Goal: Transaction & Acquisition: Purchase product/service

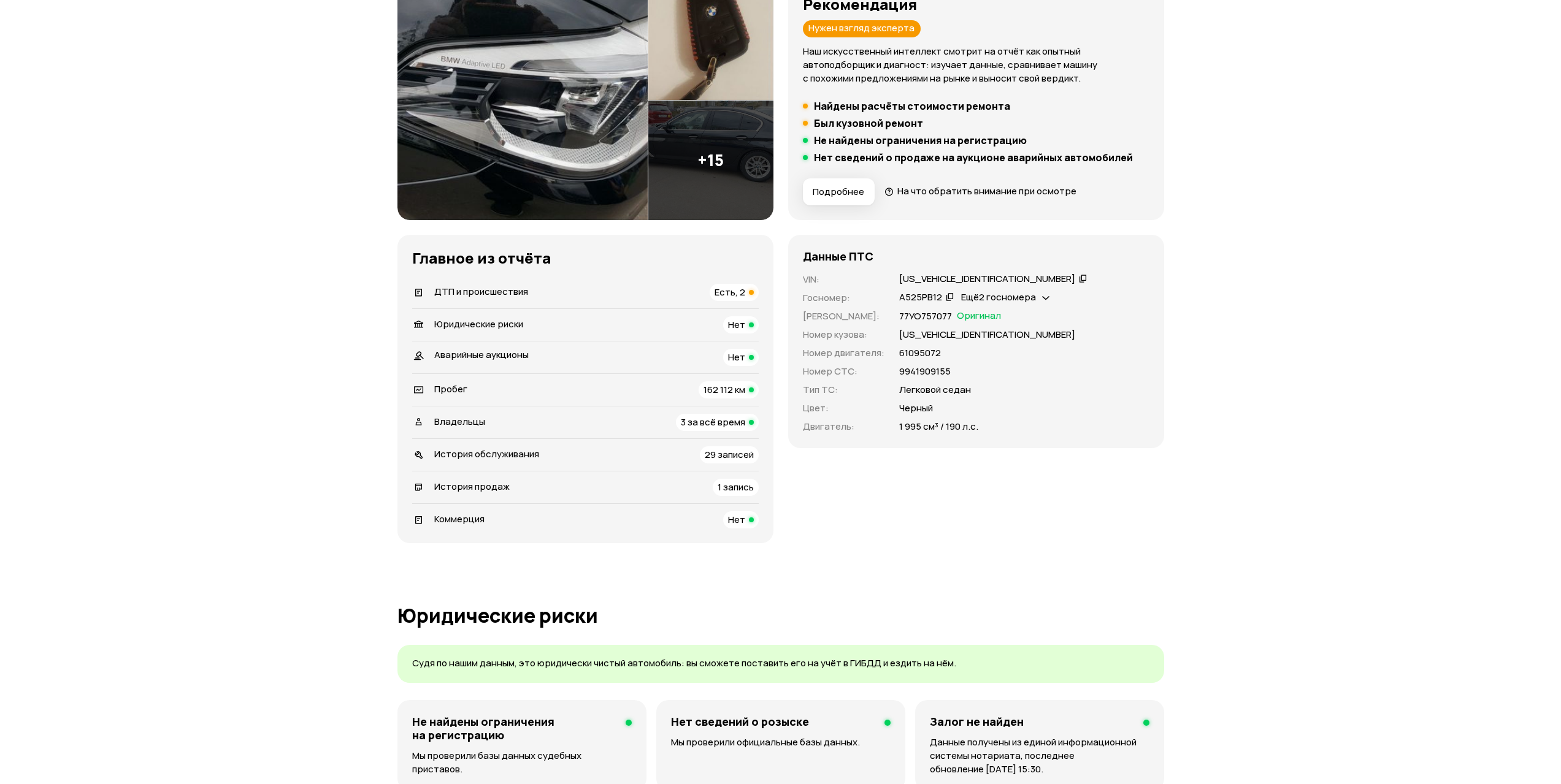
click at [654, 295] on div "ДТП и происшествия Есть, 2" at bounding box center [585, 292] width 347 height 17
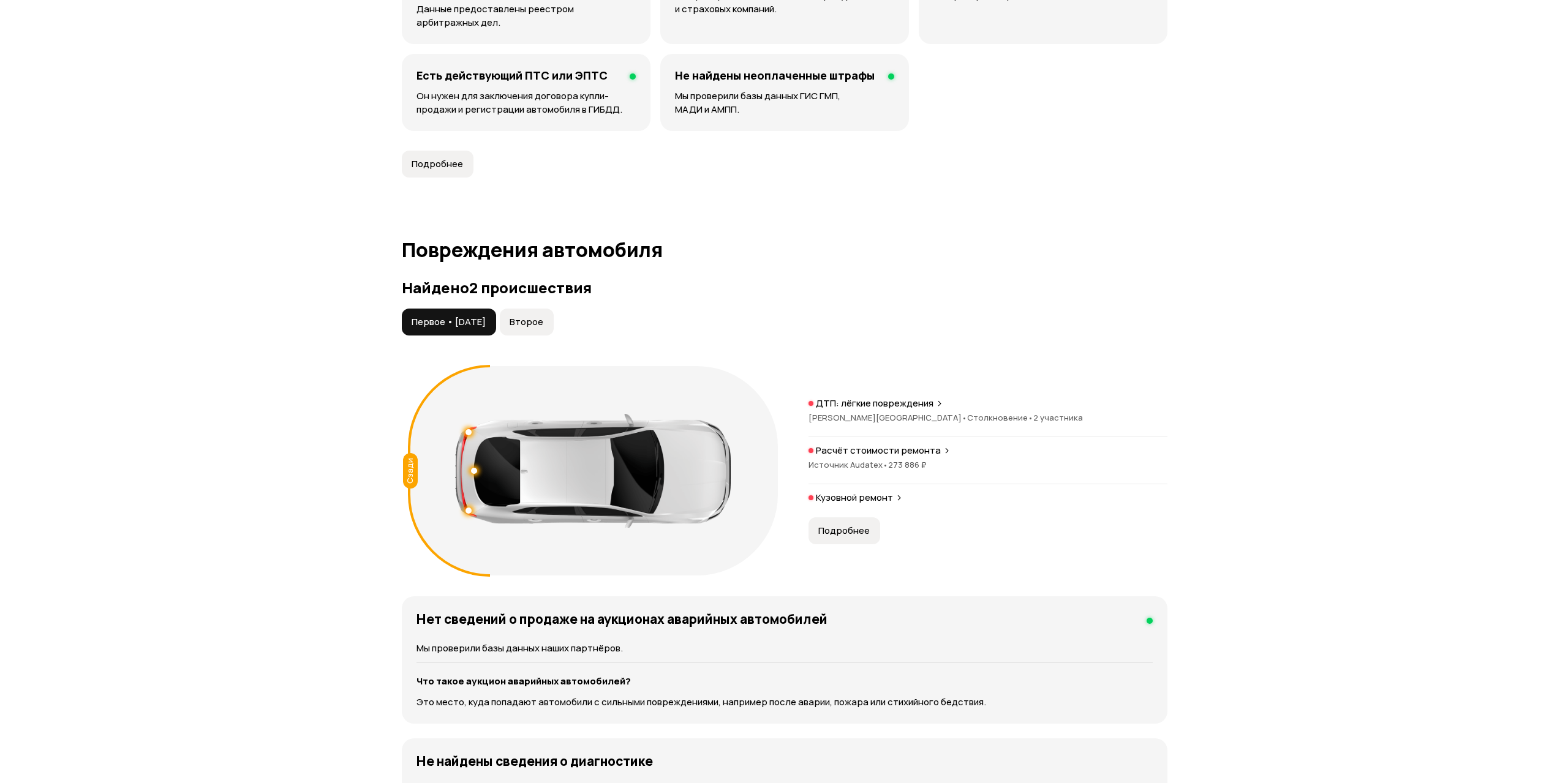
scroll to position [1085, 0]
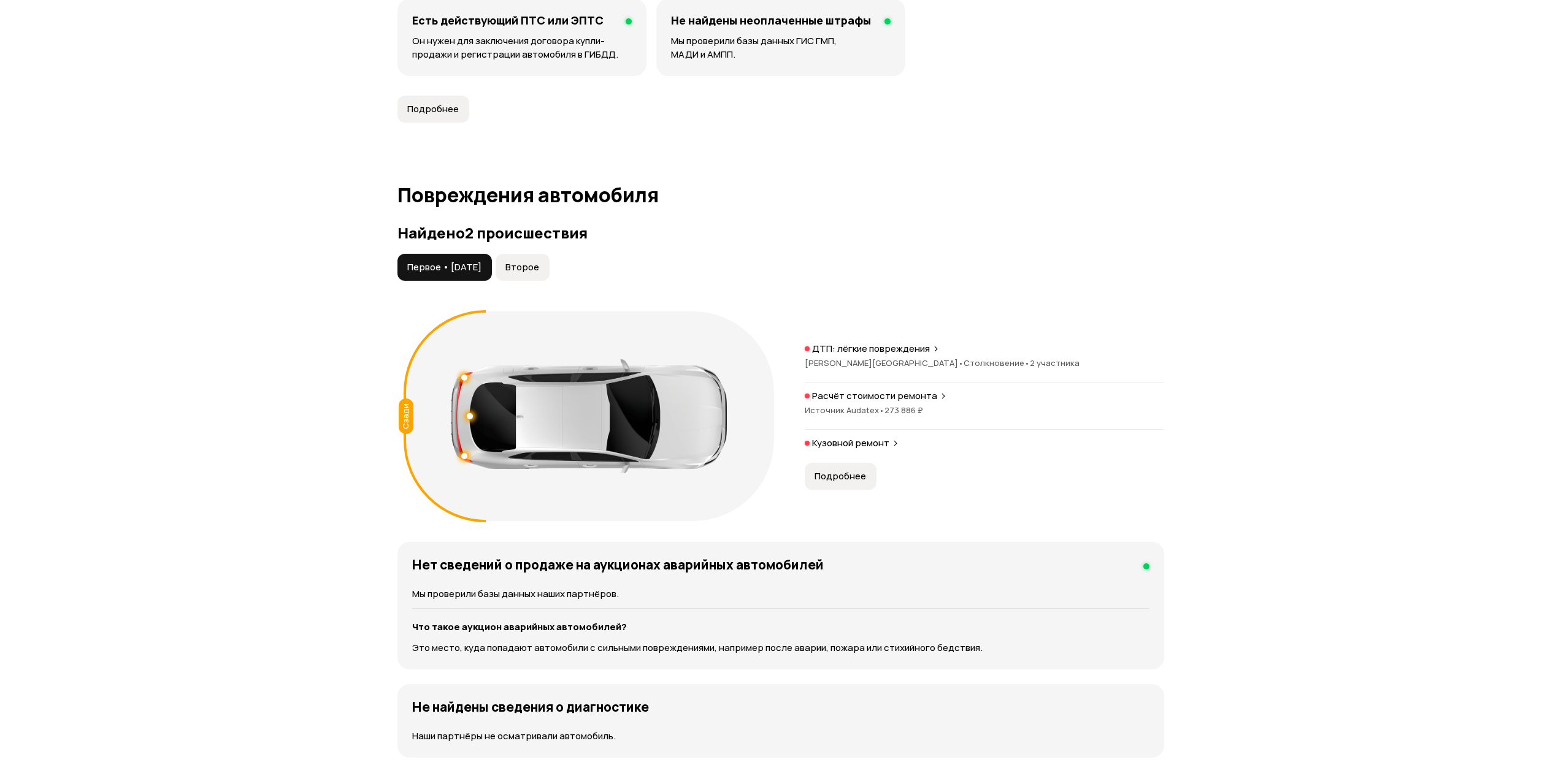
click at [858, 484] on button "Подробнее" at bounding box center [840, 476] width 72 height 27
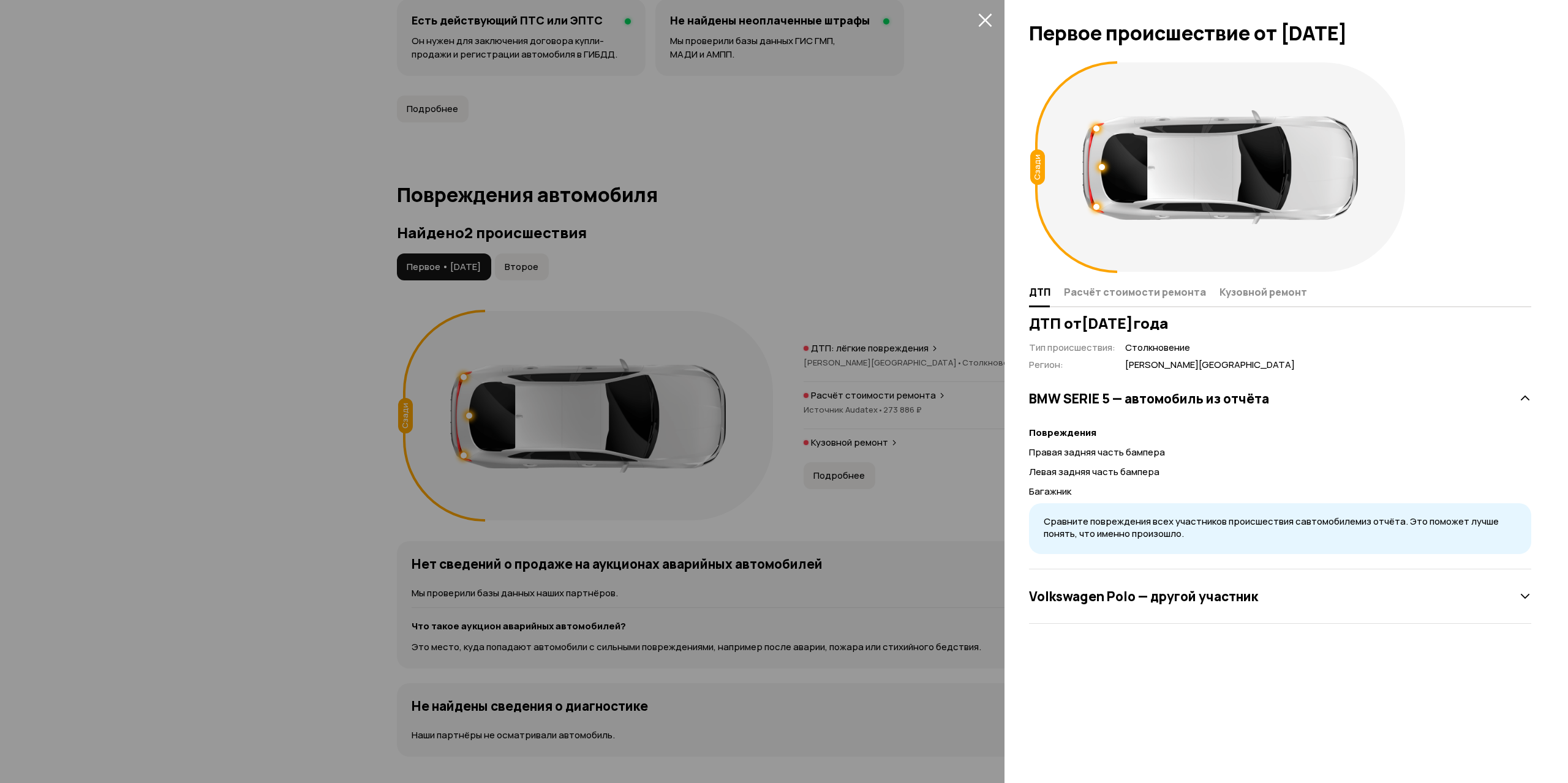
click at [693, 296] on div at bounding box center [784, 392] width 1568 height 783
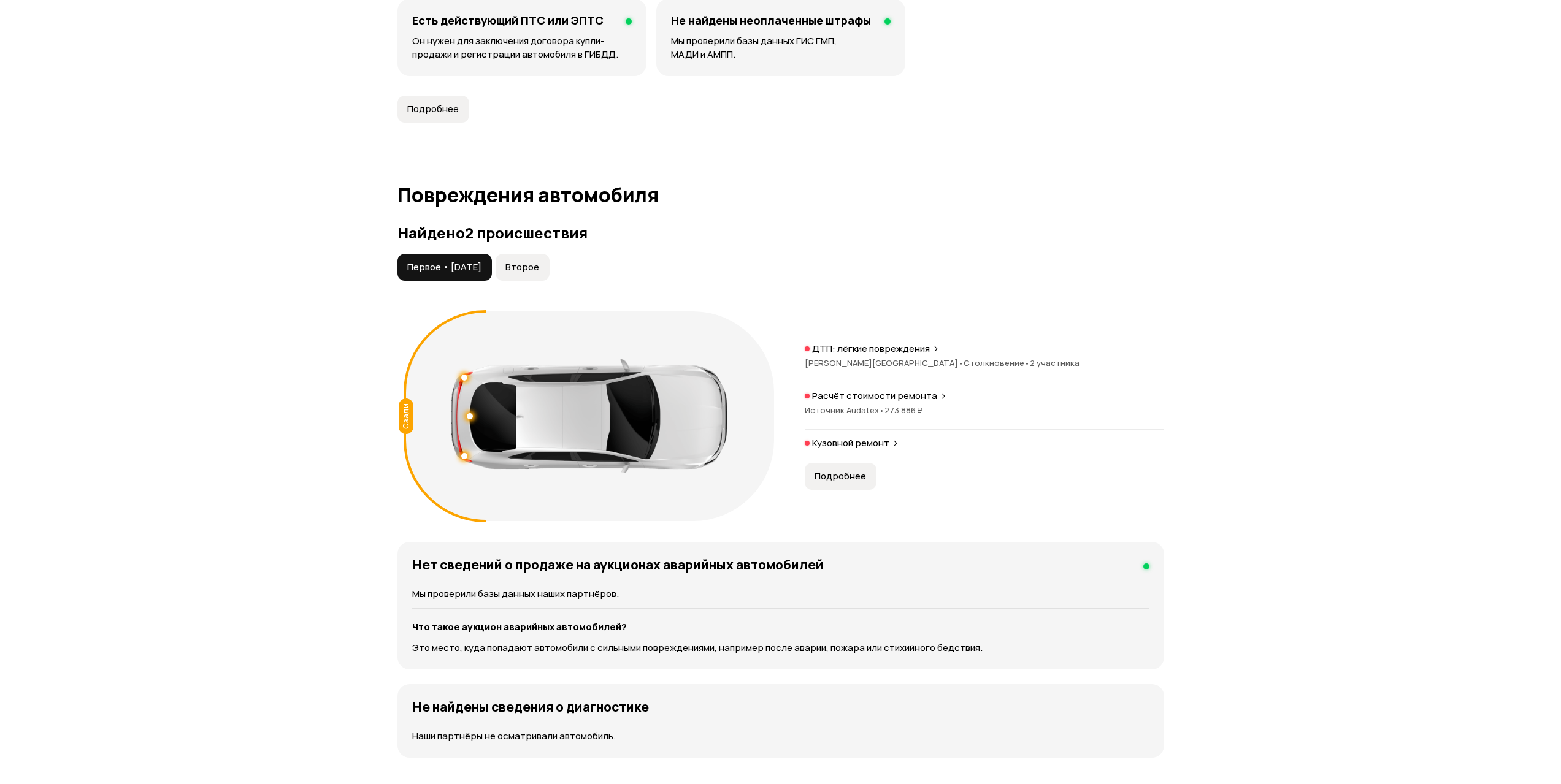
click at [537, 269] on span "Второе" at bounding box center [522, 267] width 34 height 12
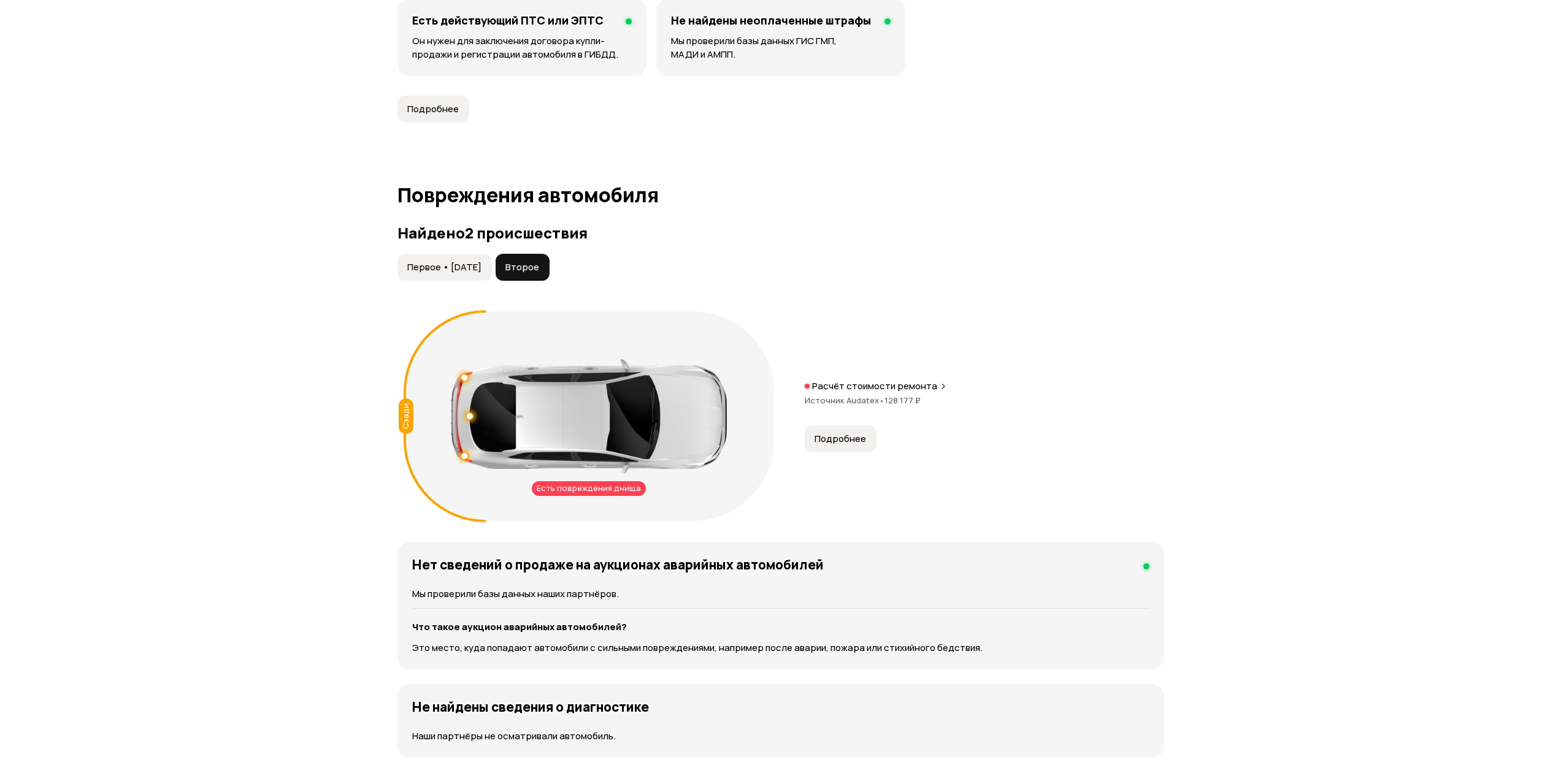
click at [452, 265] on span "Первое • [DATE]" at bounding box center [444, 267] width 74 height 12
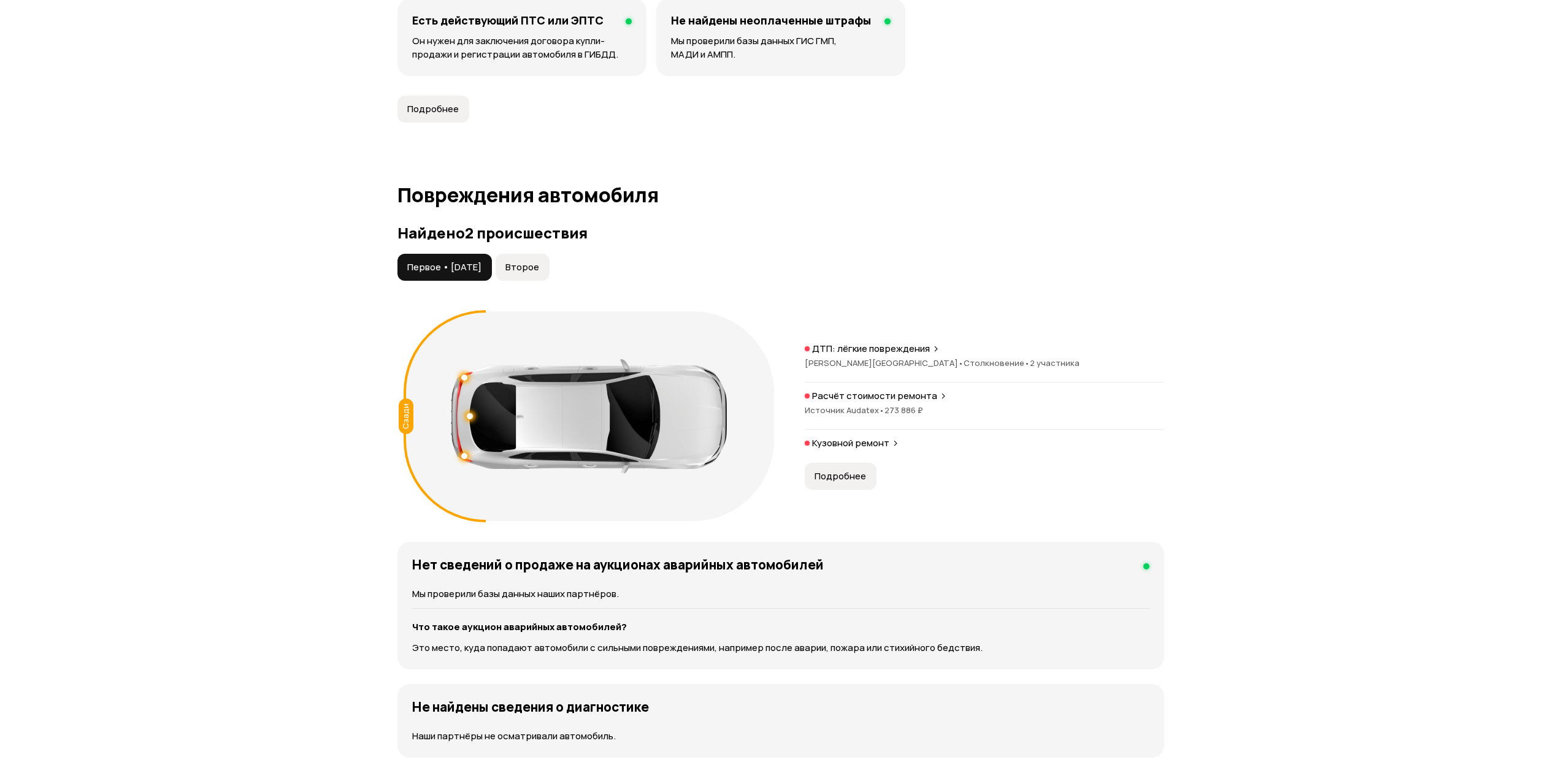
click at [838, 414] on span "Источник Audatex •" at bounding box center [845, 410] width 80 height 11
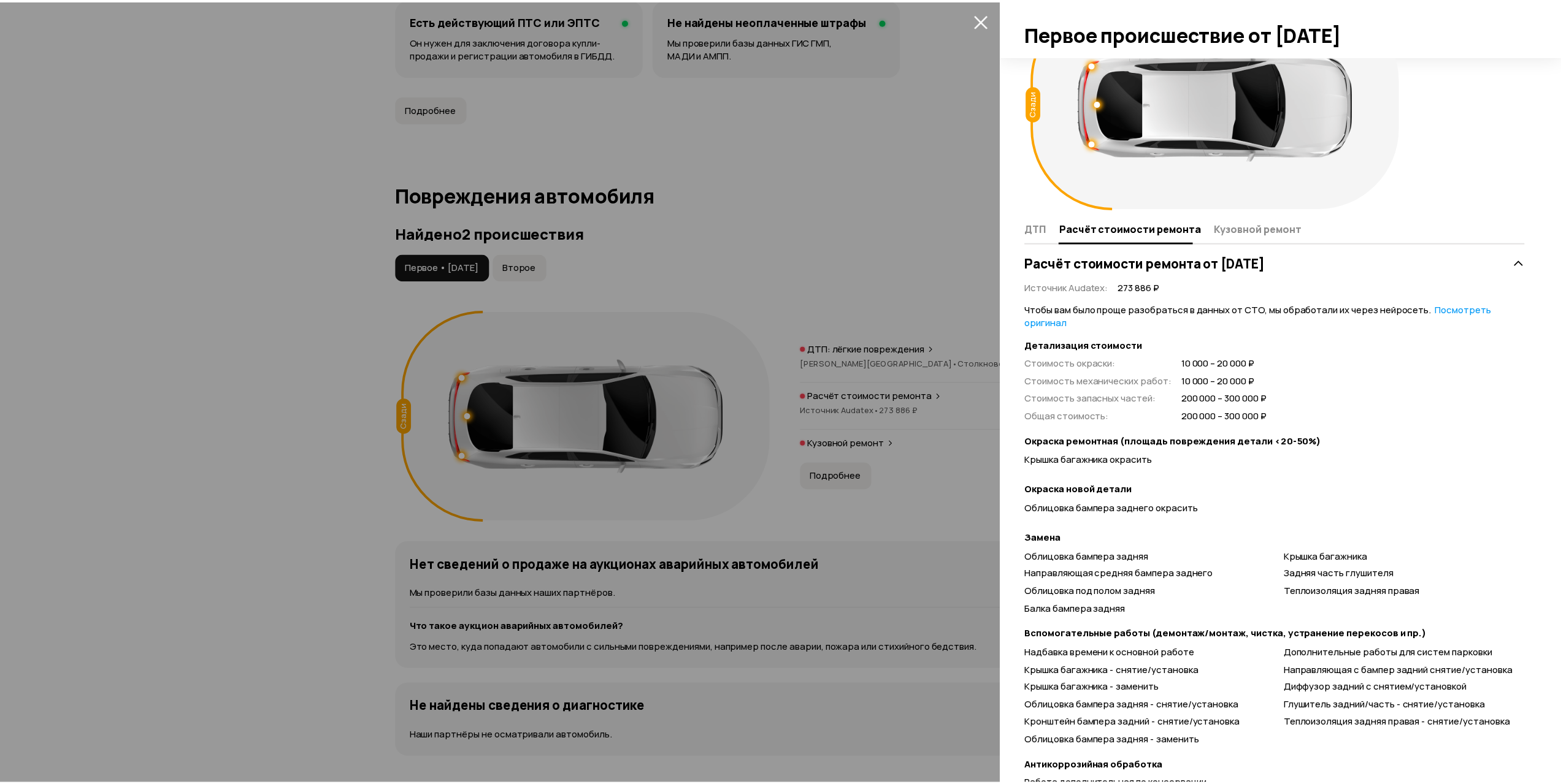
scroll to position [164, 0]
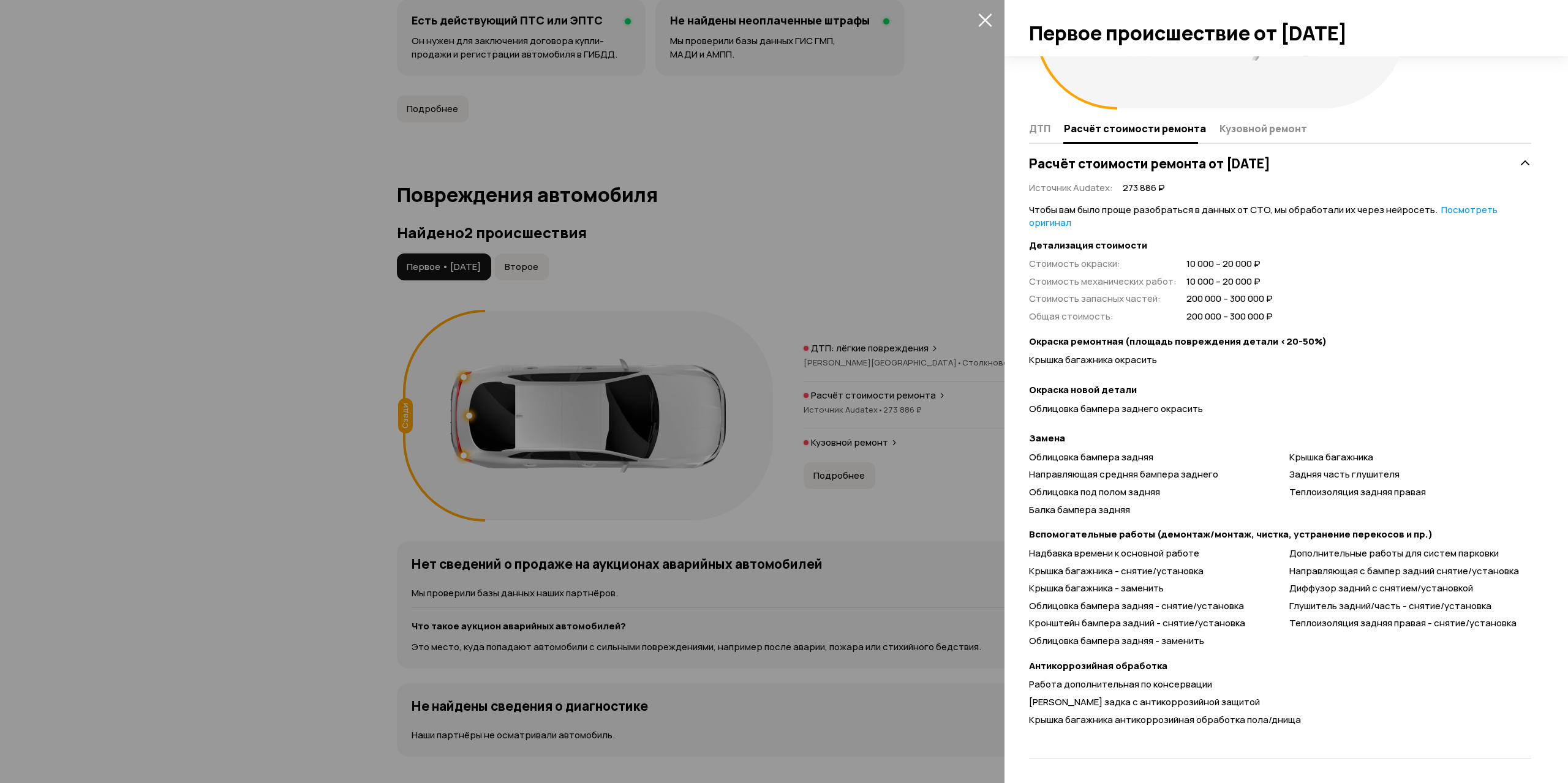
click at [841, 286] on div at bounding box center [784, 392] width 1568 height 783
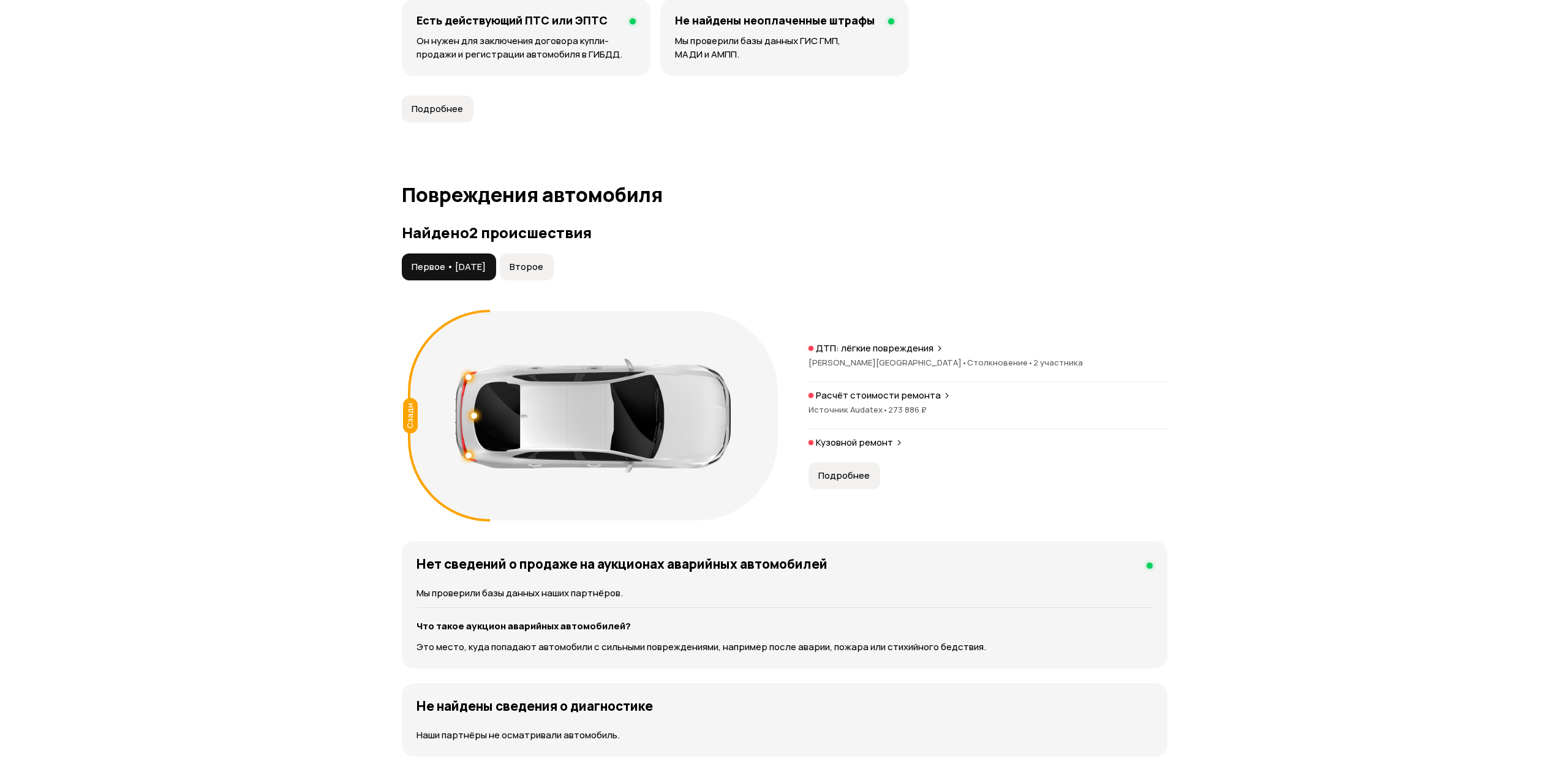
scroll to position [0, 0]
click at [849, 446] on p "Кузовной ремонт" at bounding box center [849, 443] width 77 height 12
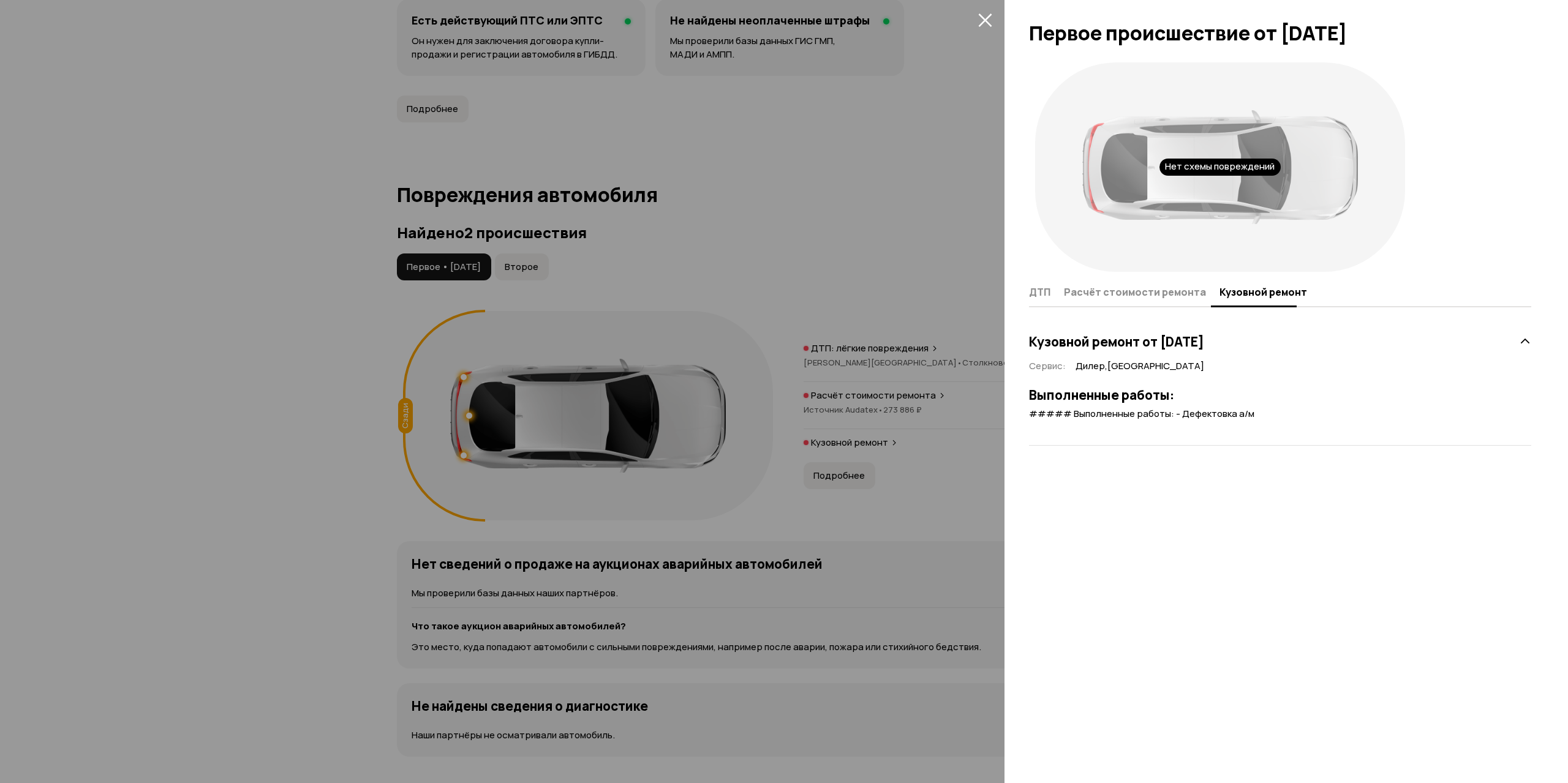
click at [847, 283] on div at bounding box center [784, 392] width 1568 height 783
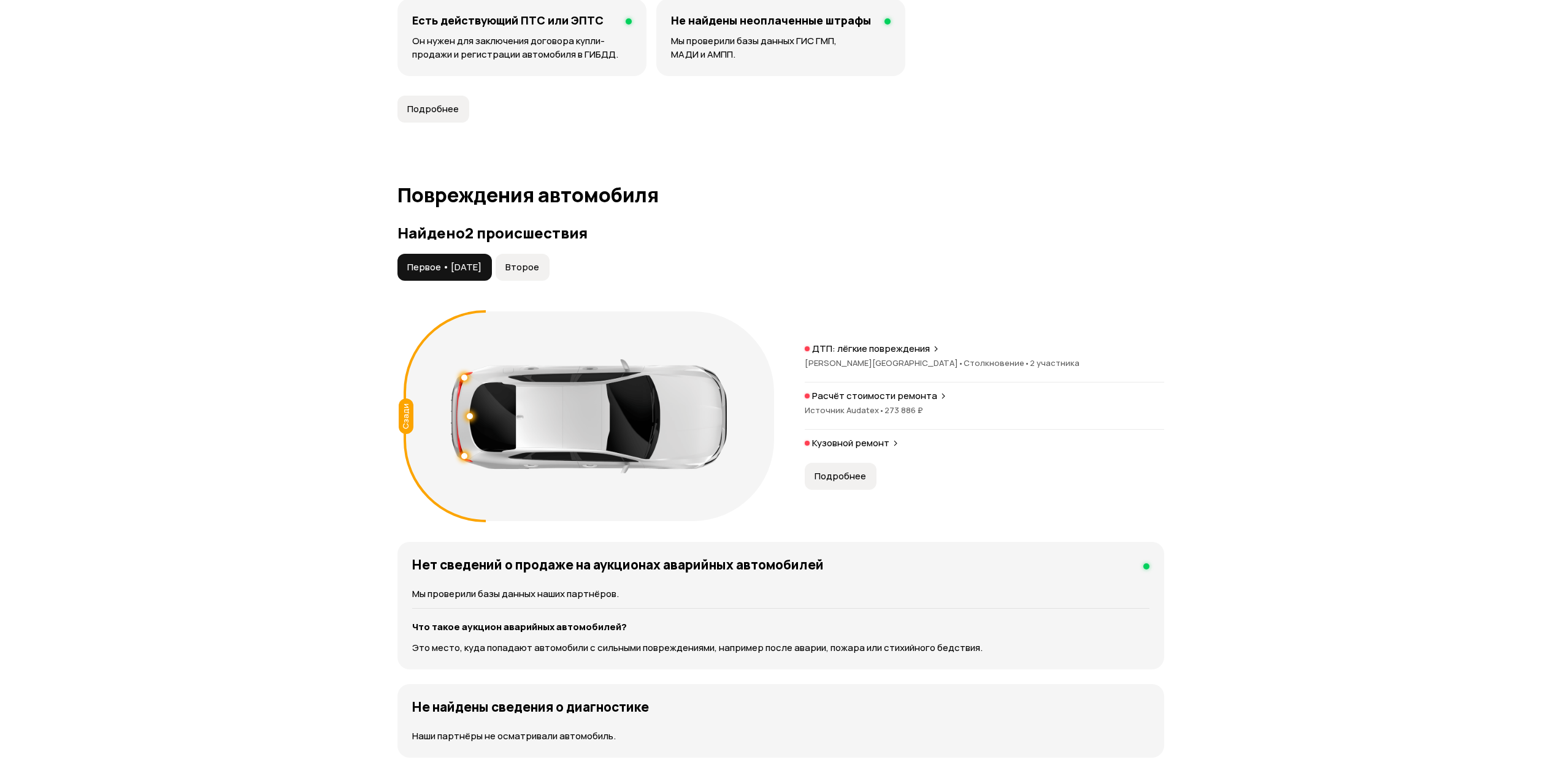
click at [533, 259] on button "Второе" at bounding box center [523, 268] width 54 height 27
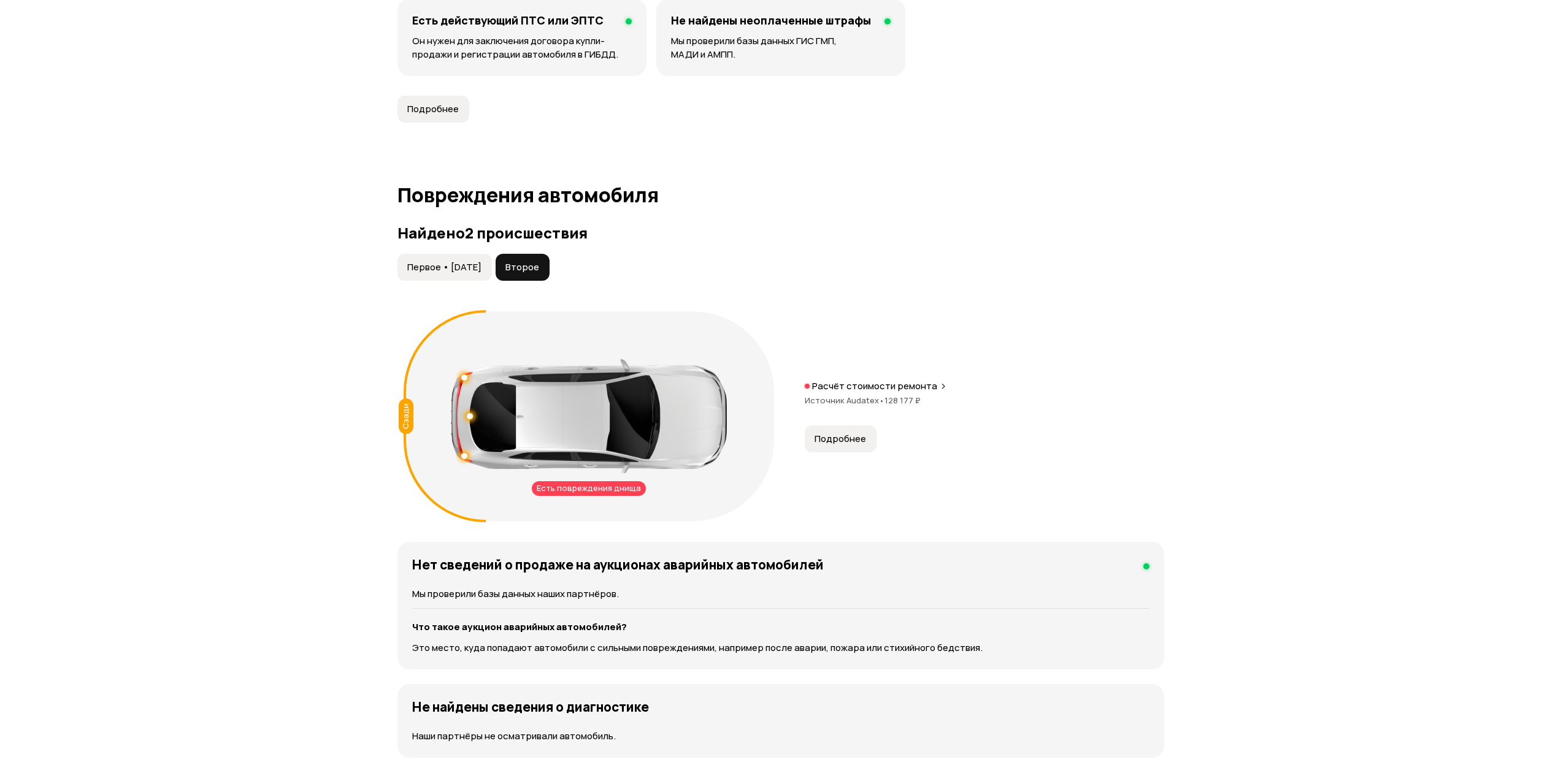
click at [870, 399] on span "Источник Audatex •" at bounding box center [845, 401] width 80 height 11
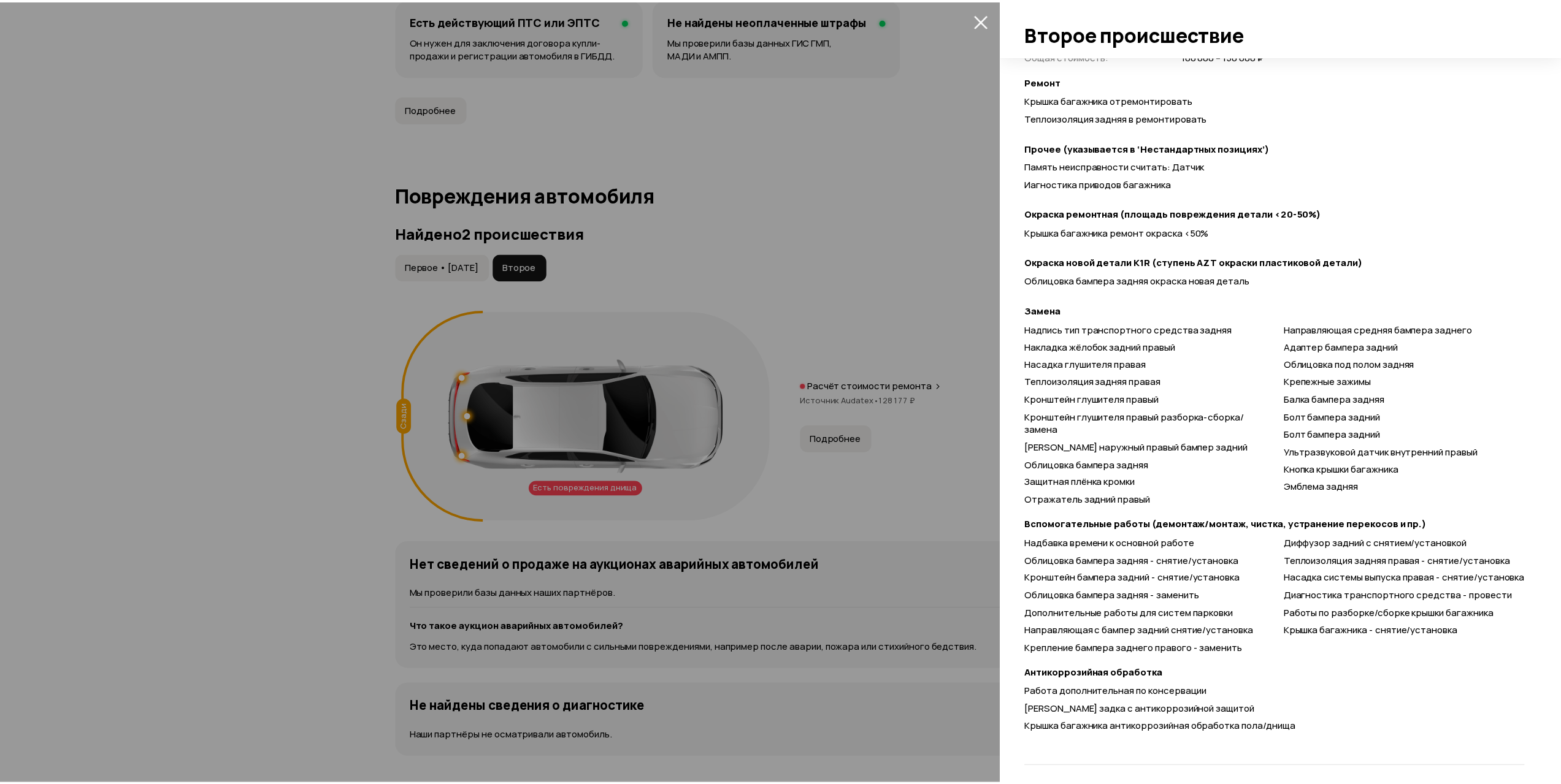
scroll to position [431, 0]
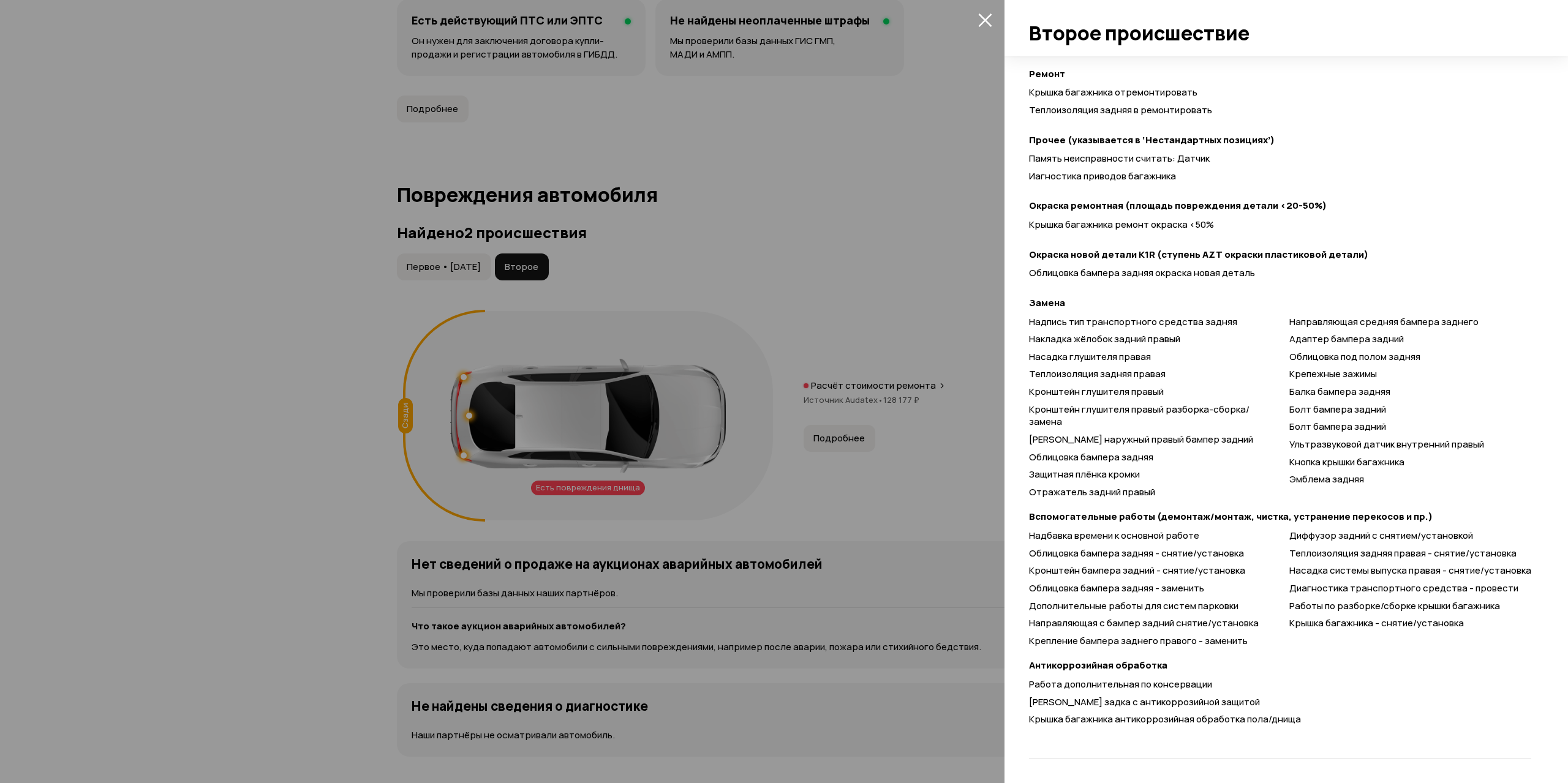
click at [554, 295] on div at bounding box center [784, 392] width 1568 height 783
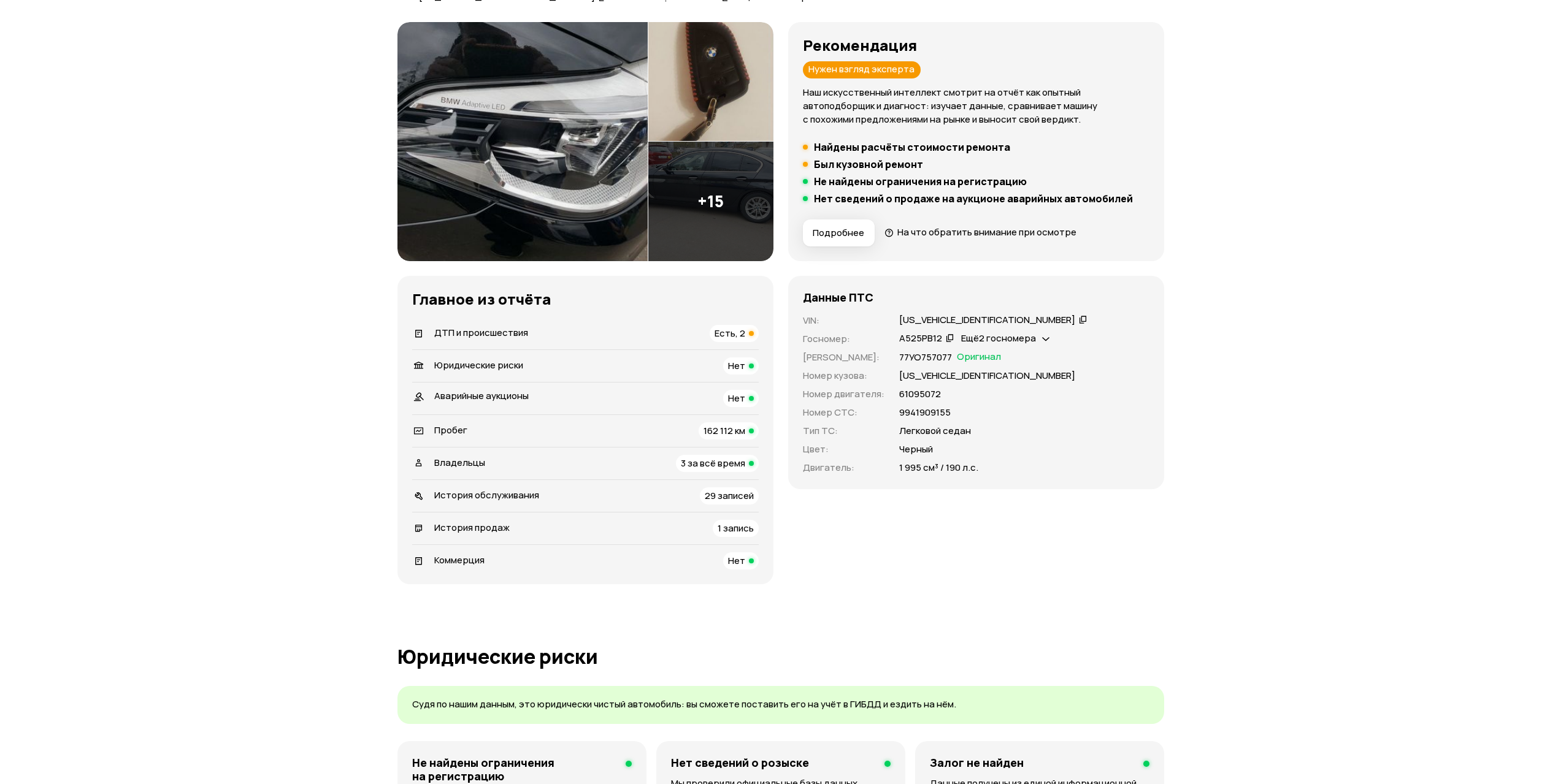
scroll to position [105, 0]
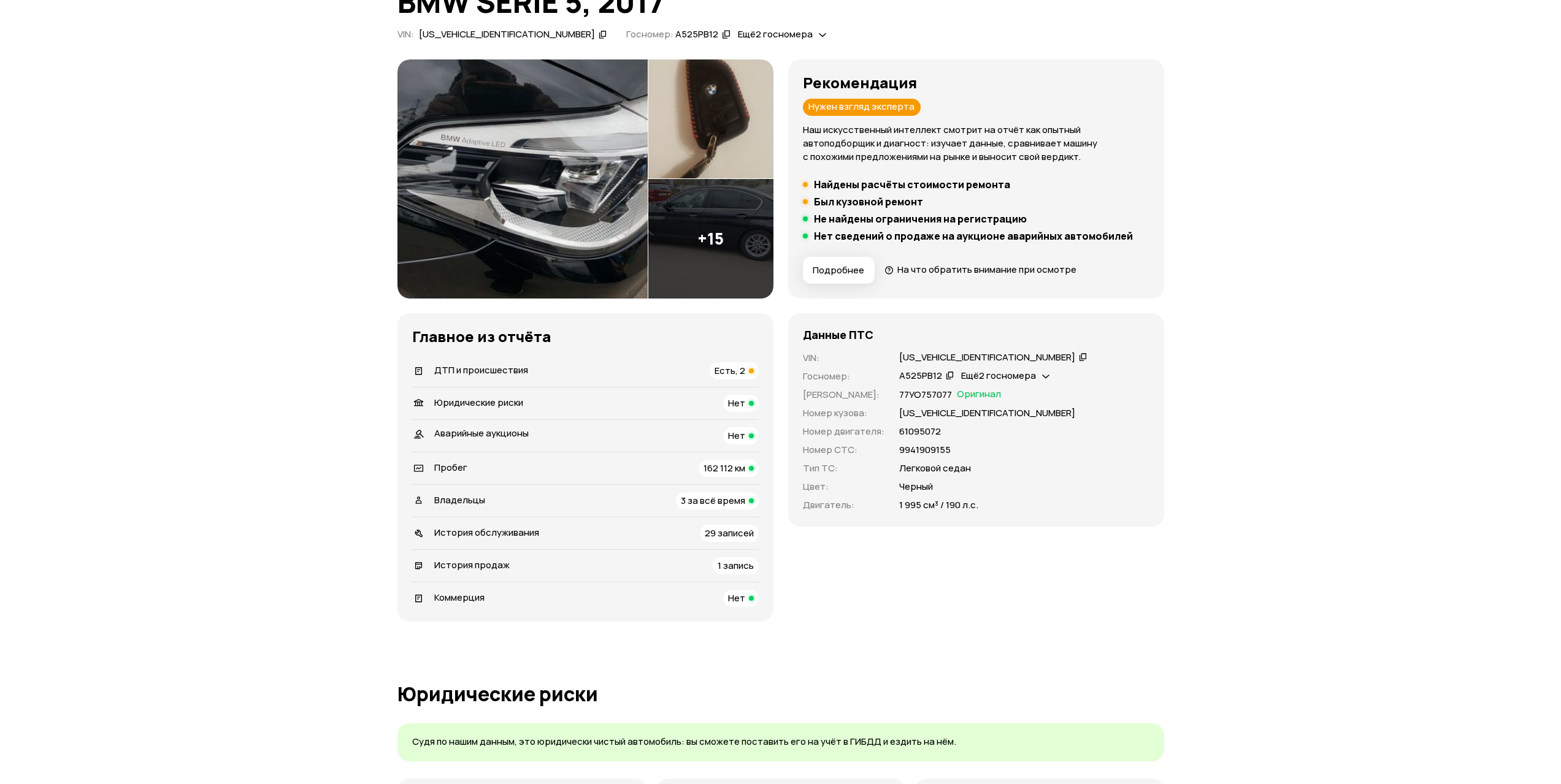
click at [737, 367] on span "Есть, 2" at bounding box center [730, 370] width 31 height 13
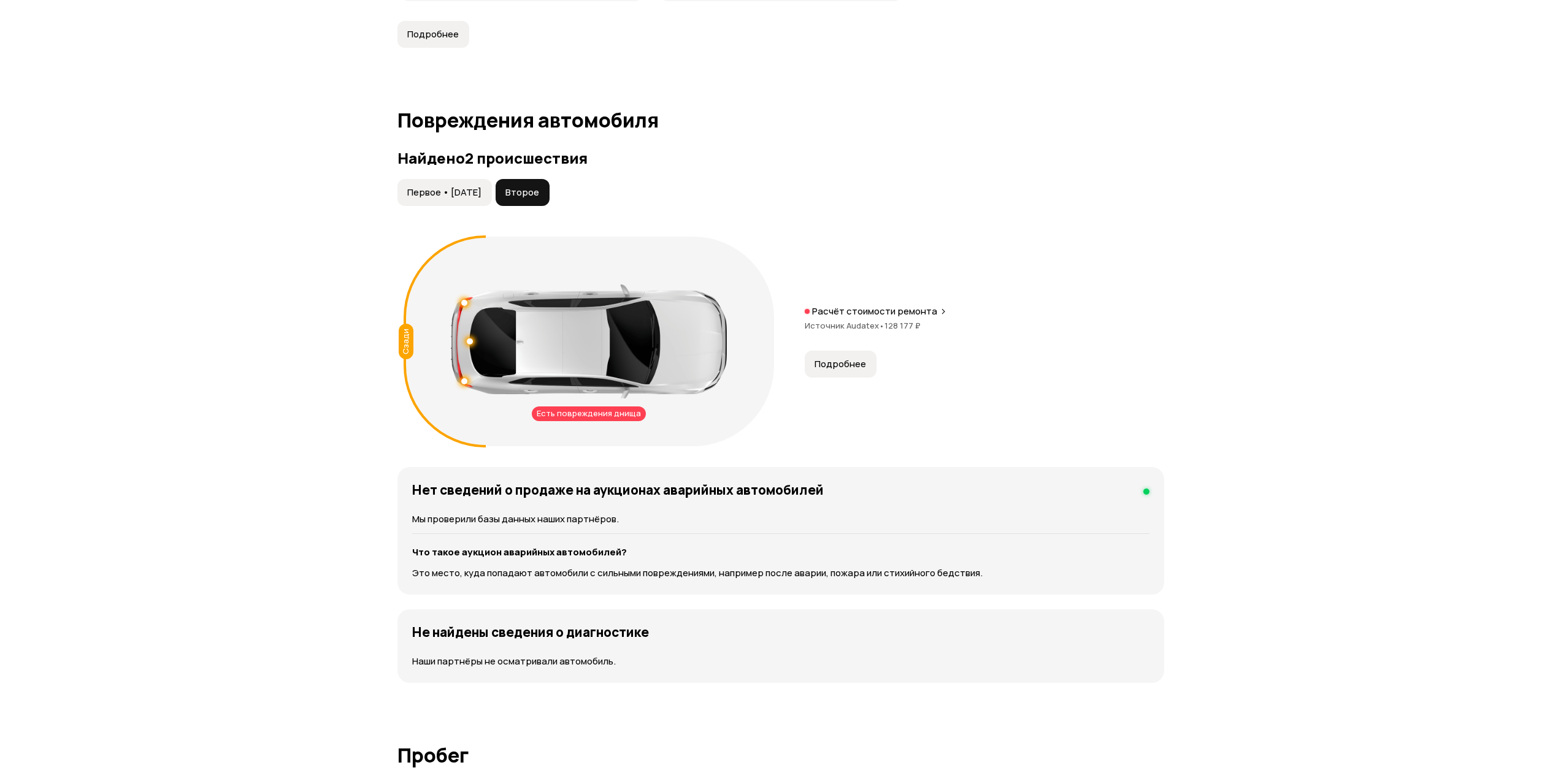
scroll to position [1025, 0]
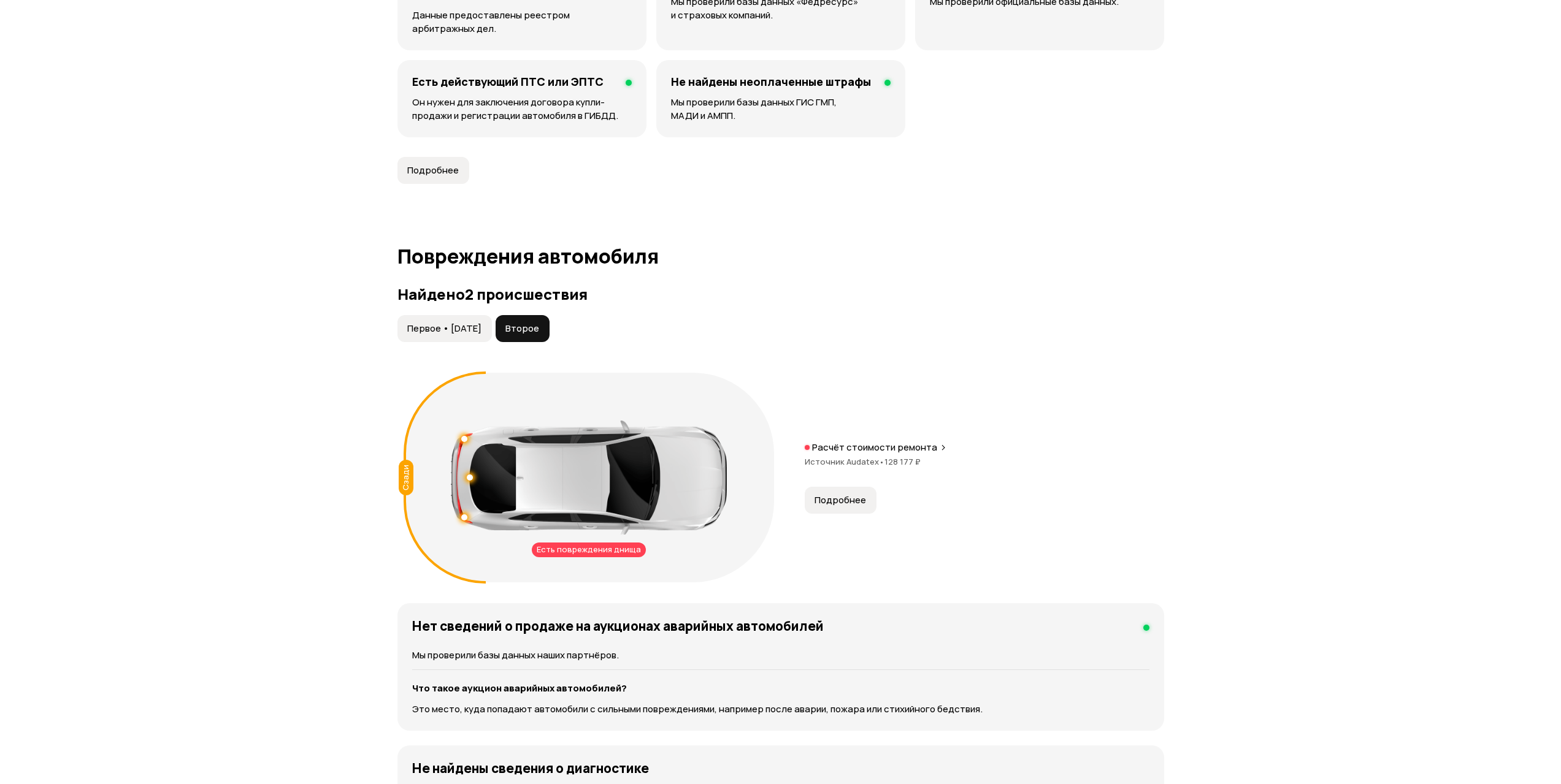
click at [489, 336] on button "Первое • 13 дек 2019" at bounding box center [444, 329] width 94 height 27
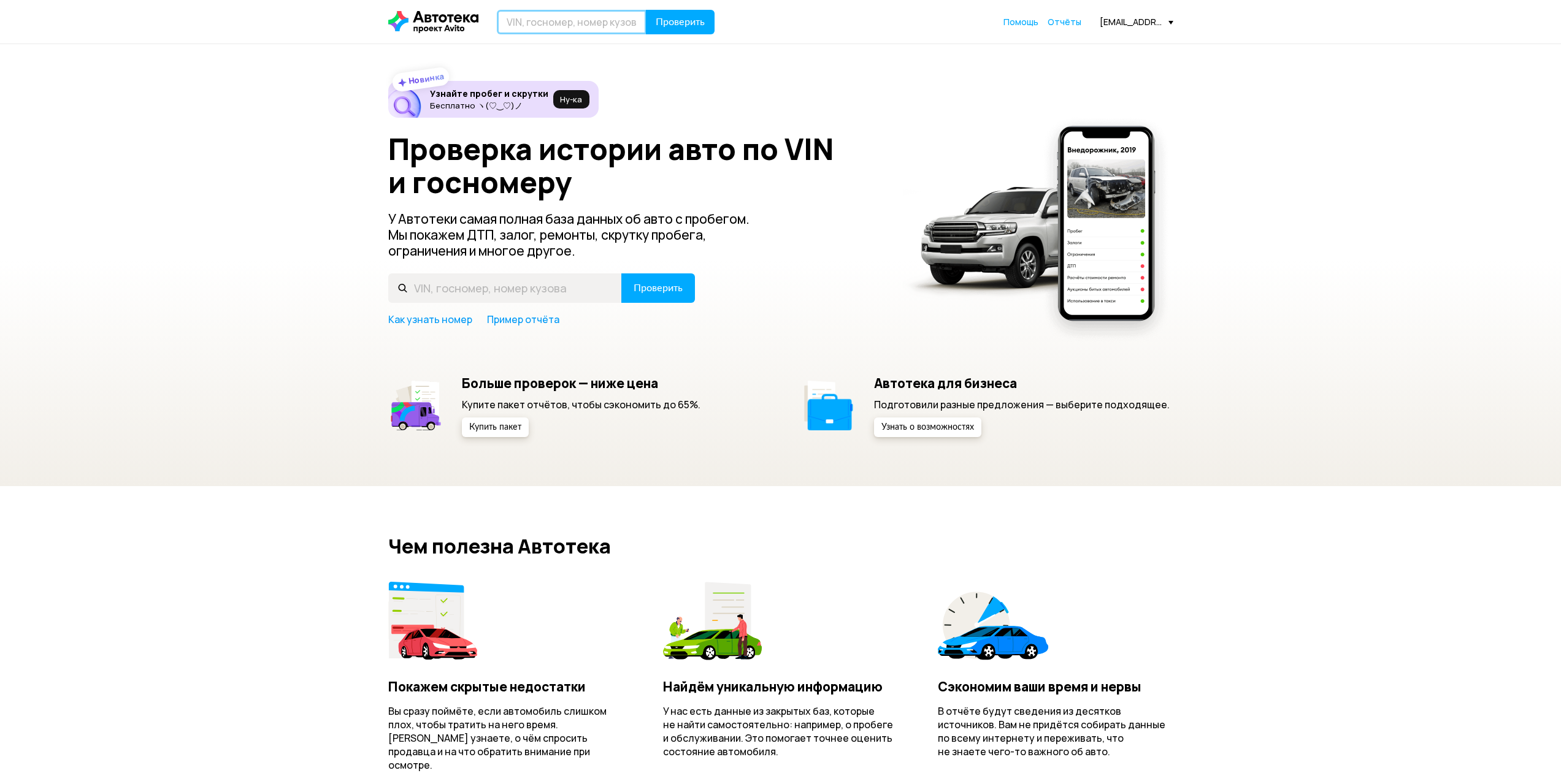
click at [592, 32] on input "text" at bounding box center [571, 22] width 150 height 25
paste input "[US_VEHICLE_IDENTIFICATION_NUMBER]"
type input "[US_VEHICLE_IDENTIFICATION_NUMBER]"
drag, startPoint x: 690, startPoint y: 23, endPoint x: 695, endPoint y: 36, distance: 13.9
click at [690, 24] on span "Проверить" at bounding box center [680, 22] width 49 height 10
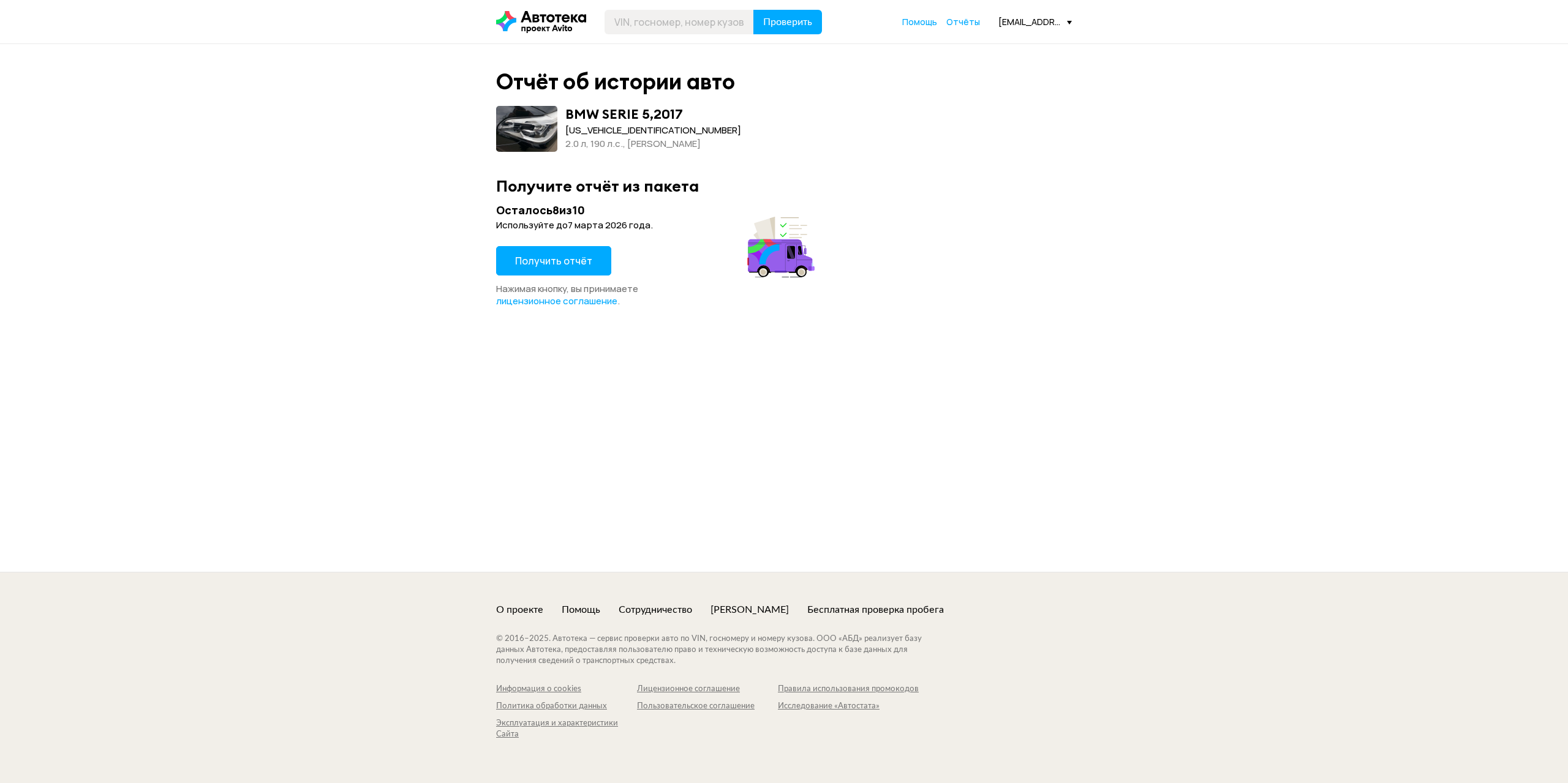
click at [572, 259] on span "Получить отчёт" at bounding box center [554, 261] width 77 height 14
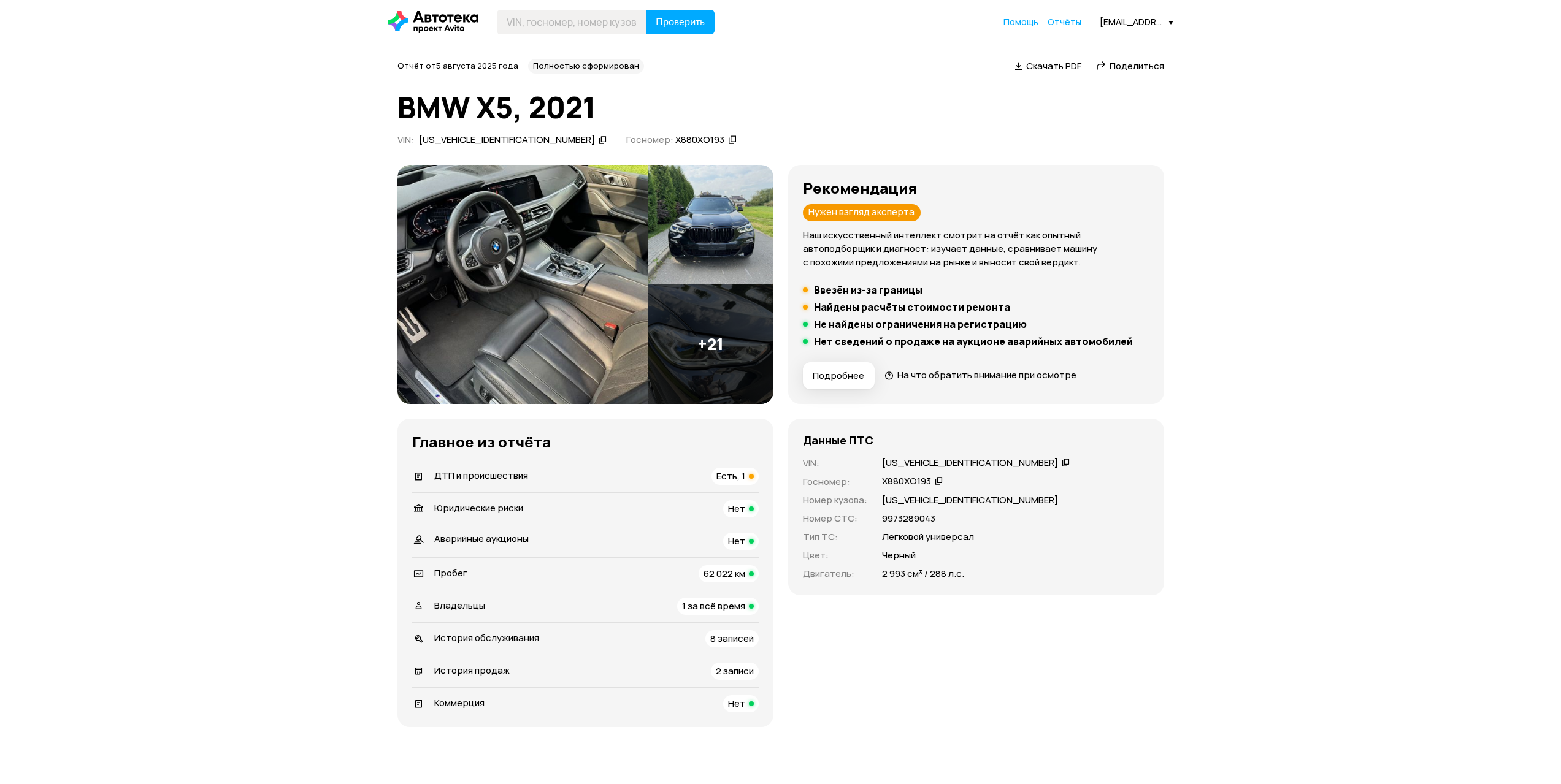
click at [591, 476] on div "ДТП и происшествия Есть, 1" at bounding box center [585, 476] width 347 height 17
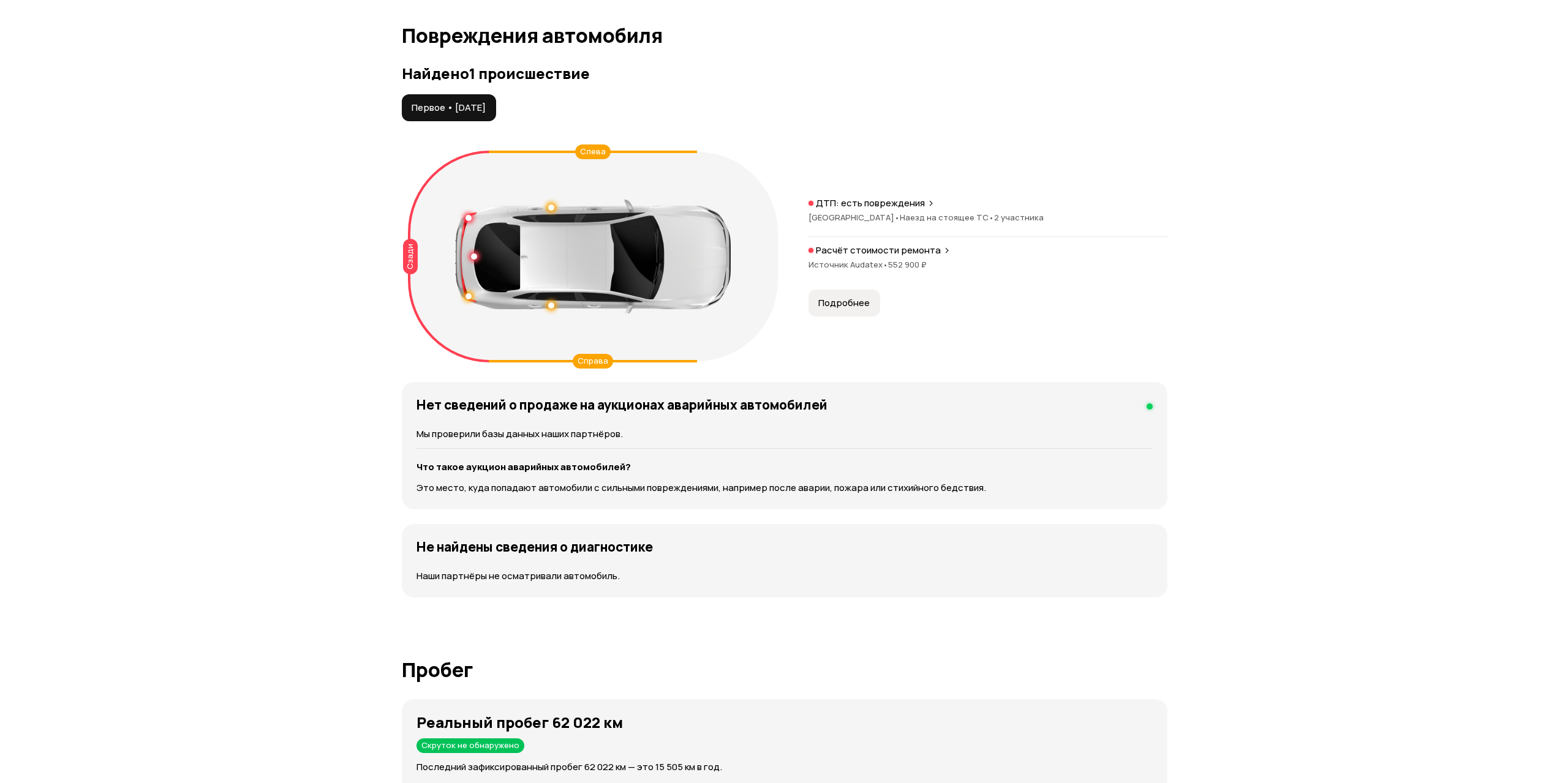
scroll to position [1269, 0]
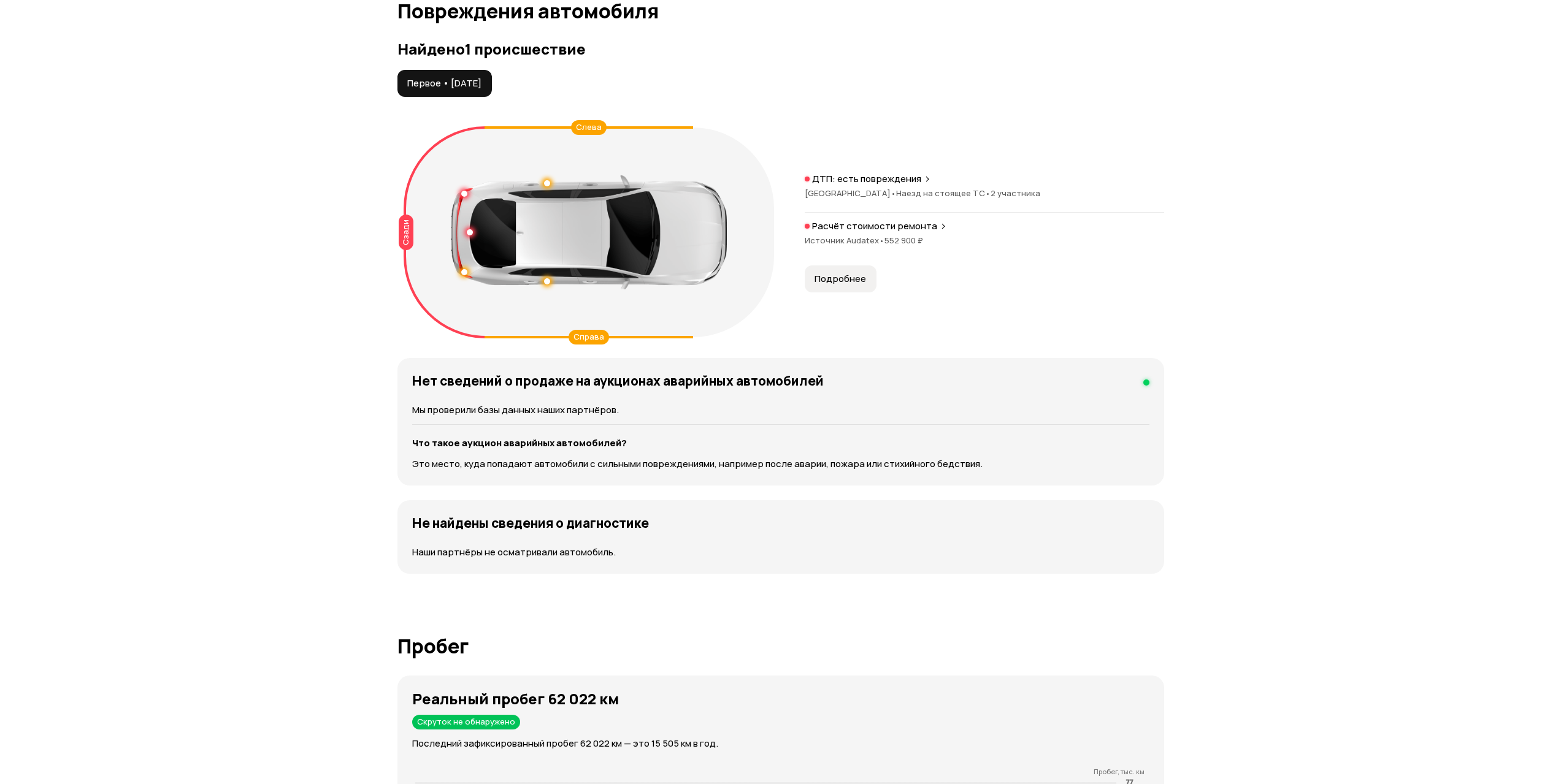
click at [865, 231] on p "Расчёт стоимости ремонта" at bounding box center [874, 226] width 125 height 12
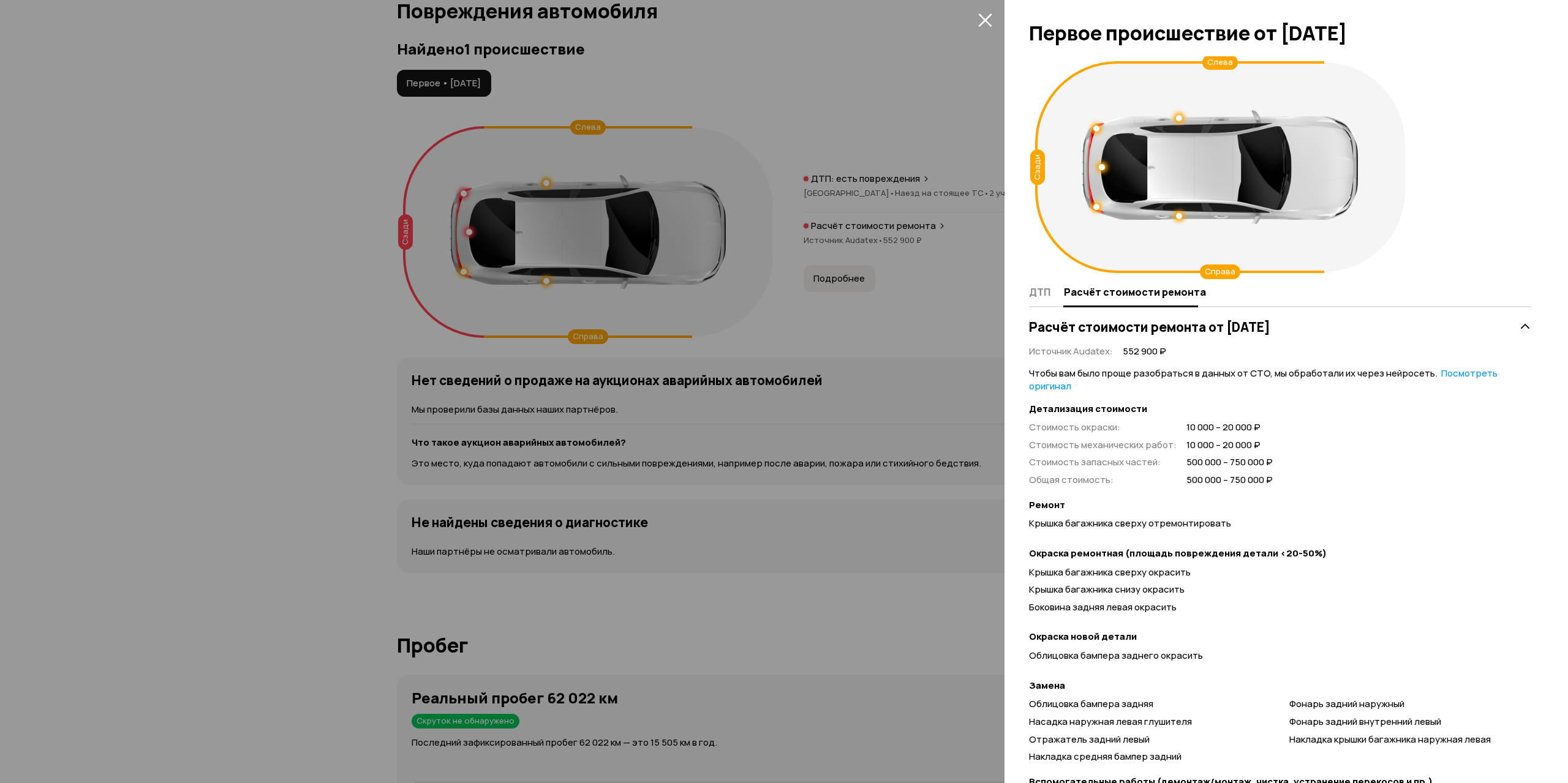
drag, startPoint x: 850, startPoint y: 292, endPoint x: 838, endPoint y: 277, distance: 19.2
click at [849, 292] on div at bounding box center [784, 392] width 1568 height 783
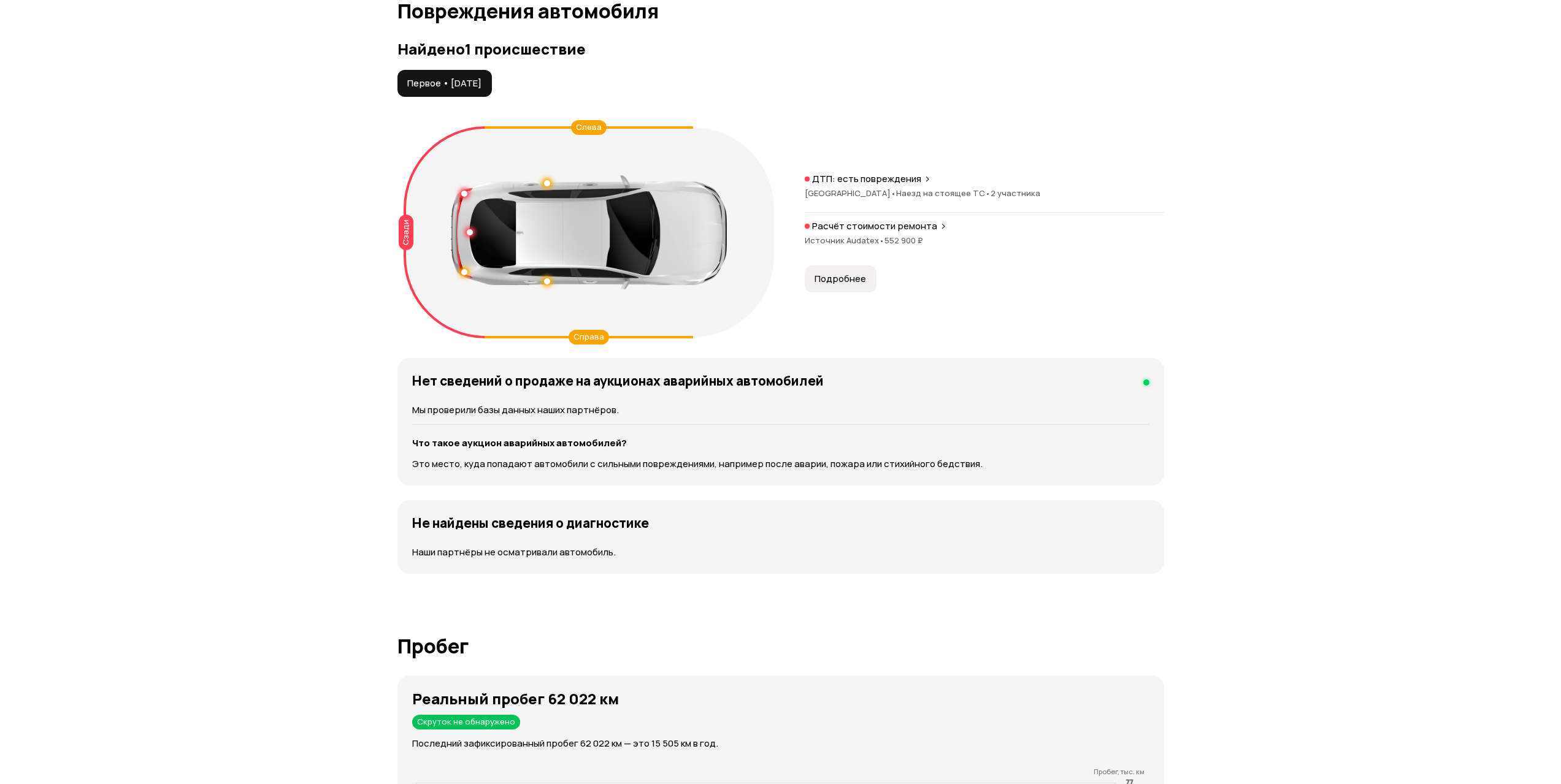
click at [840, 278] on div at bounding box center [780, 392] width 1561 height 784
click at [841, 289] on button "Подробнее" at bounding box center [840, 279] width 72 height 27
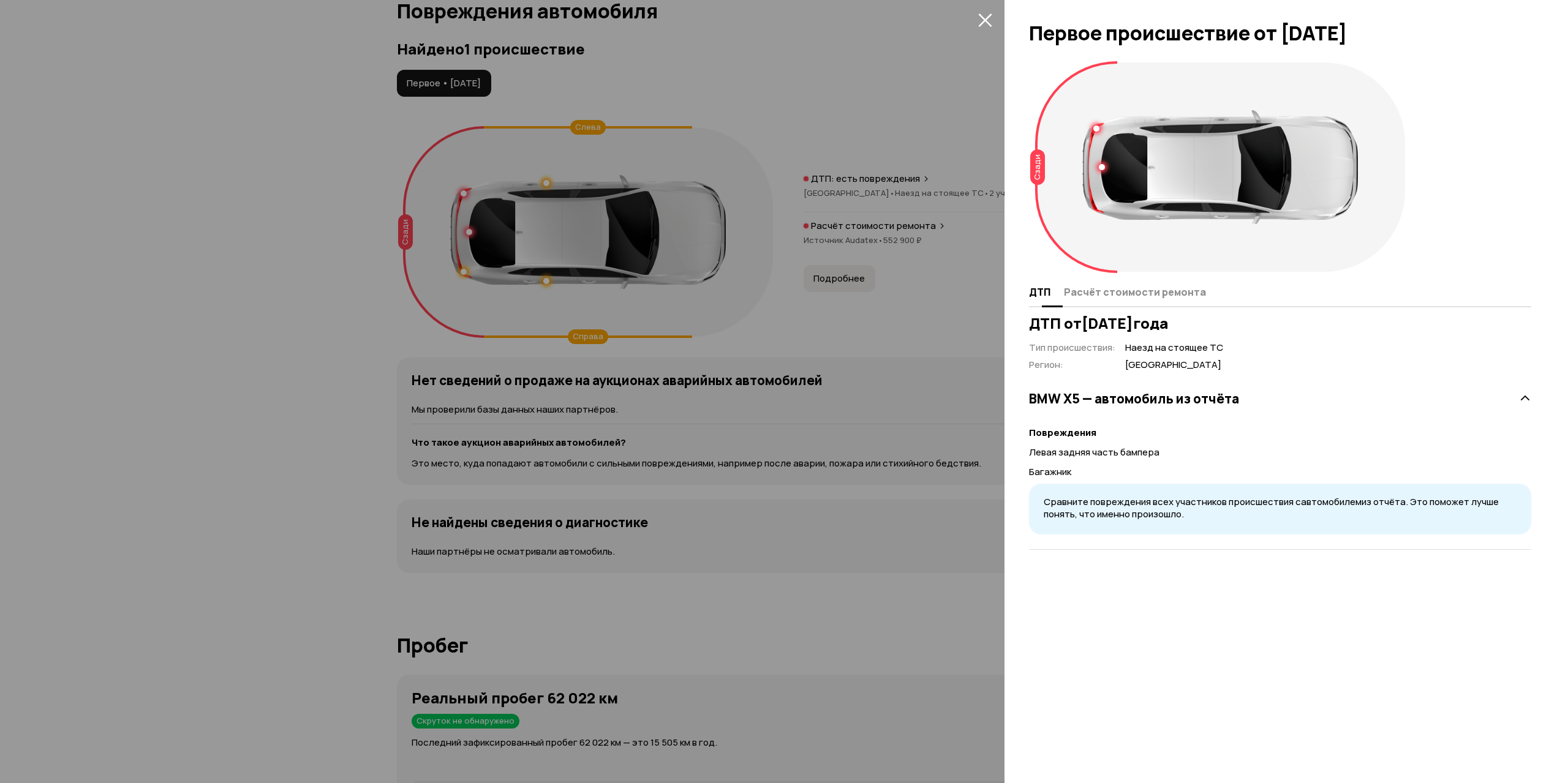
click at [1130, 287] on span "Расчёт стоимости ремонта" at bounding box center [1135, 292] width 142 height 12
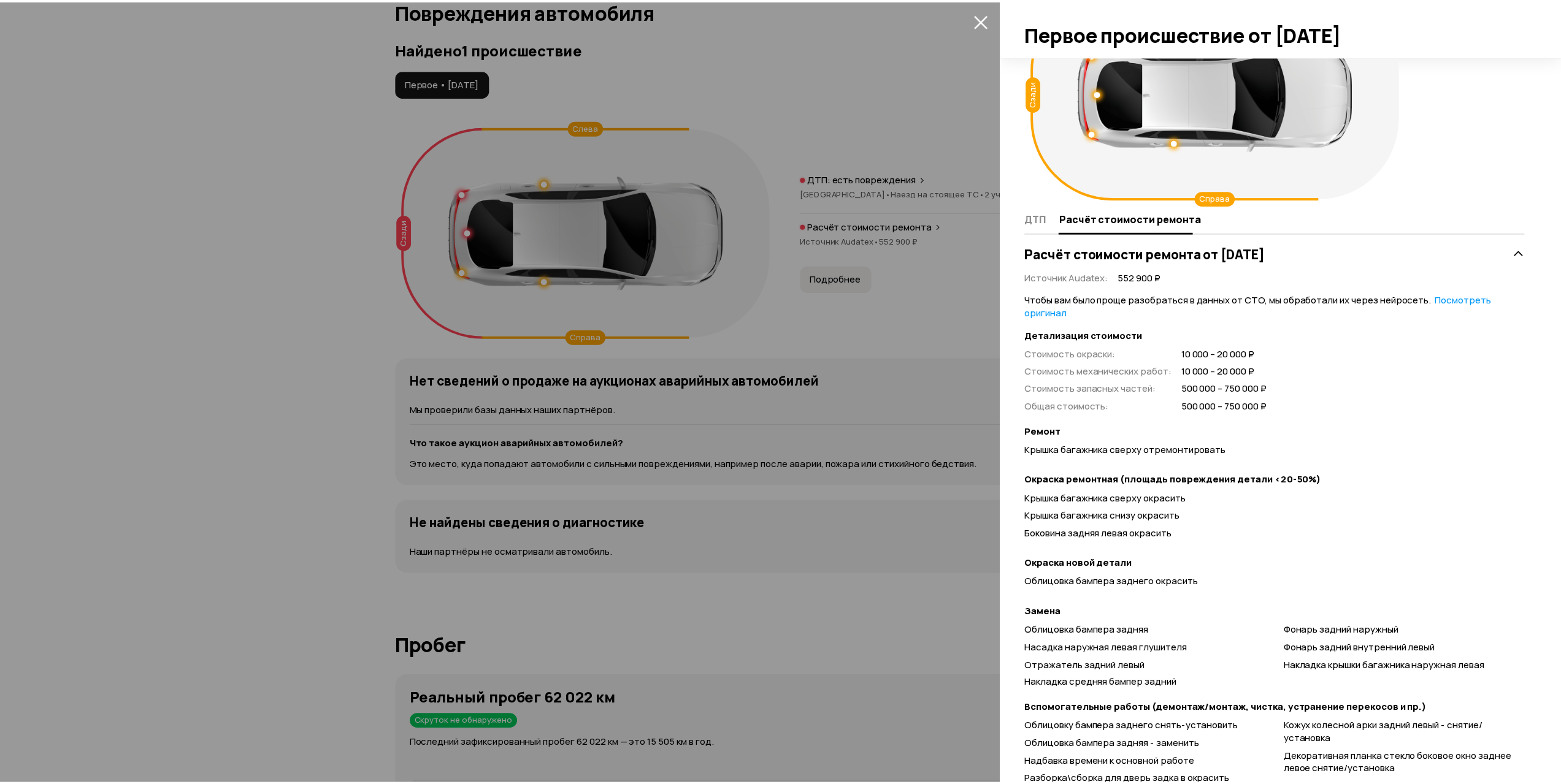
scroll to position [0, 0]
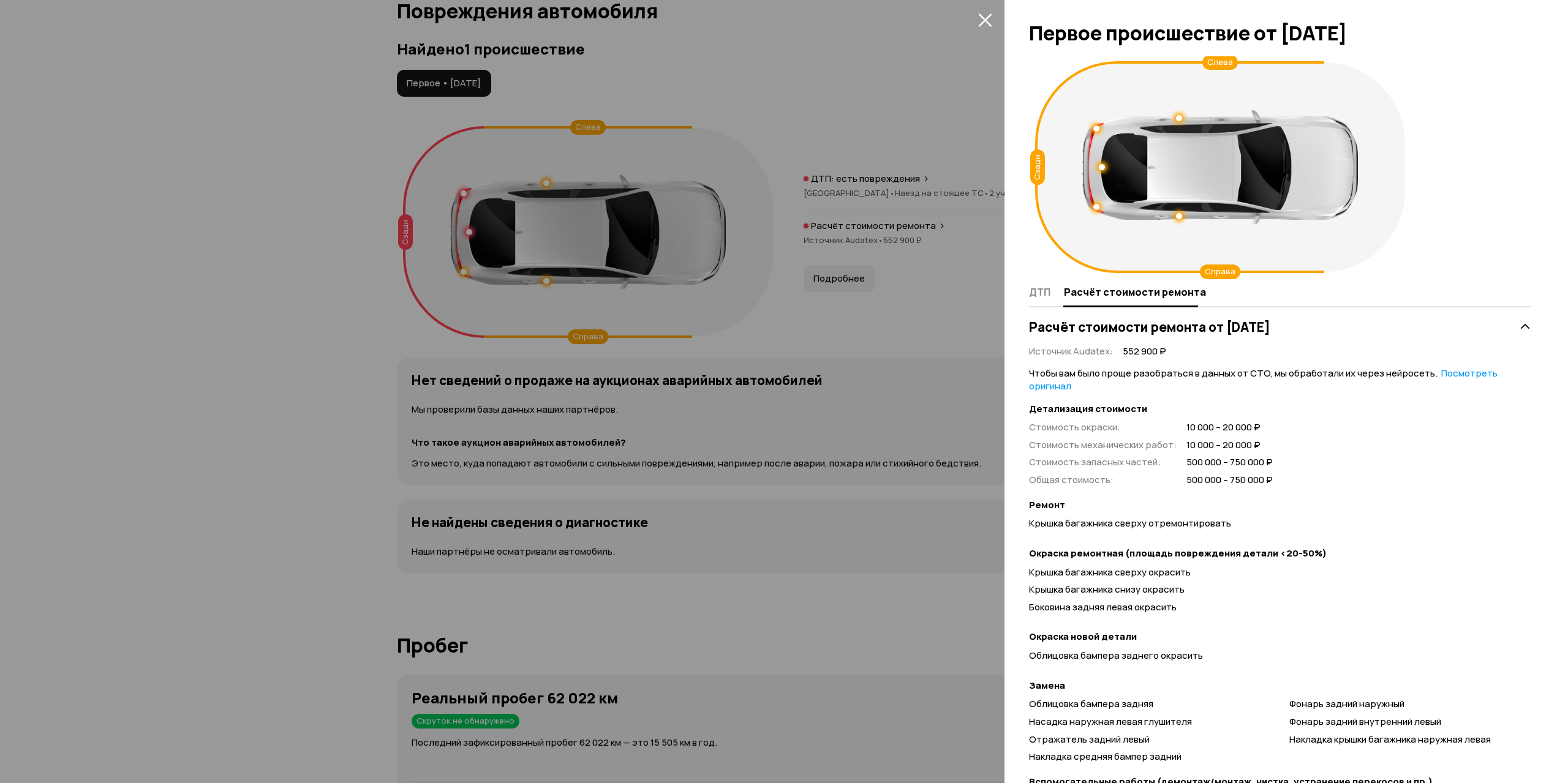
click at [913, 404] on div at bounding box center [784, 392] width 1568 height 783
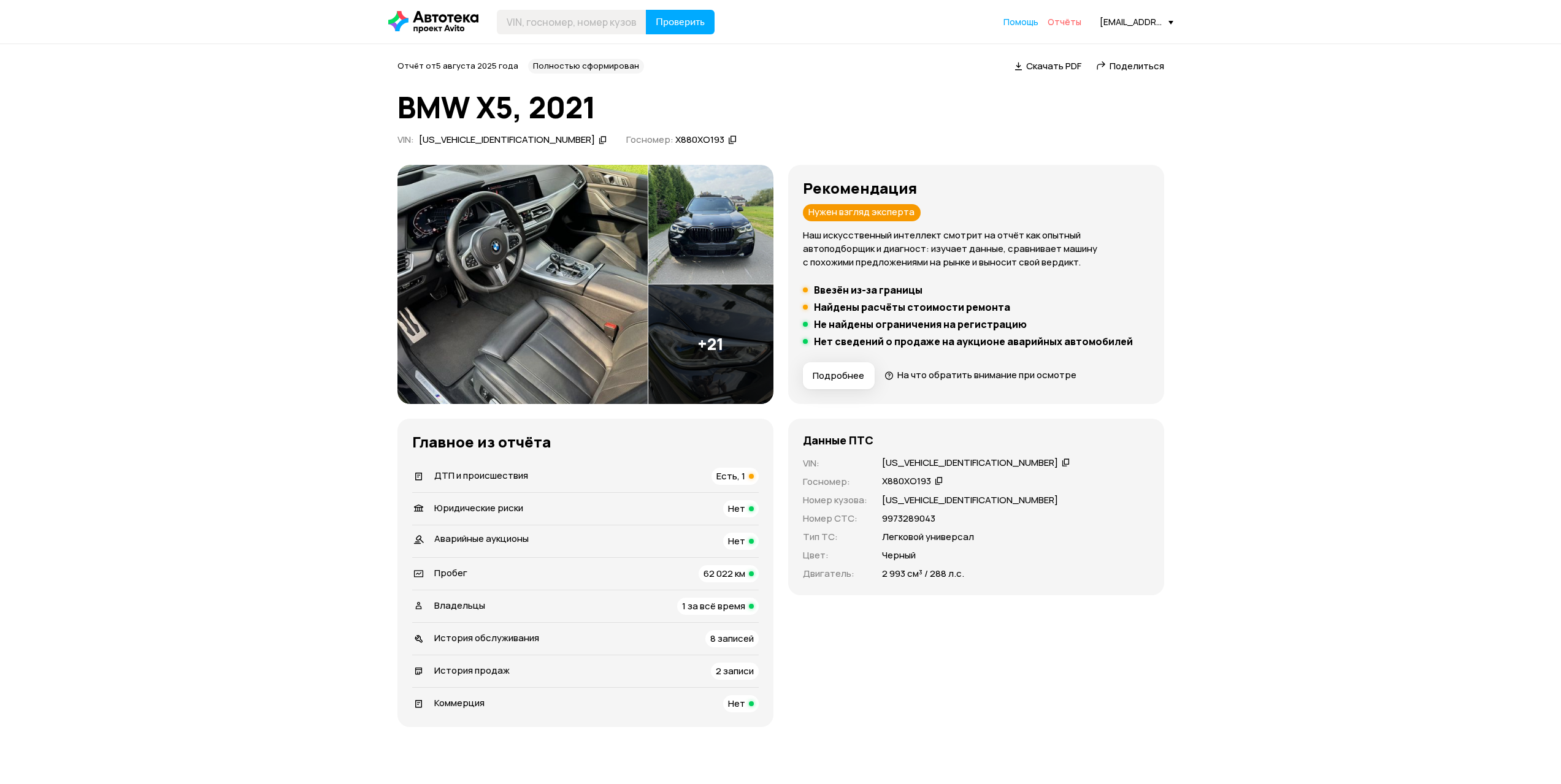
click at [1078, 23] on span "Отчёты" at bounding box center [1064, 22] width 34 height 12
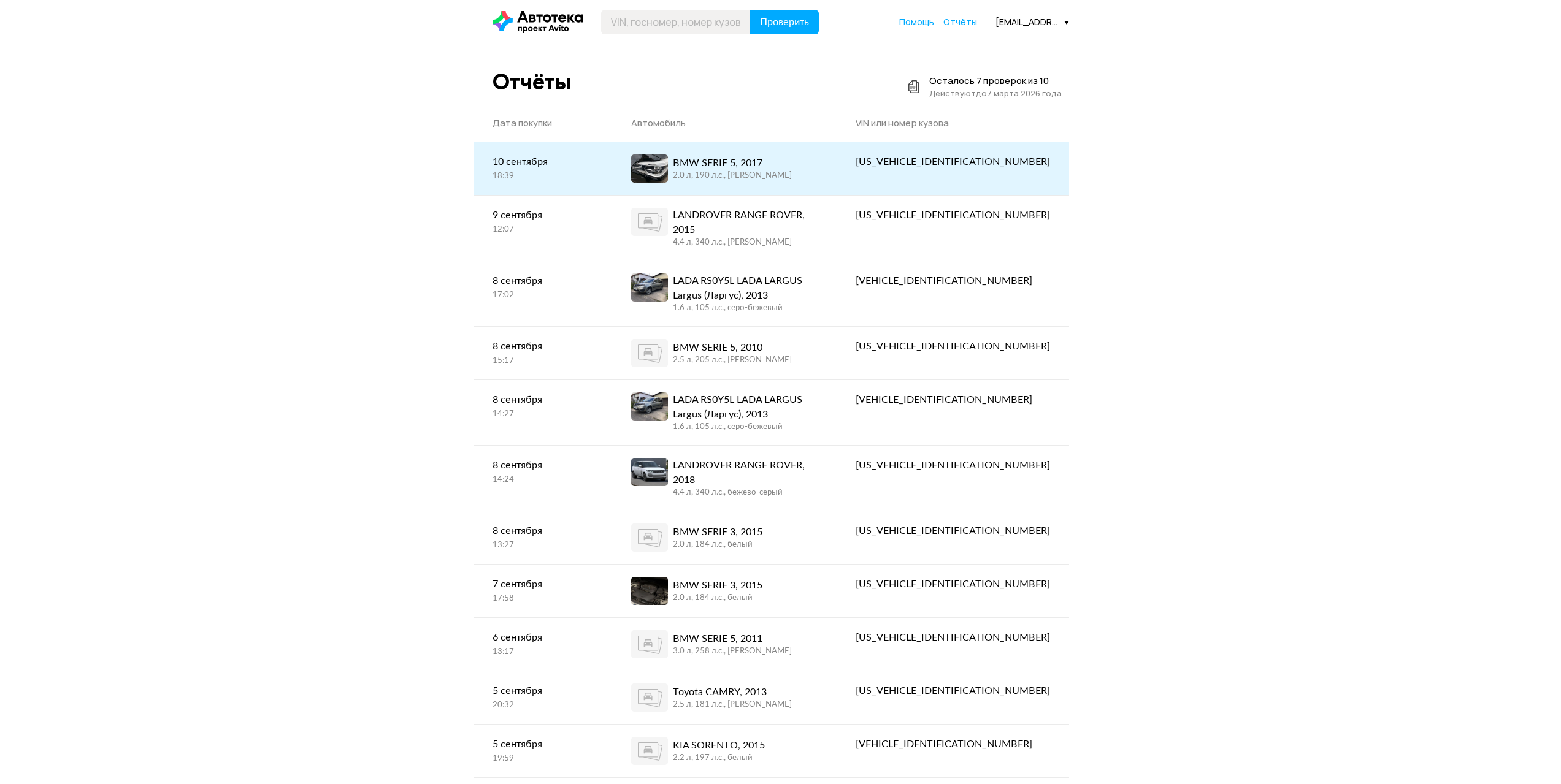
click at [787, 164] on div "BMW SERIE 5, 2017" at bounding box center [732, 163] width 119 height 15
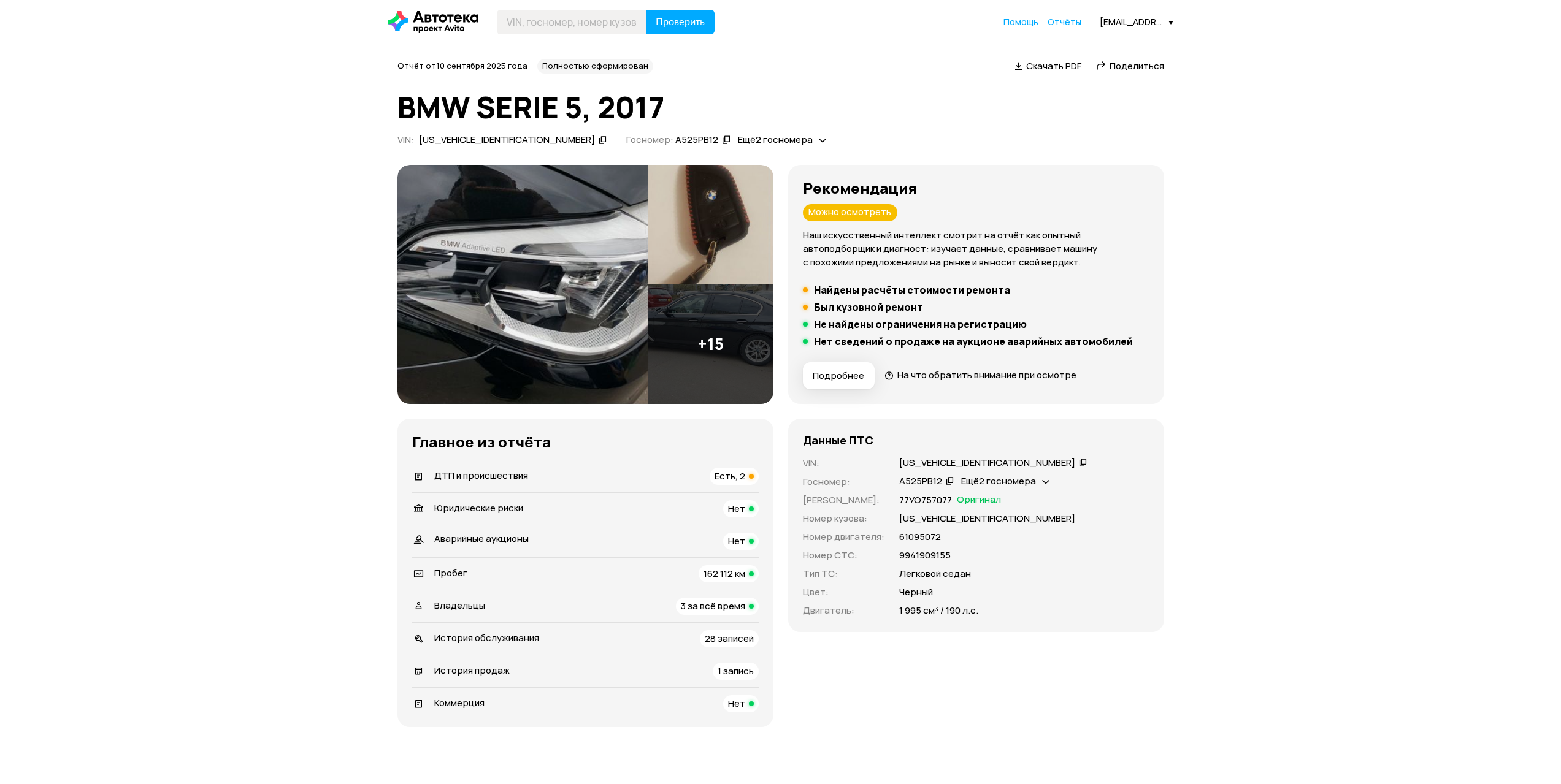
click at [728, 474] on span "Есть, 2" at bounding box center [730, 476] width 31 height 13
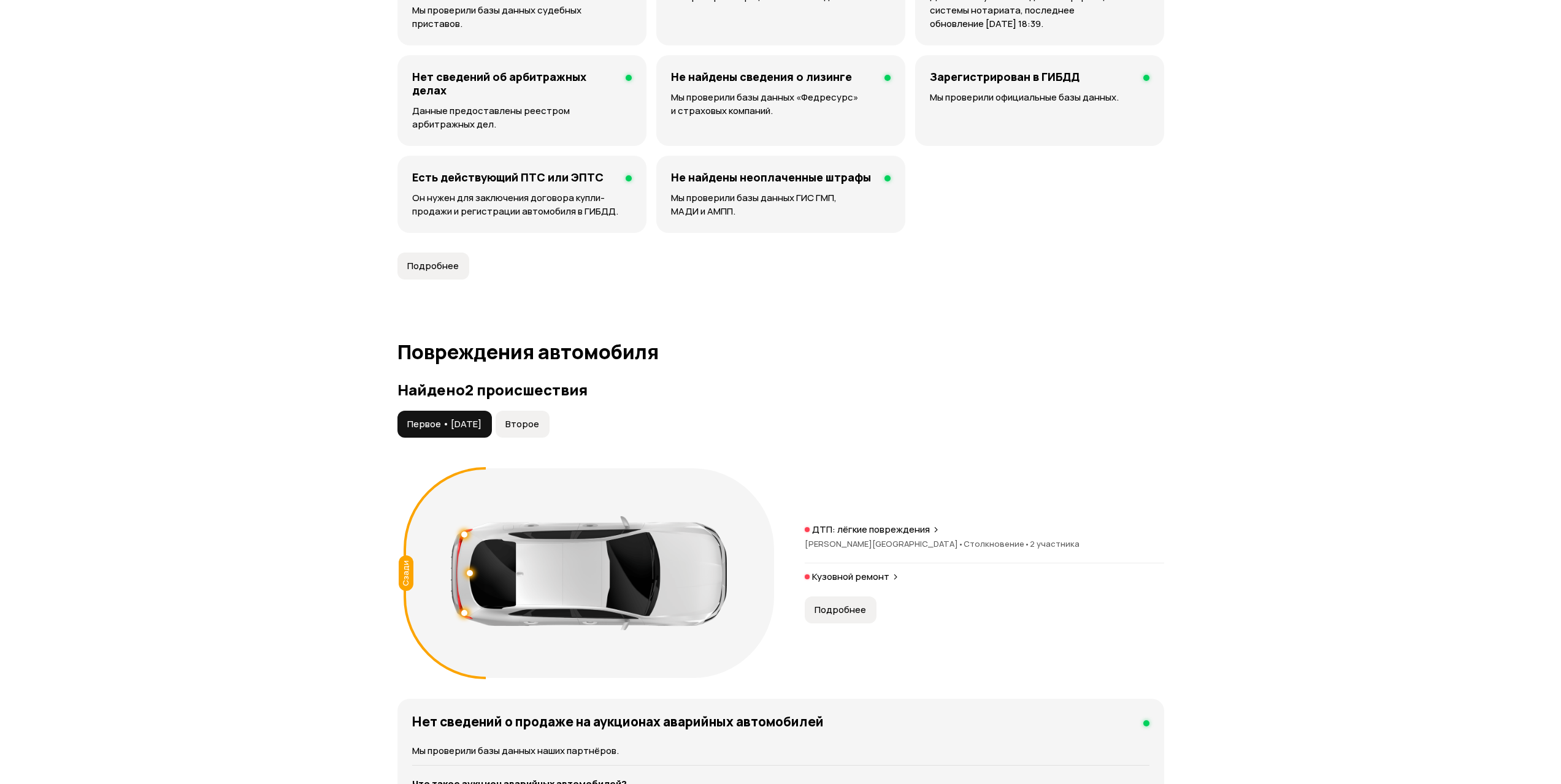
scroll to position [1271, 0]
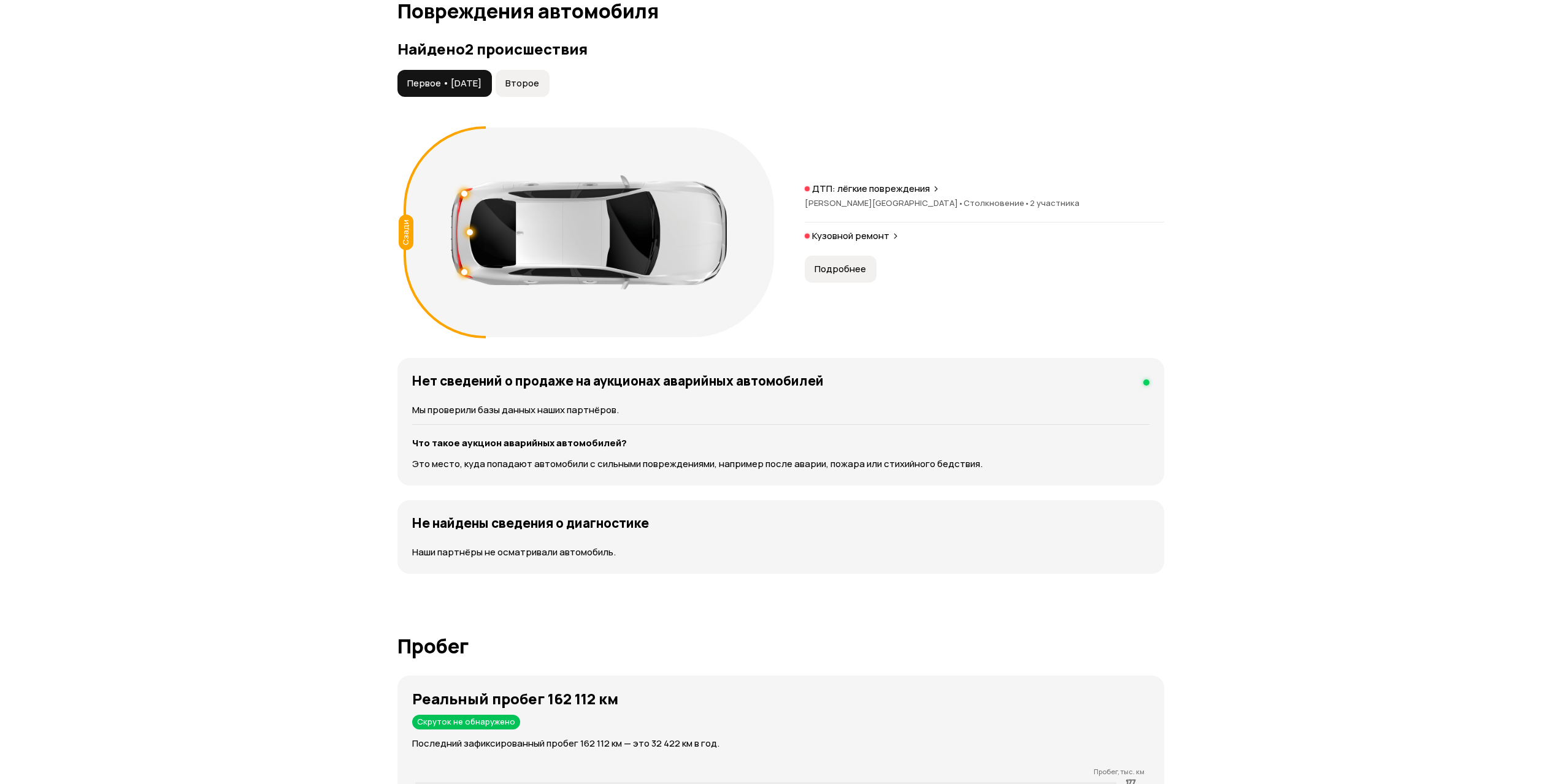
click at [907, 215] on div "ДТП: лёгкие повреждения Московская область • Столкновение • 2 участника" at bounding box center [984, 202] width 359 height 40
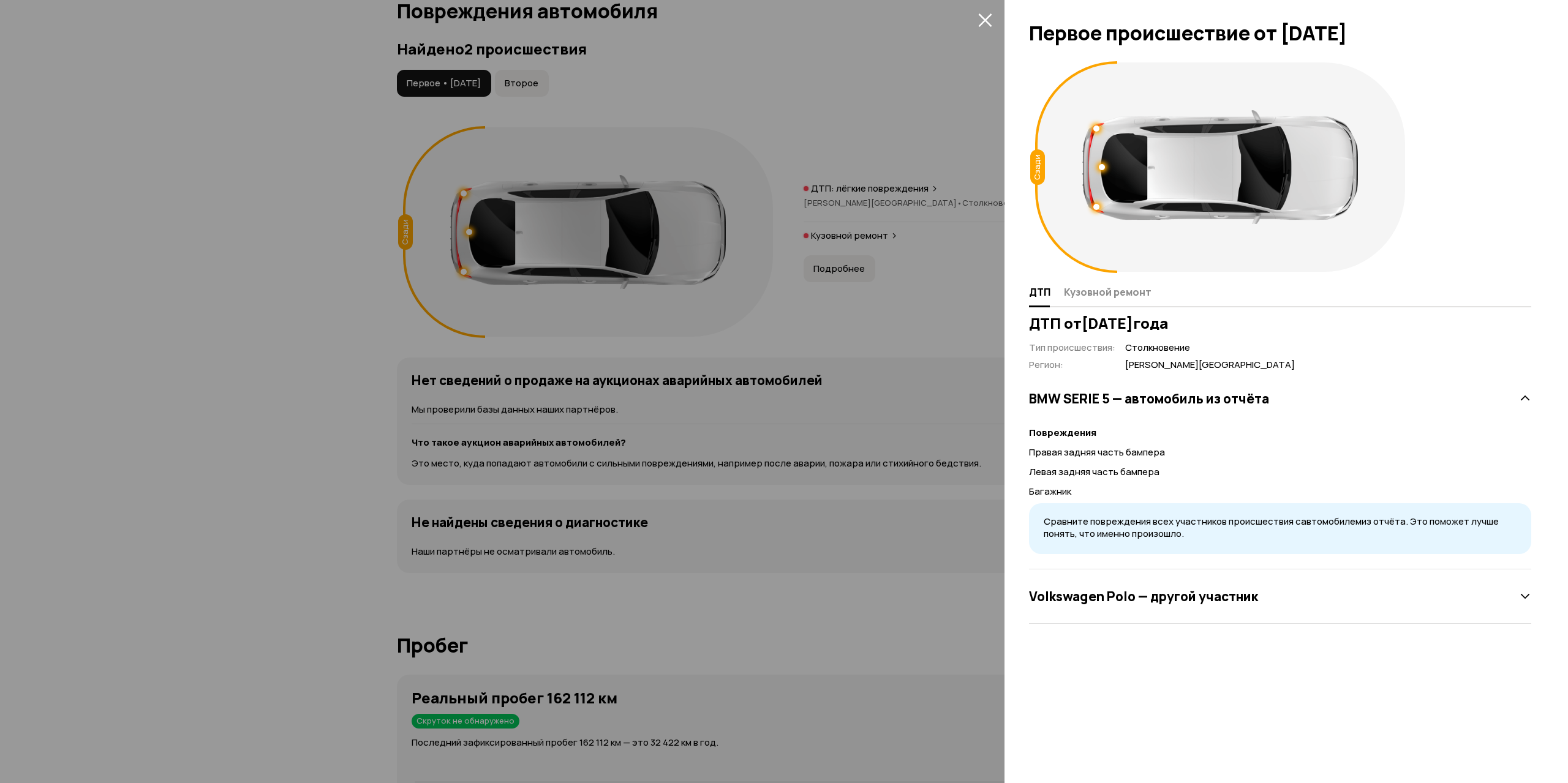
click at [898, 214] on div at bounding box center [784, 392] width 1568 height 783
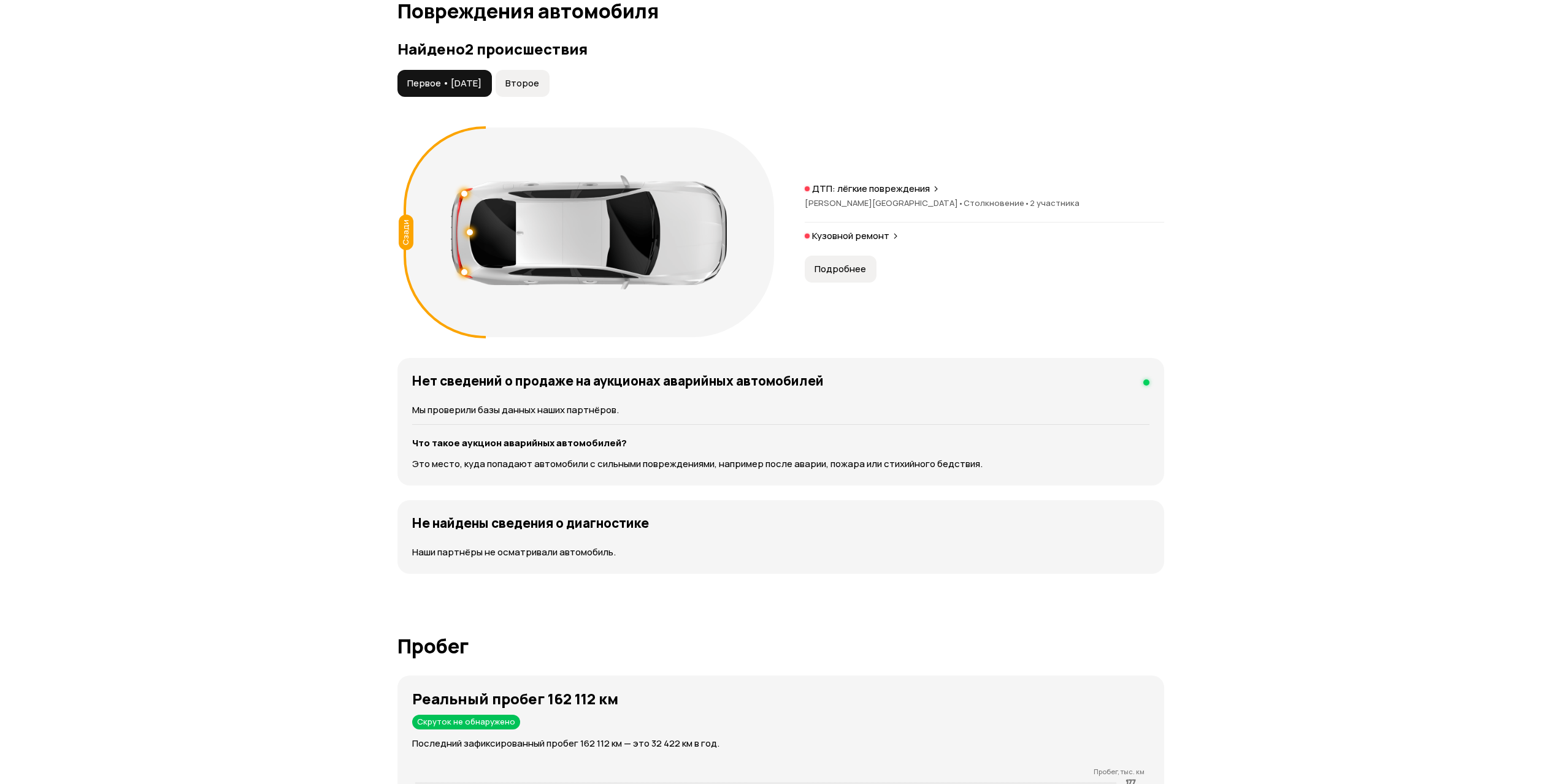
click at [550, 92] on button "Второе" at bounding box center [523, 84] width 54 height 27
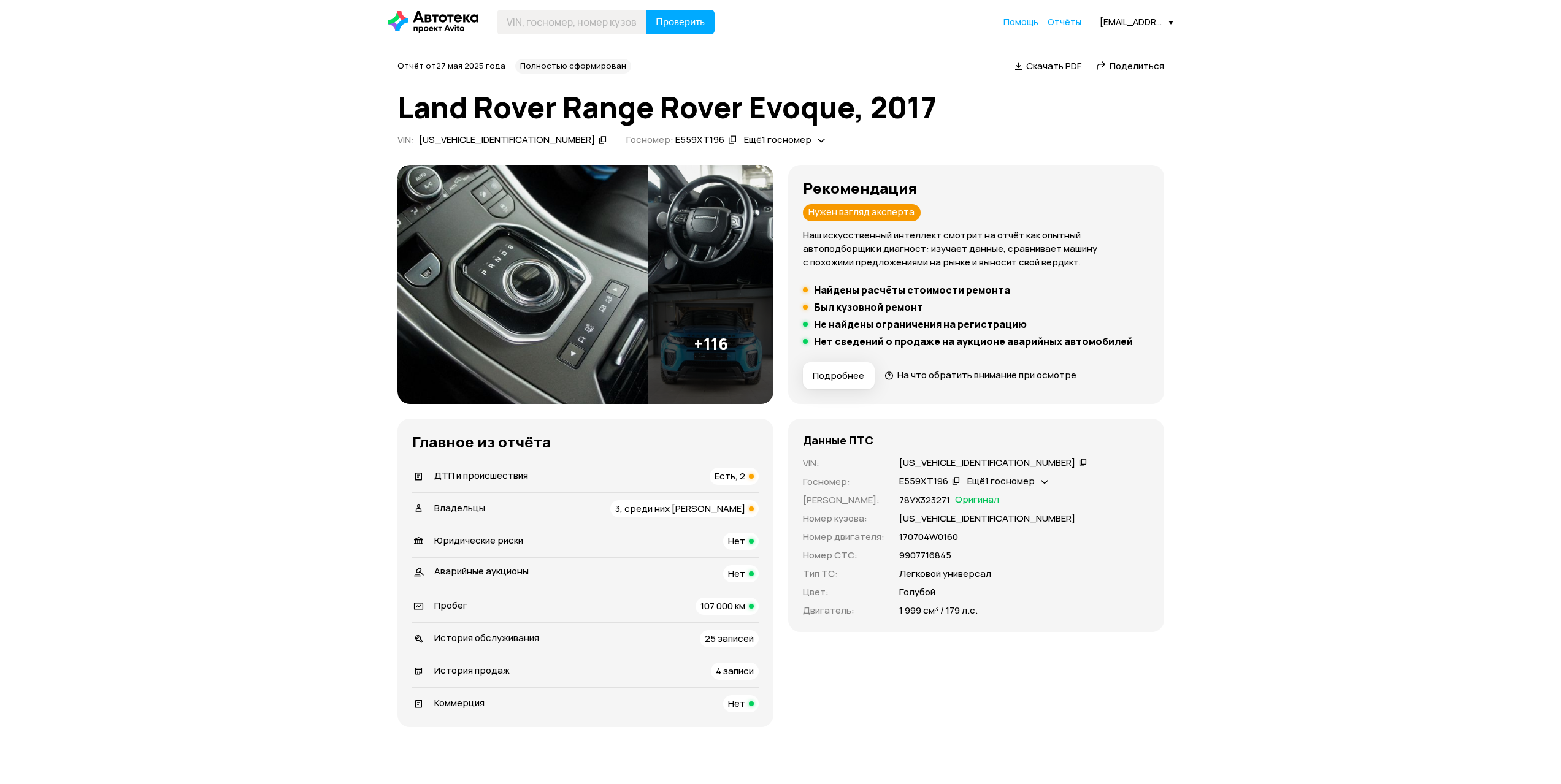
click at [725, 474] on span "Есть, 2" at bounding box center [730, 476] width 31 height 13
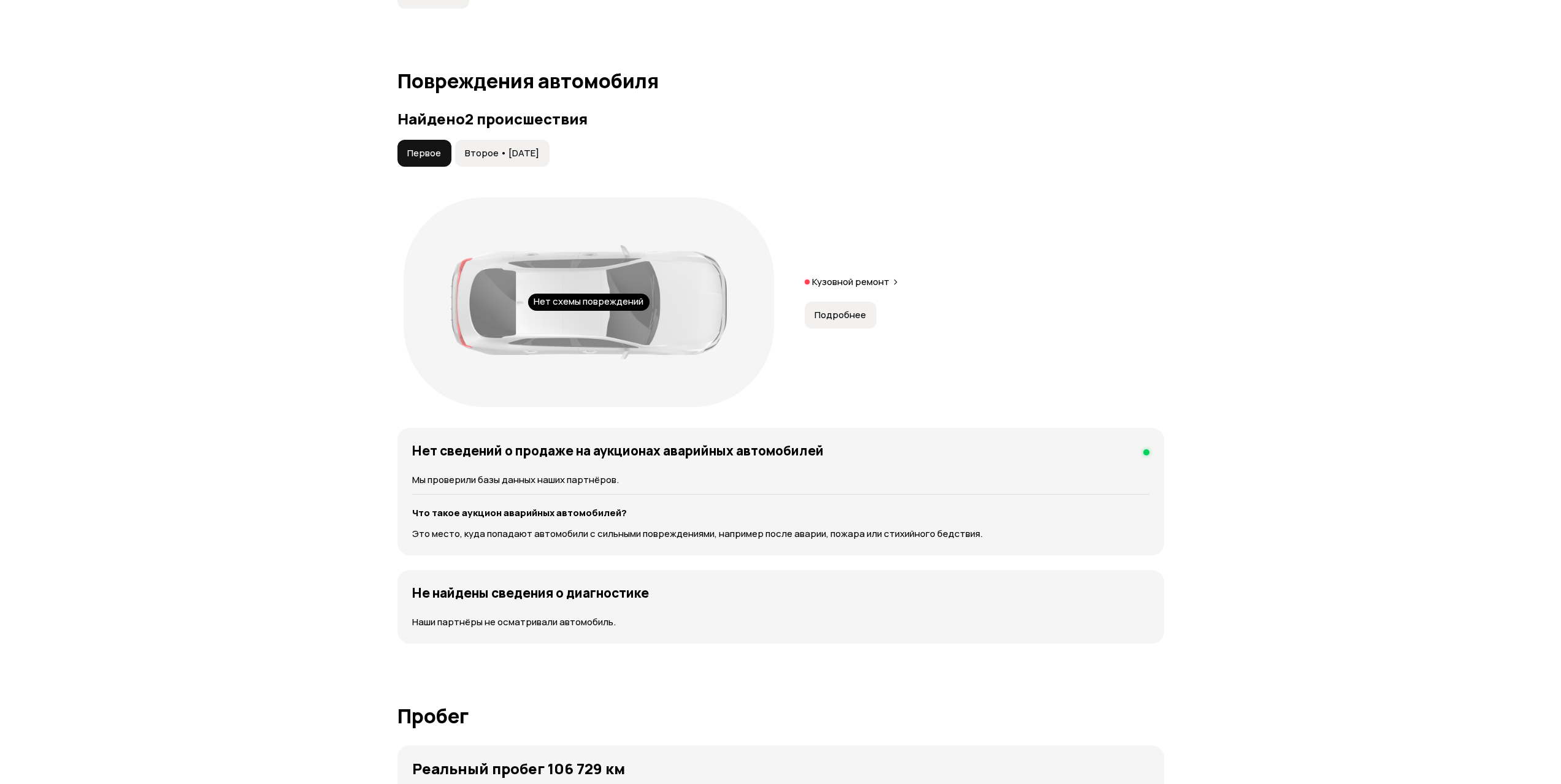
scroll to position [1271, 0]
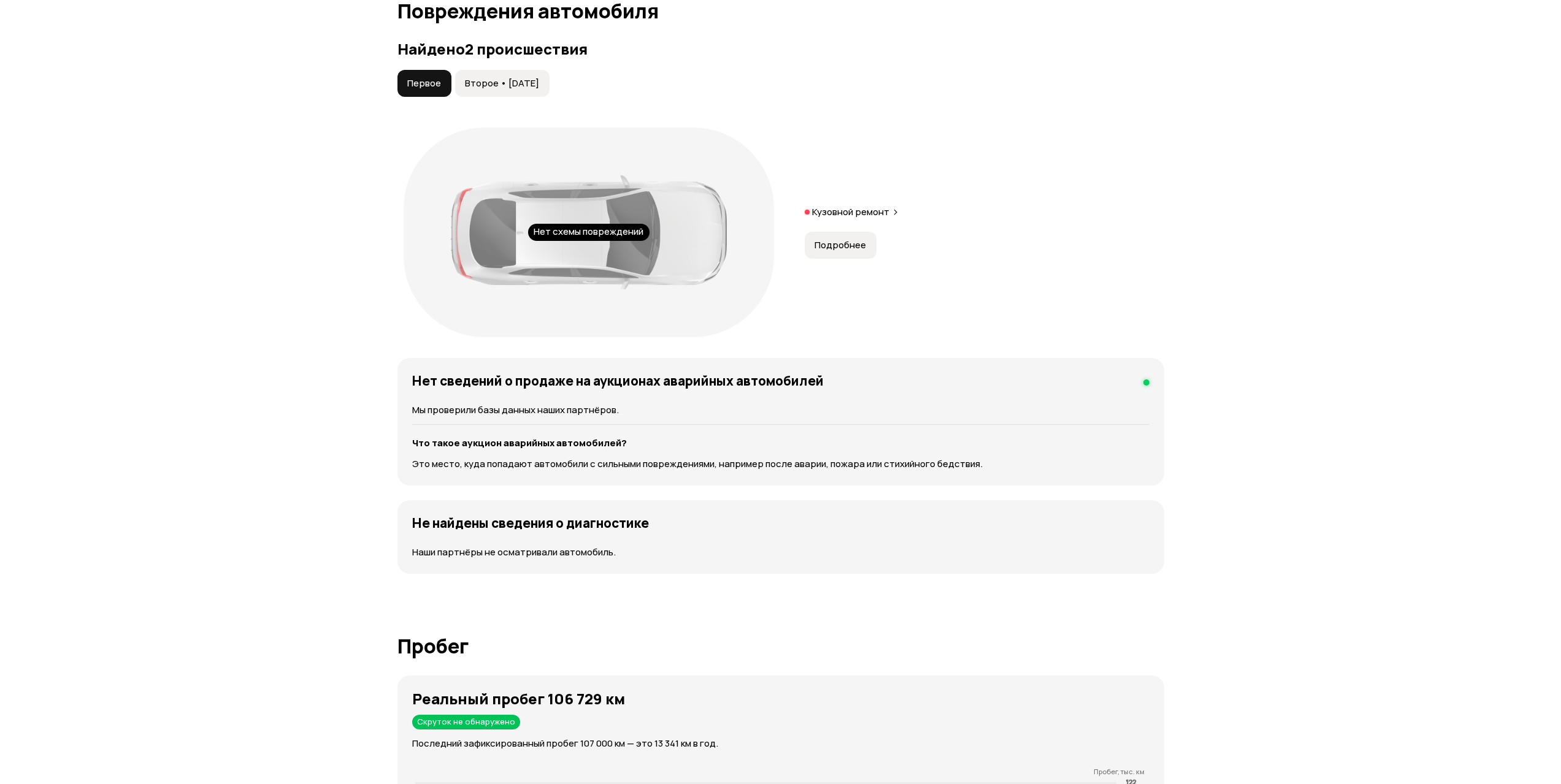
click at [514, 83] on span "Второе • 02 сен 2021" at bounding box center [502, 84] width 74 height 12
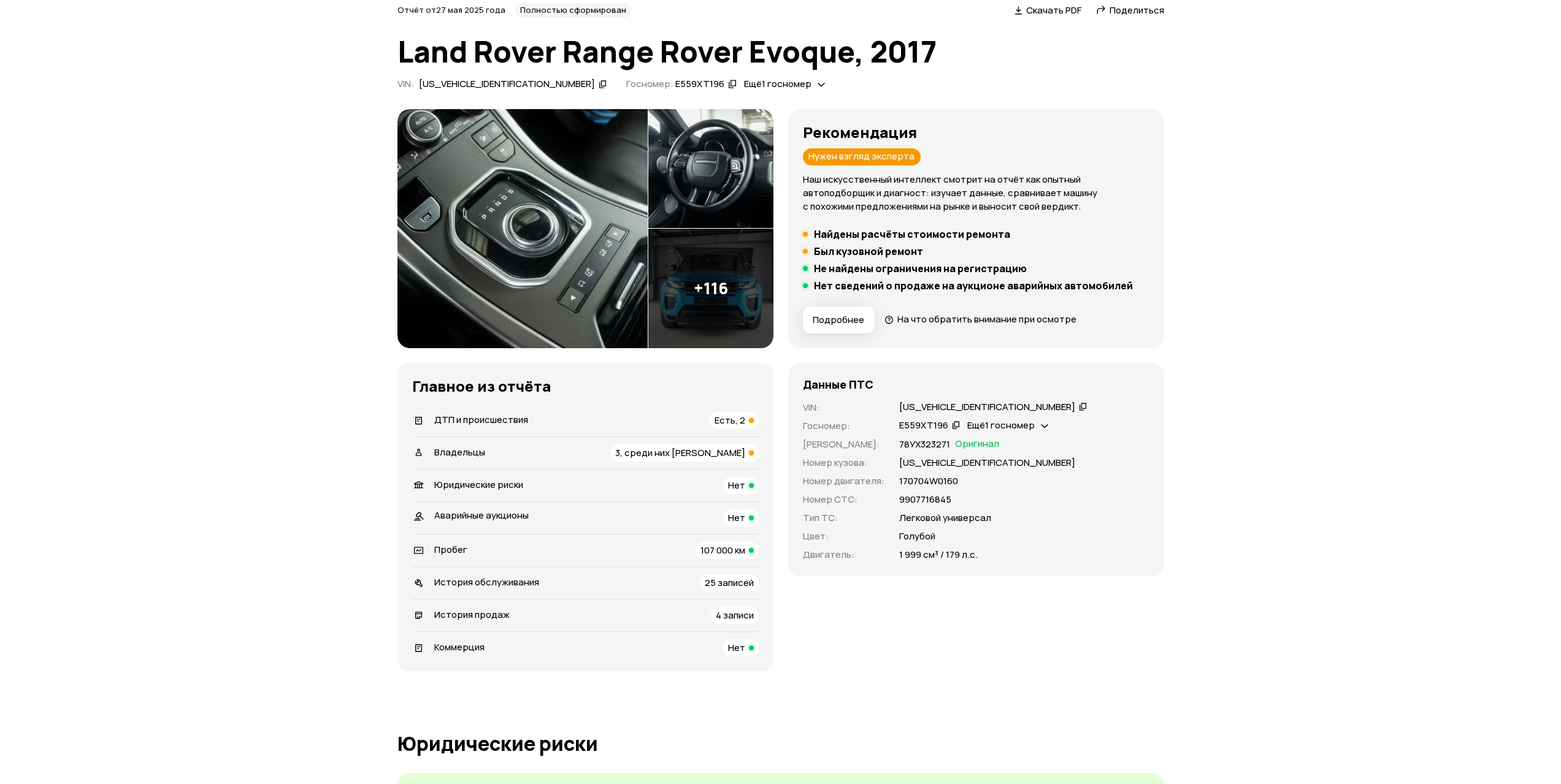
scroll to position [0, 0]
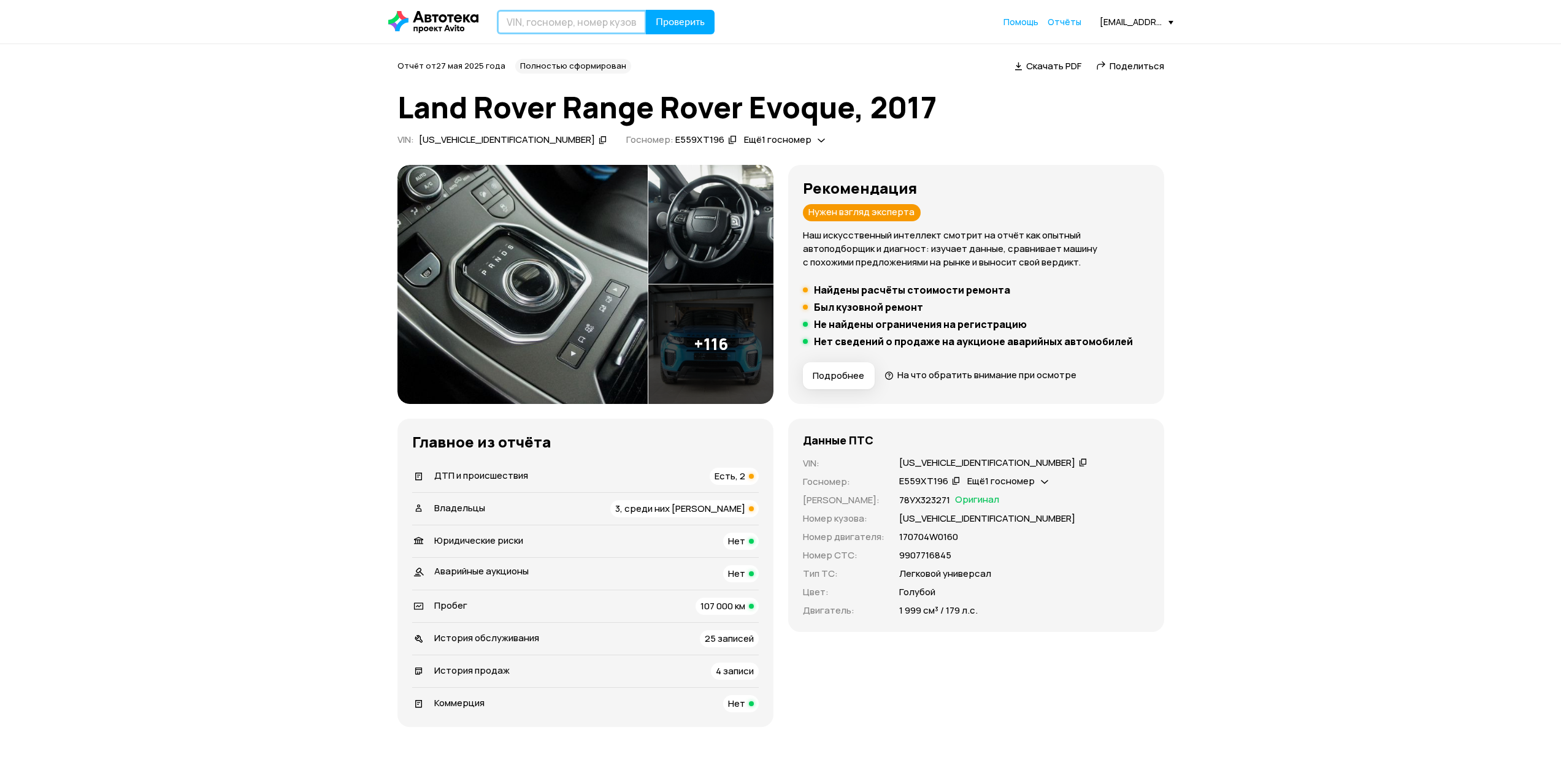
click at [576, 28] on input "text" at bounding box center [571, 22] width 150 height 25
paste input "SALVA2BN6JH274175"
type input "SALVA2BN6JH274175"
click at [680, 25] on span "Проверить" at bounding box center [680, 22] width 49 height 10
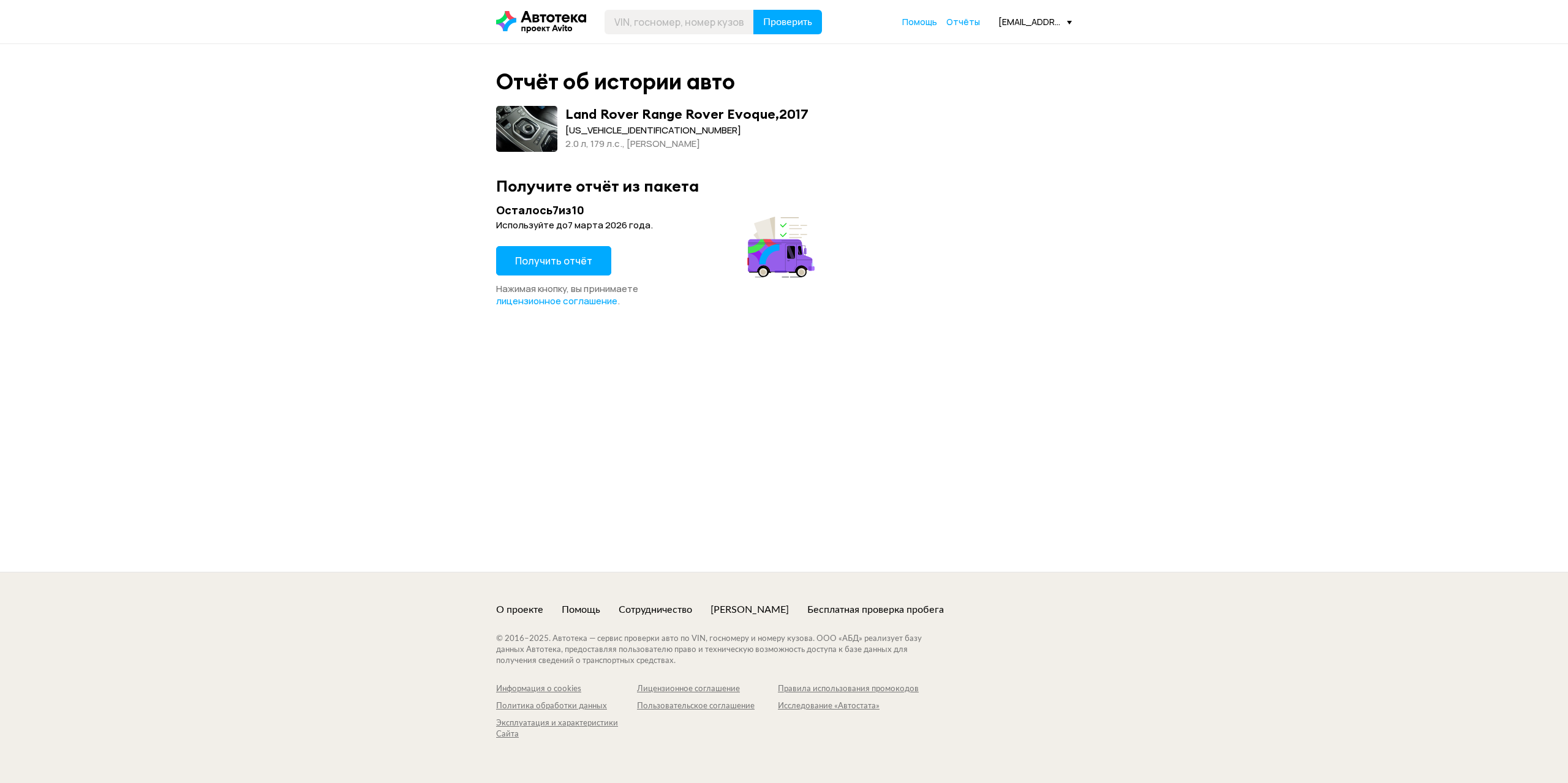
click at [543, 260] on span "Получить отчёт" at bounding box center [554, 261] width 77 height 14
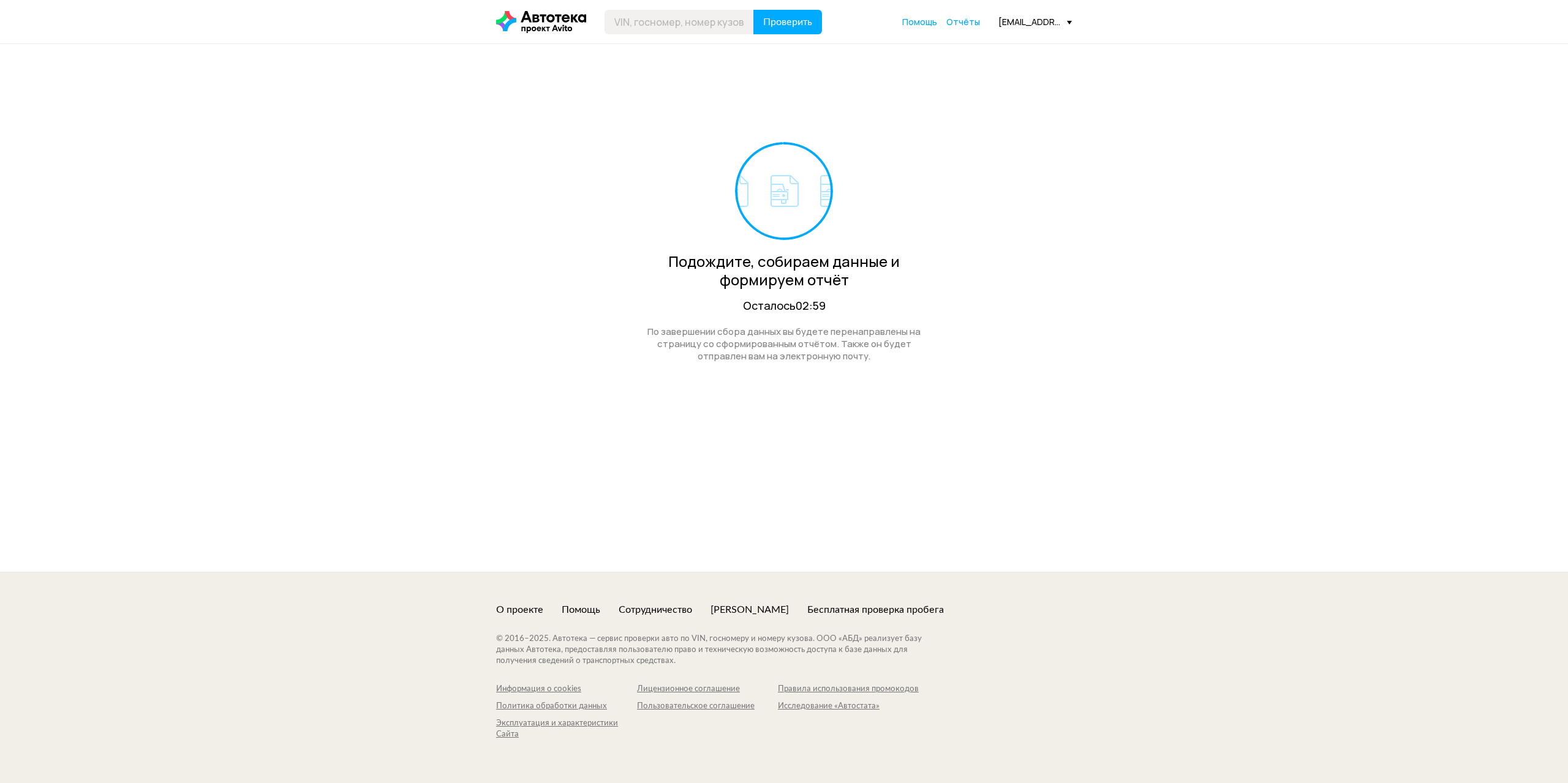
click at [440, 237] on div "Подождите, собираем данные и формируем отчёт Осталось 02:59 По завершении сбора…" at bounding box center [784, 308] width 1568 height 528
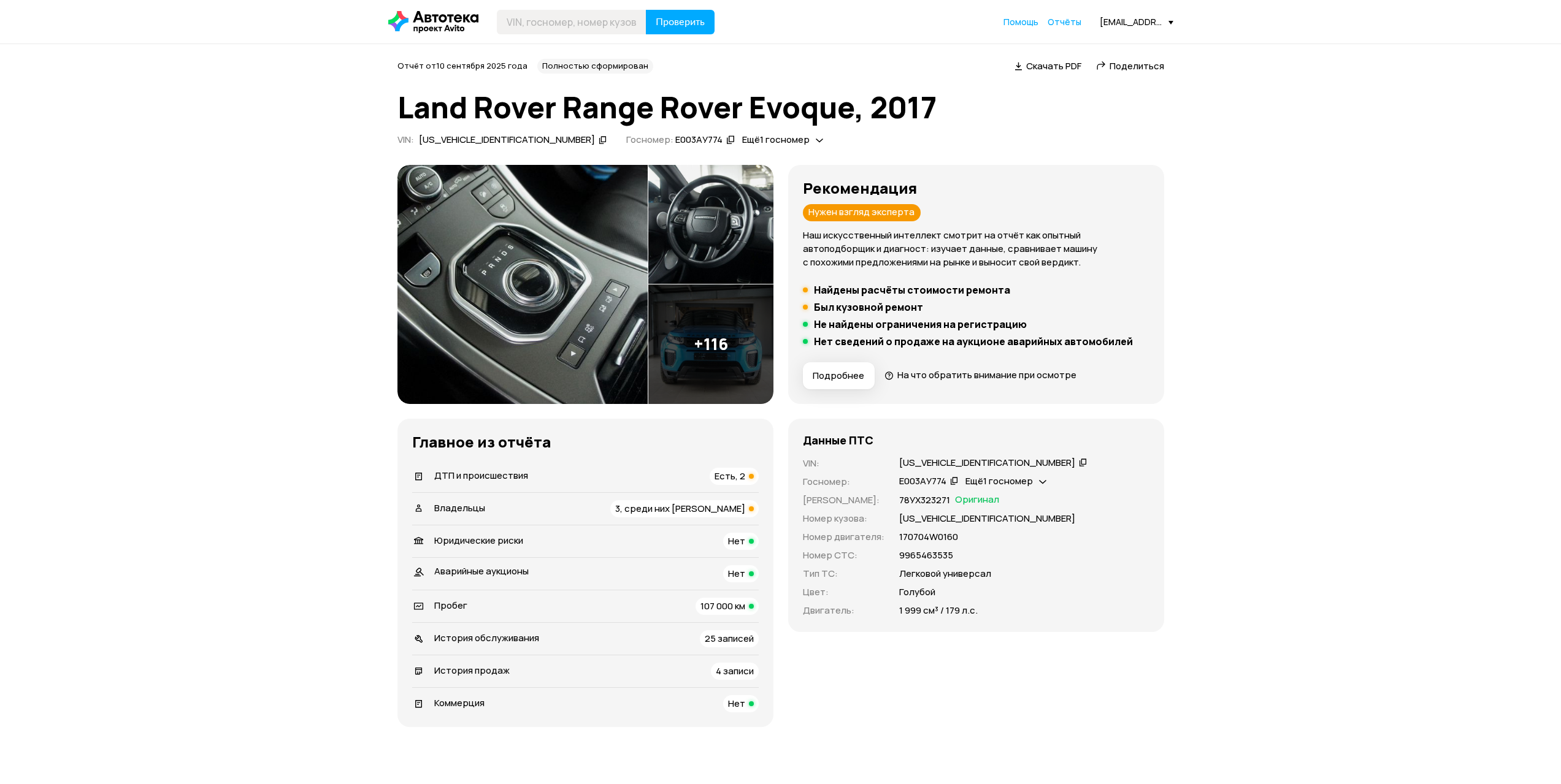
click at [707, 474] on div "ДТП и происшествия Есть, 2" at bounding box center [585, 476] width 347 height 17
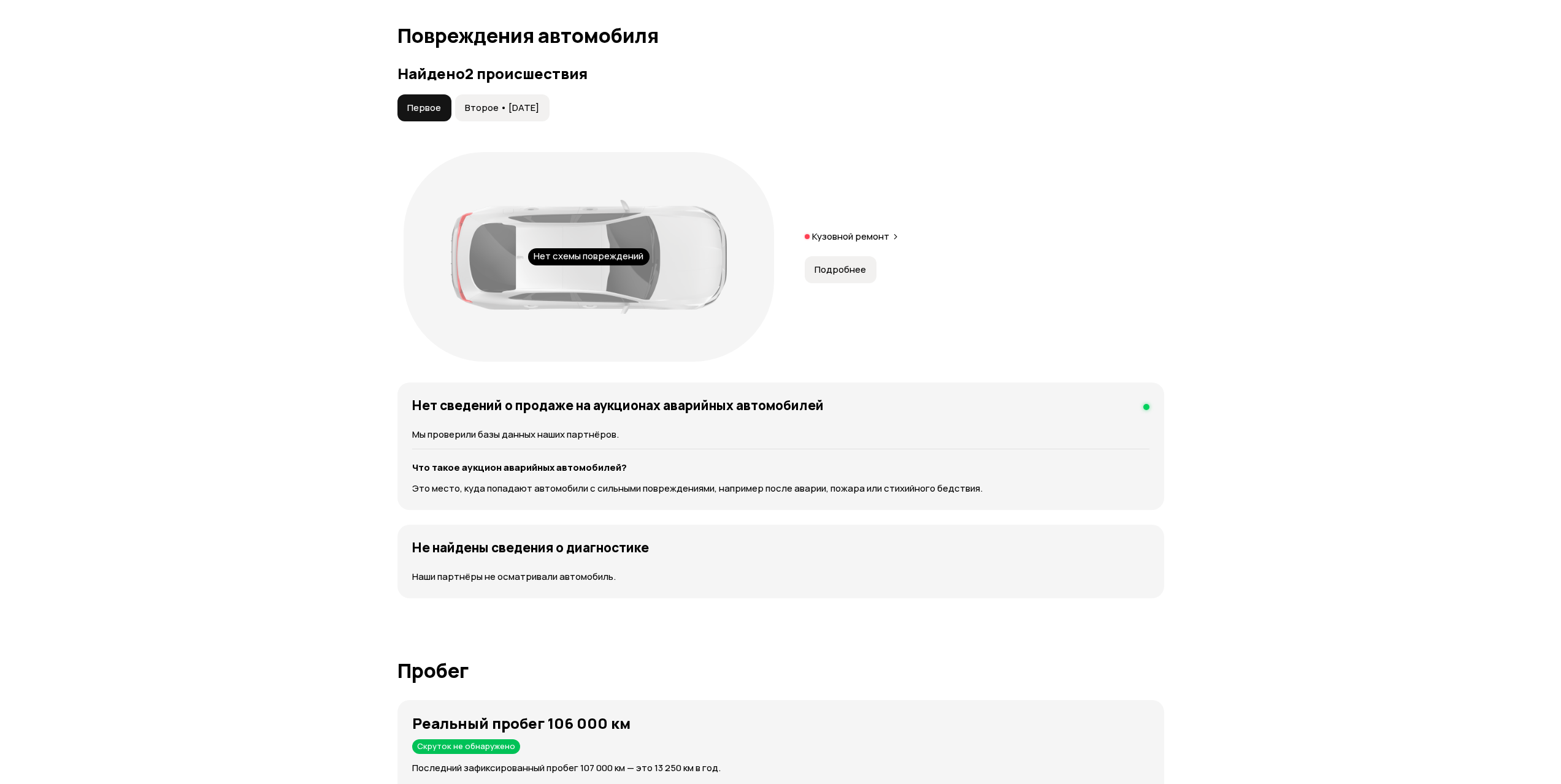
scroll to position [1271, 0]
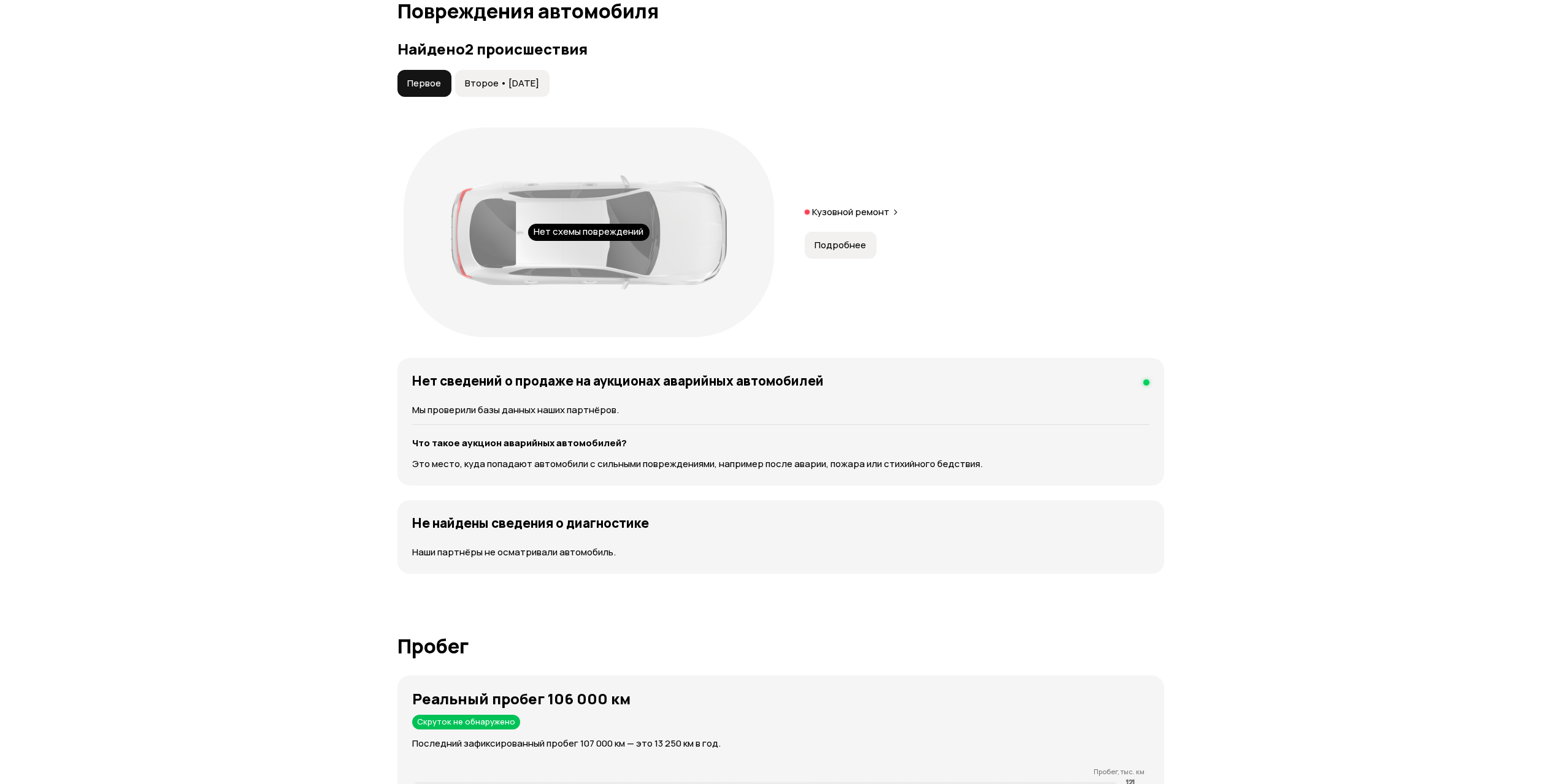
click at [499, 87] on span "Второе • 02 сен 2021" at bounding box center [502, 84] width 74 height 12
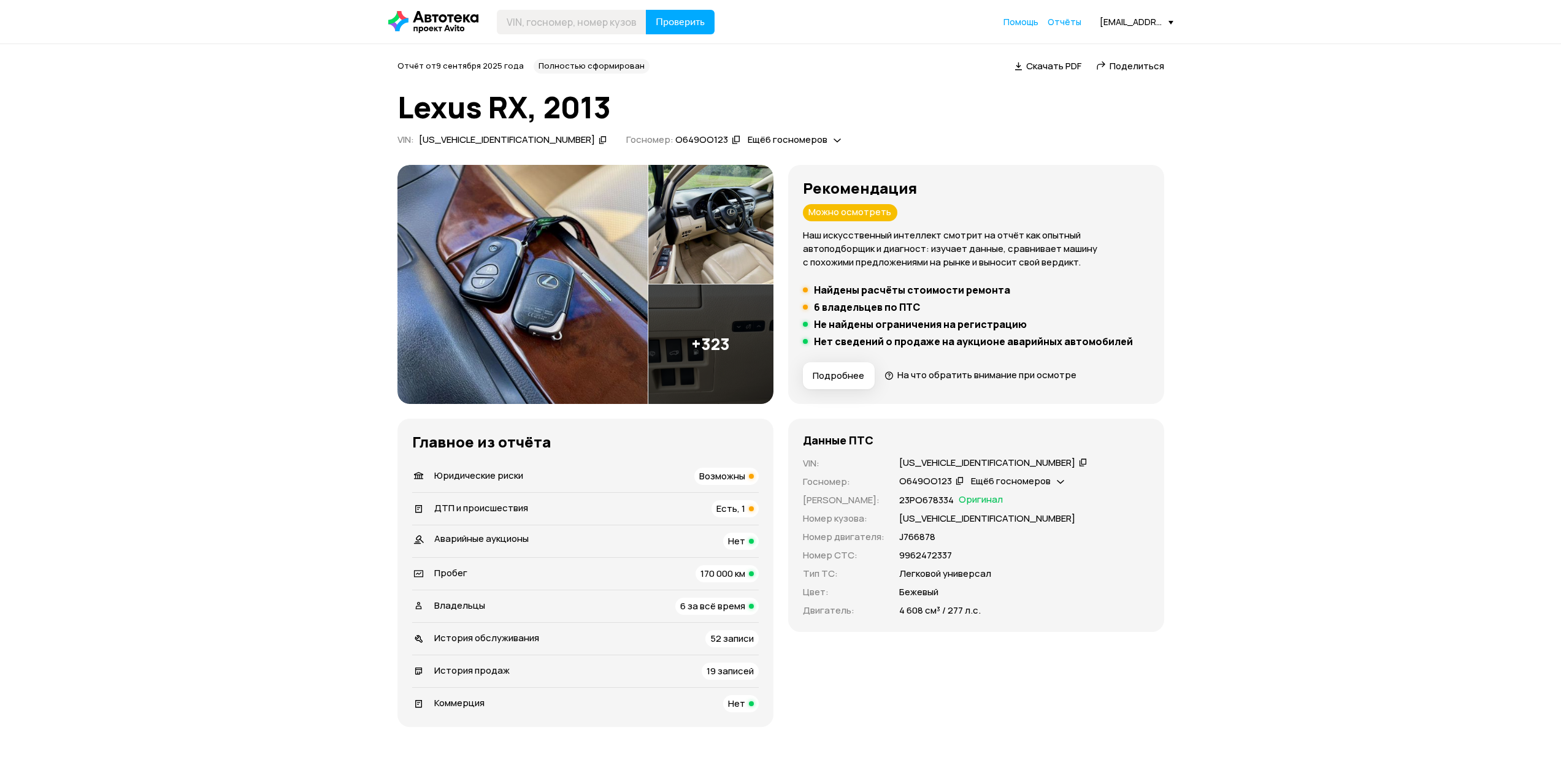
click at [731, 474] on span "Возможны" at bounding box center [722, 476] width 46 height 13
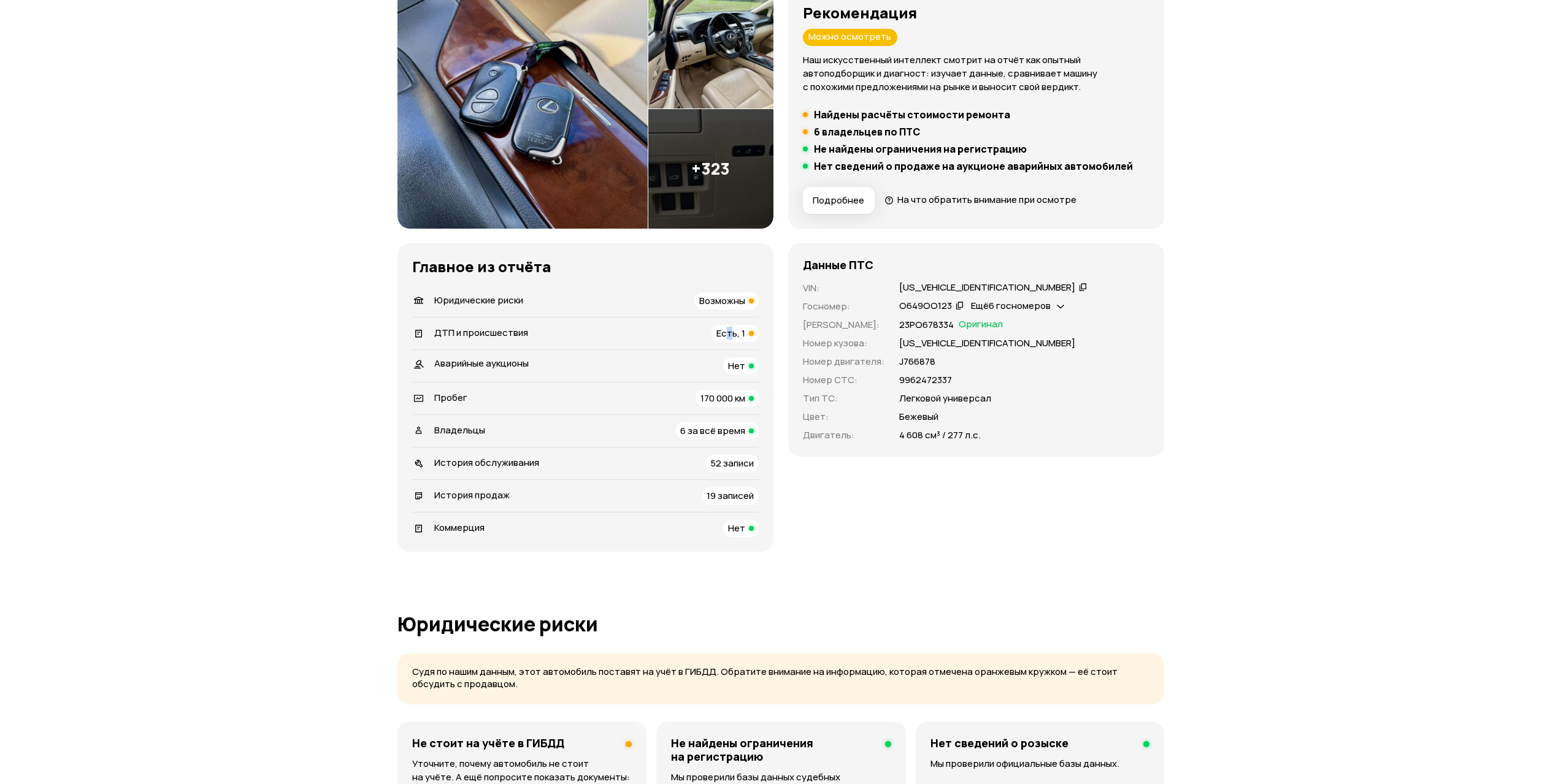
click at [728, 335] on span "Есть, 1" at bounding box center [731, 333] width 29 height 13
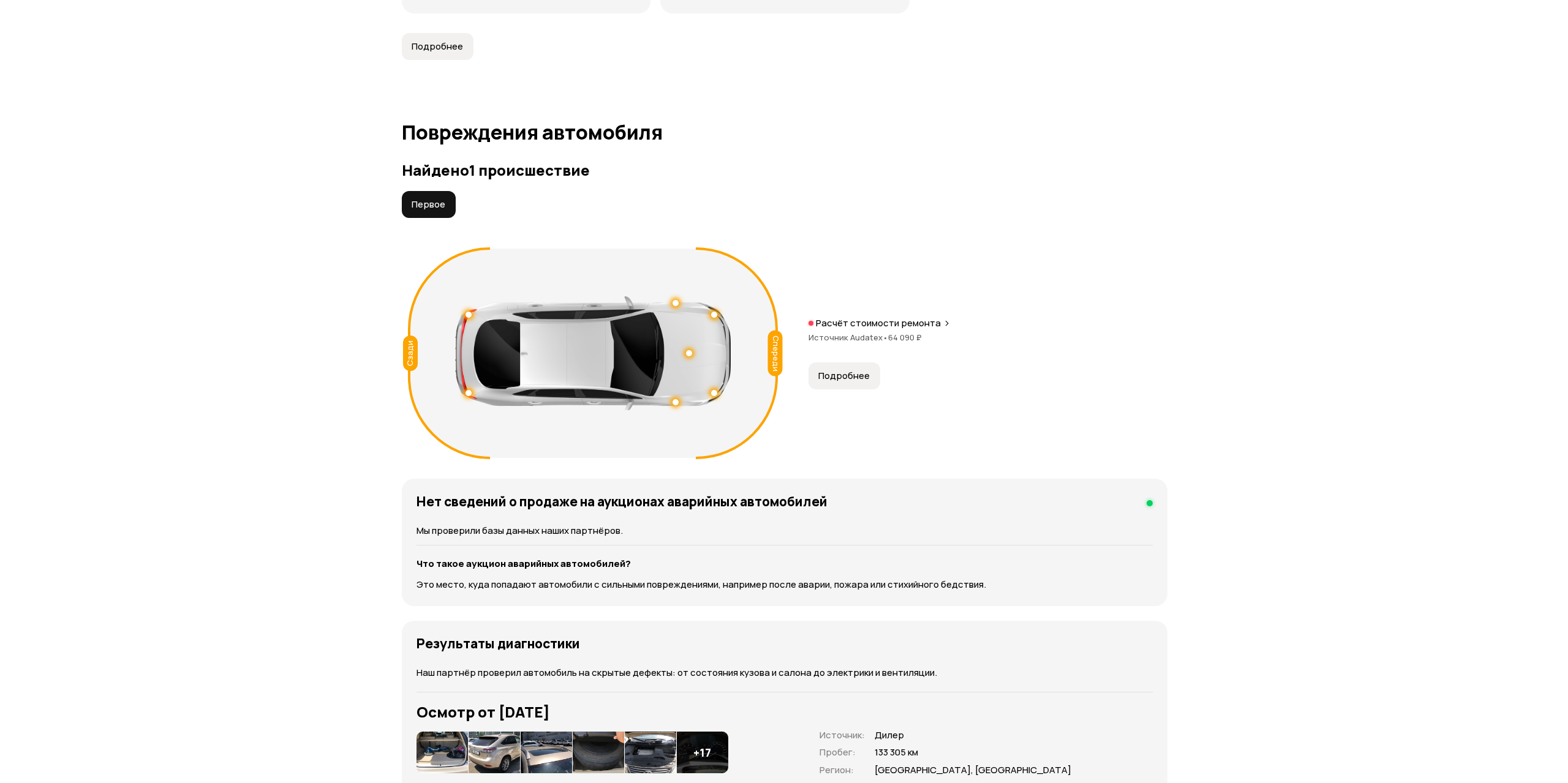
scroll to position [1295, 0]
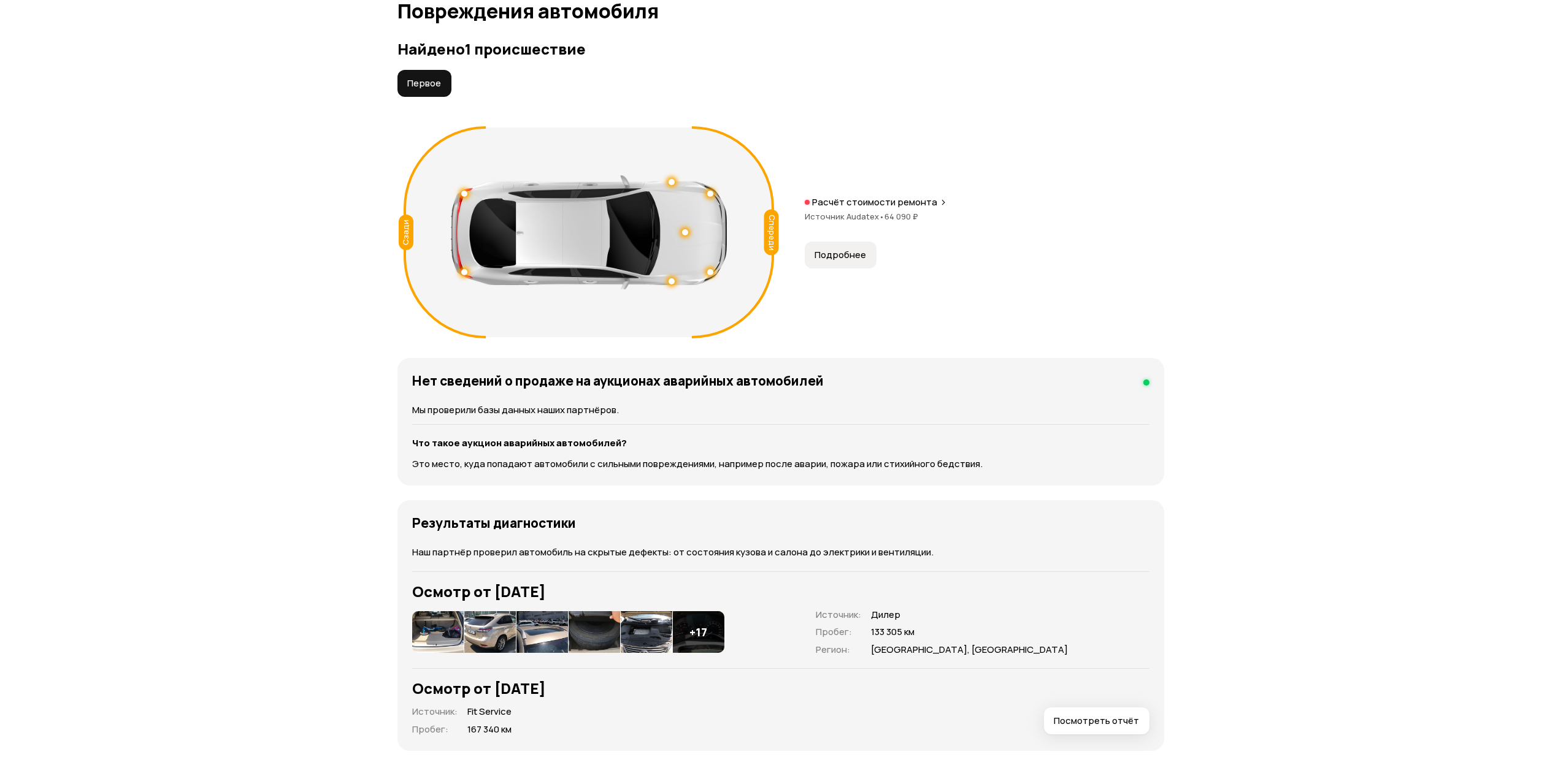
click at [870, 213] on span "Источник Audatex •" at bounding box center [845, 217] width 80 height 11
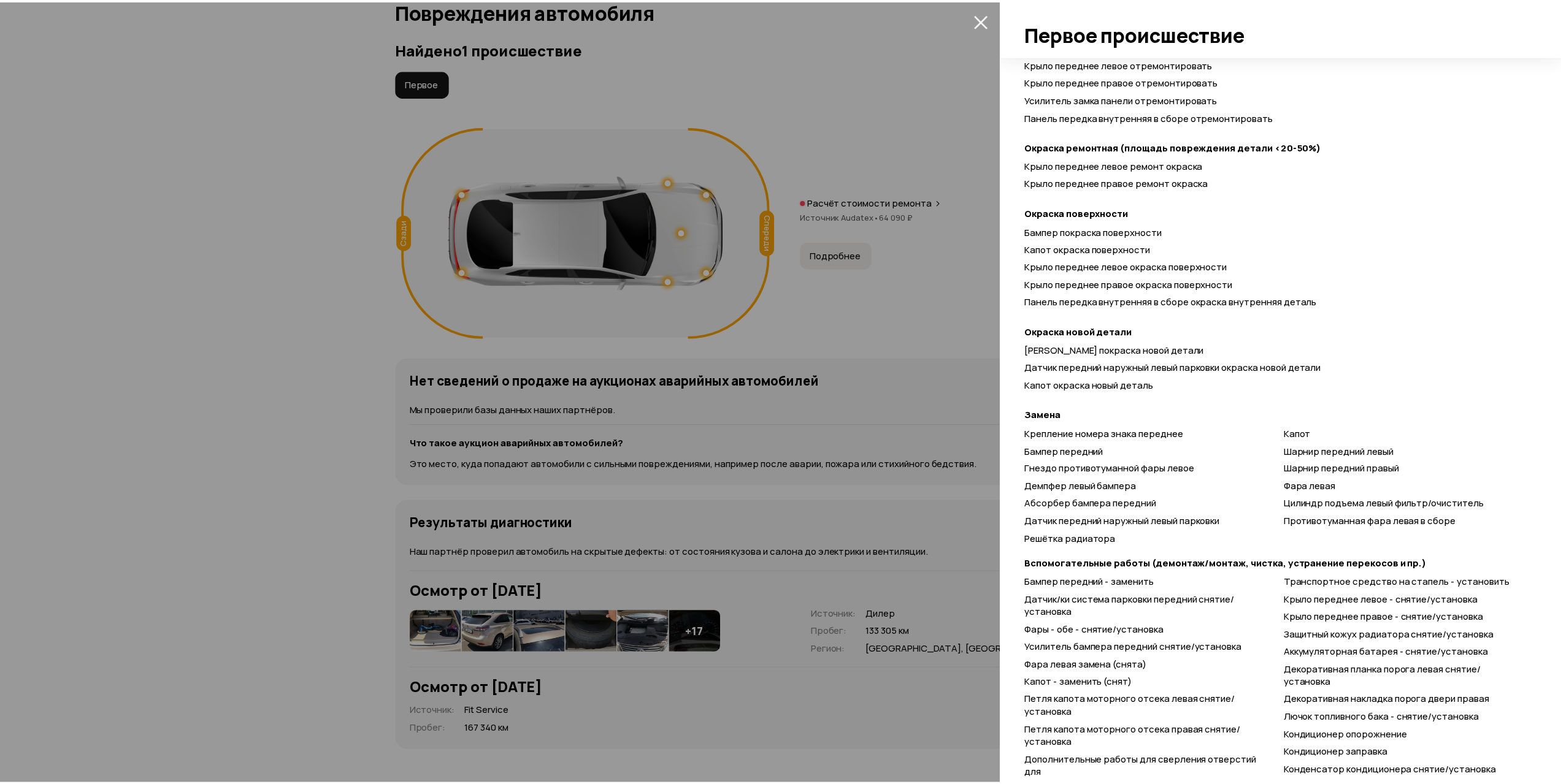
scroll to position [541, 0]
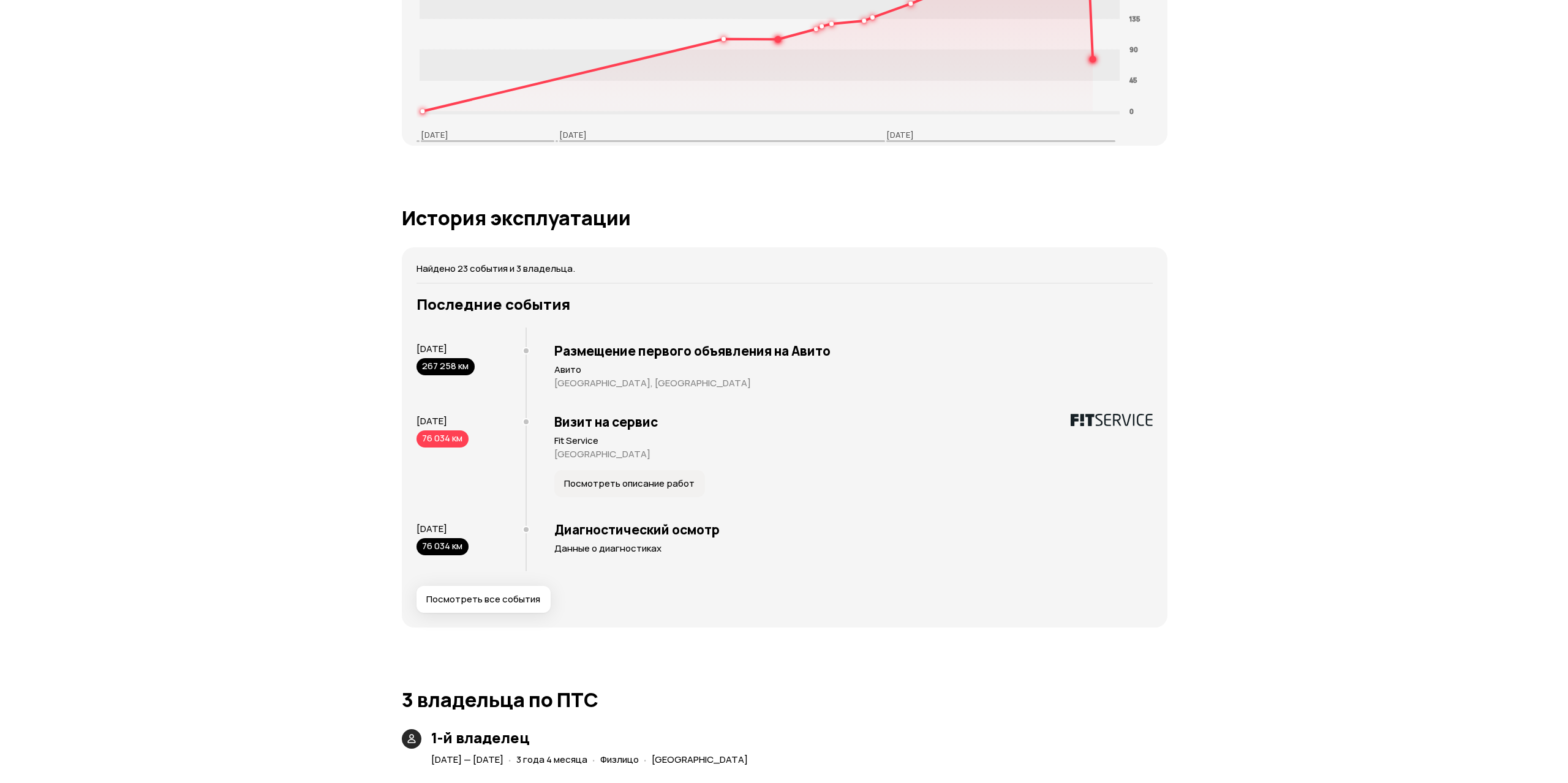
scroll to position [2208, 0]
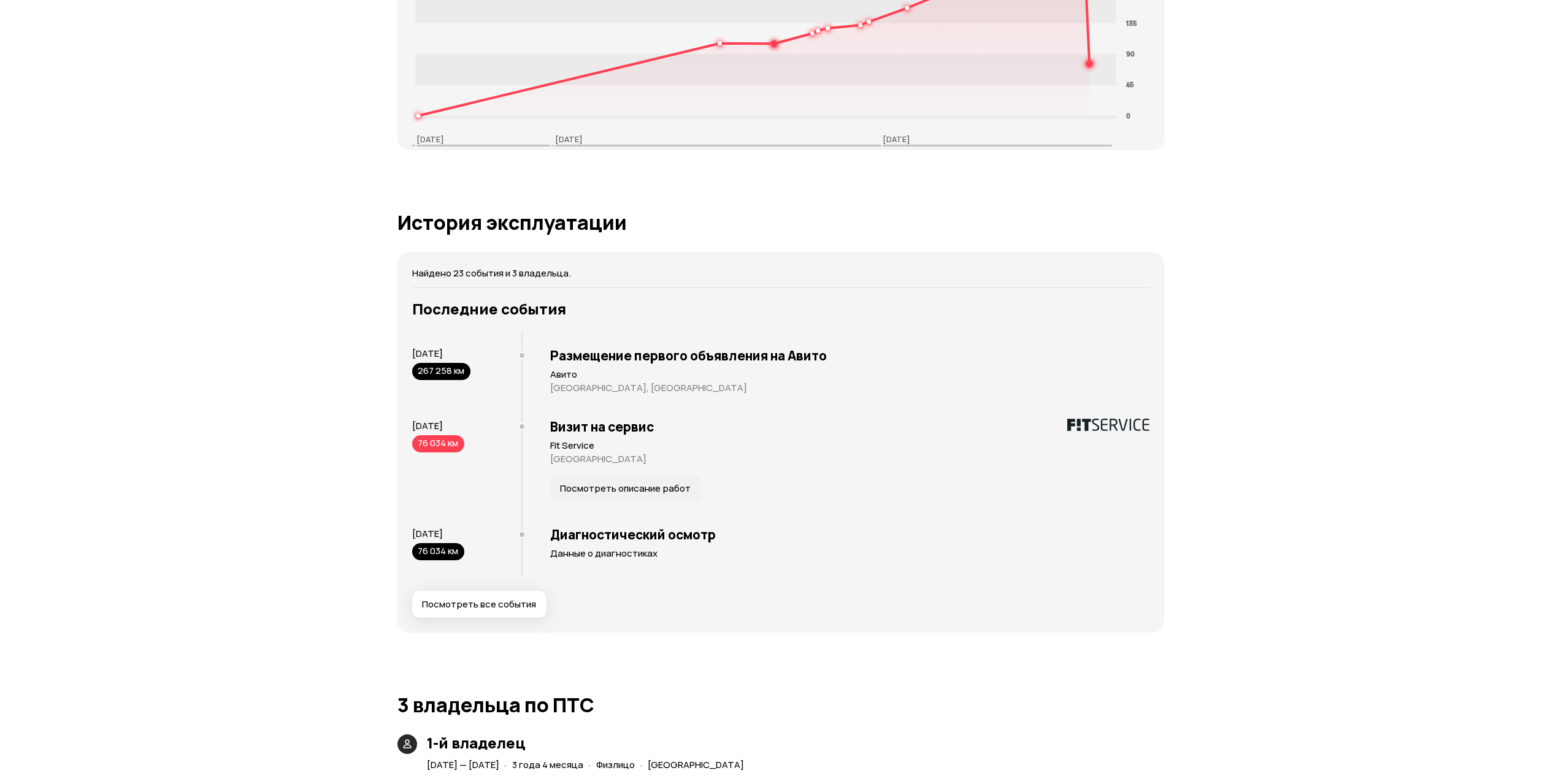
drag, startPoint x: 497, startPoint y: 623, endPoint x: 487, endPoint y: 605, distance: 20.6
click at [496, 624] on div "Найдено 23 события и 3 владельца. Последние события [DATE] 267 258 км Размещени…" at bounding box center [781, 442] width 767 height 381
click at [487, 602] on span "Посмотреть все события" at bounding box center [479, 604] width 114 height 12
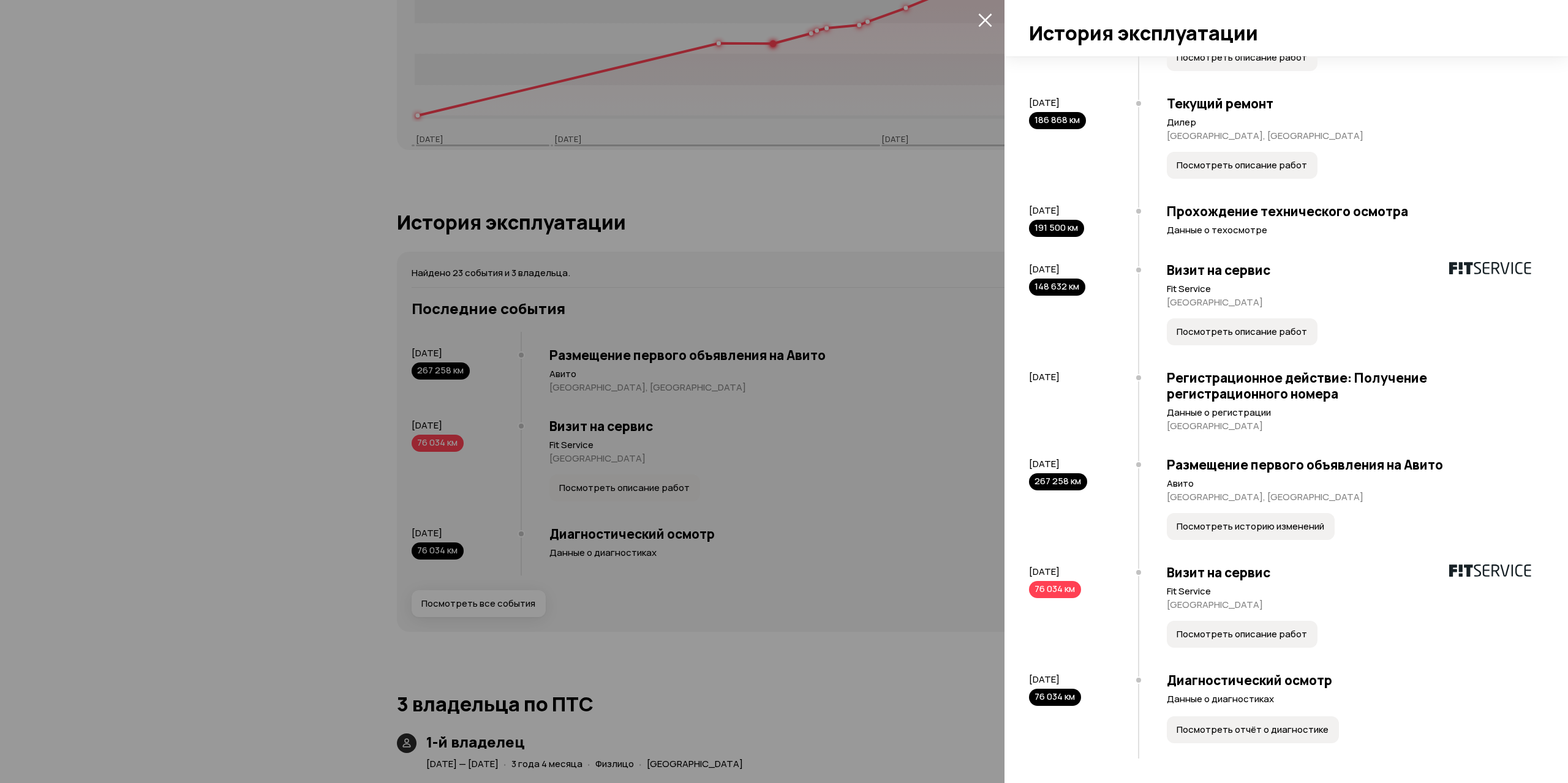
scroll to position [1626, 0]
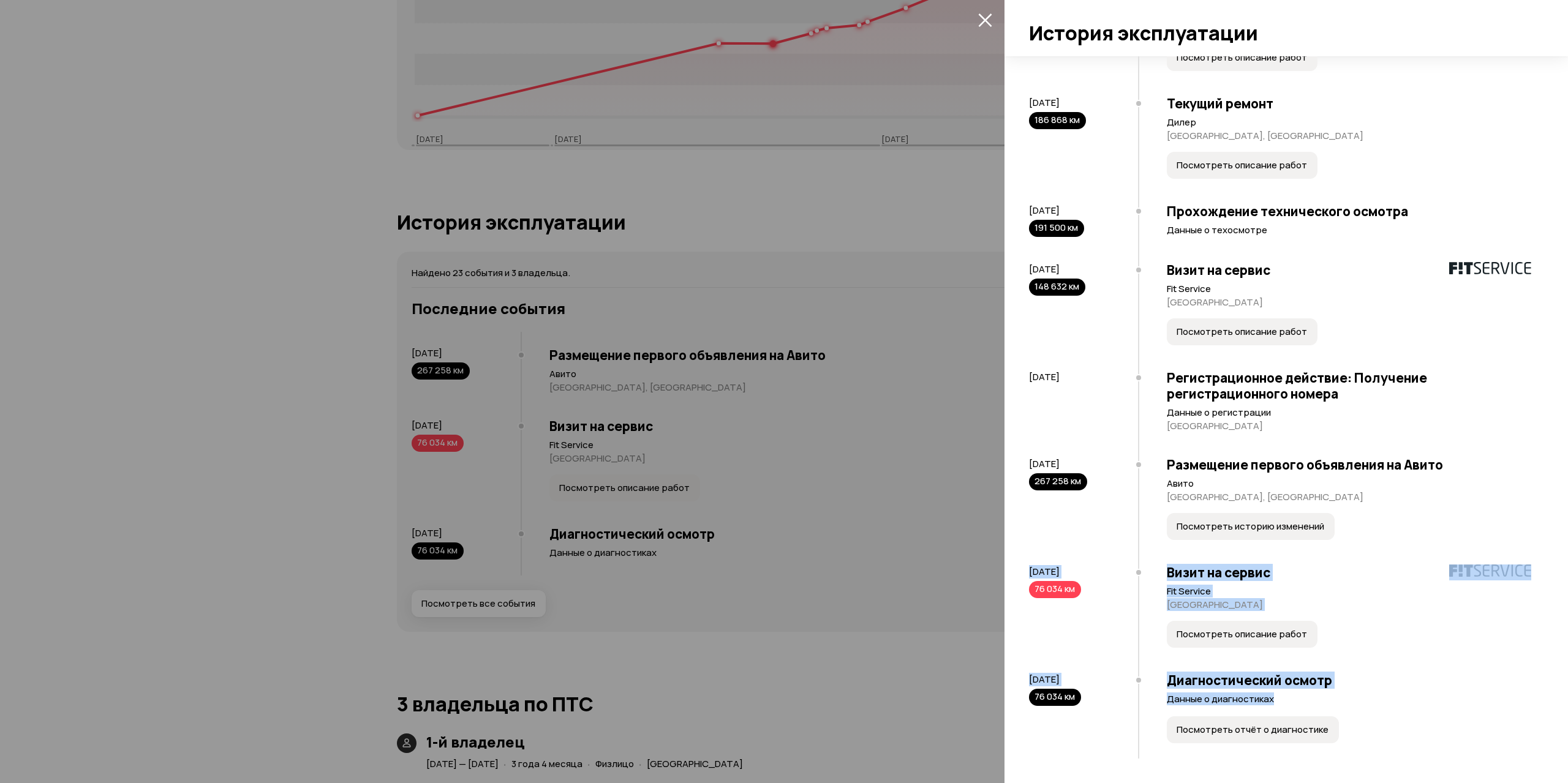
drag, startPoint x: 1063, startPoint y: 602, endPoint x: 1360, endPoint y: 704, distance: 314.0
click at [1360, 704] on div "Найдено 23 события и 3 владельца. 1-й владелец [DATE] — [DATE] ( 3 года 4 месяц…" at bounding box center [1286, 420] width 564 height 727
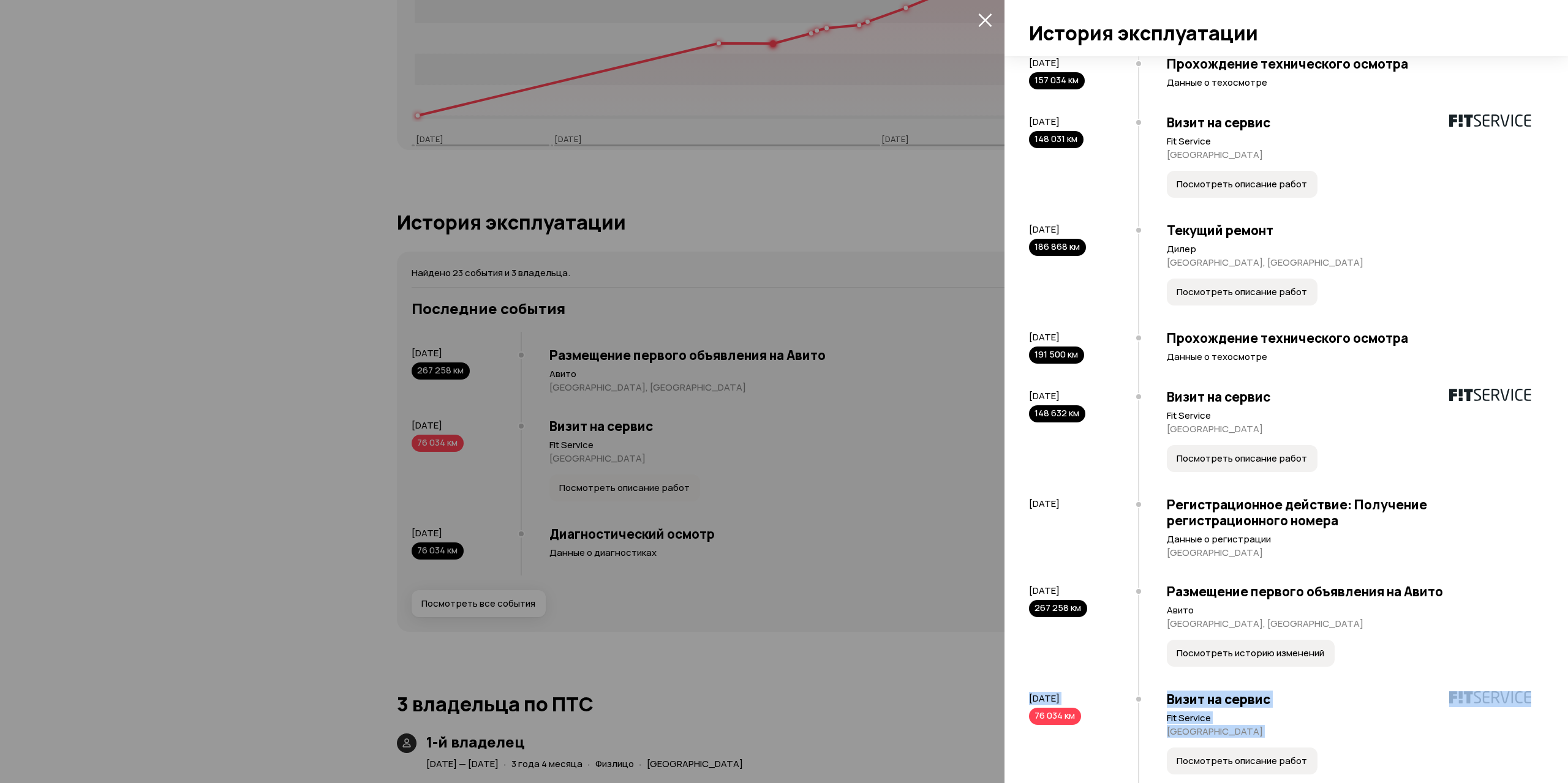
scroll to position [1443, 0]
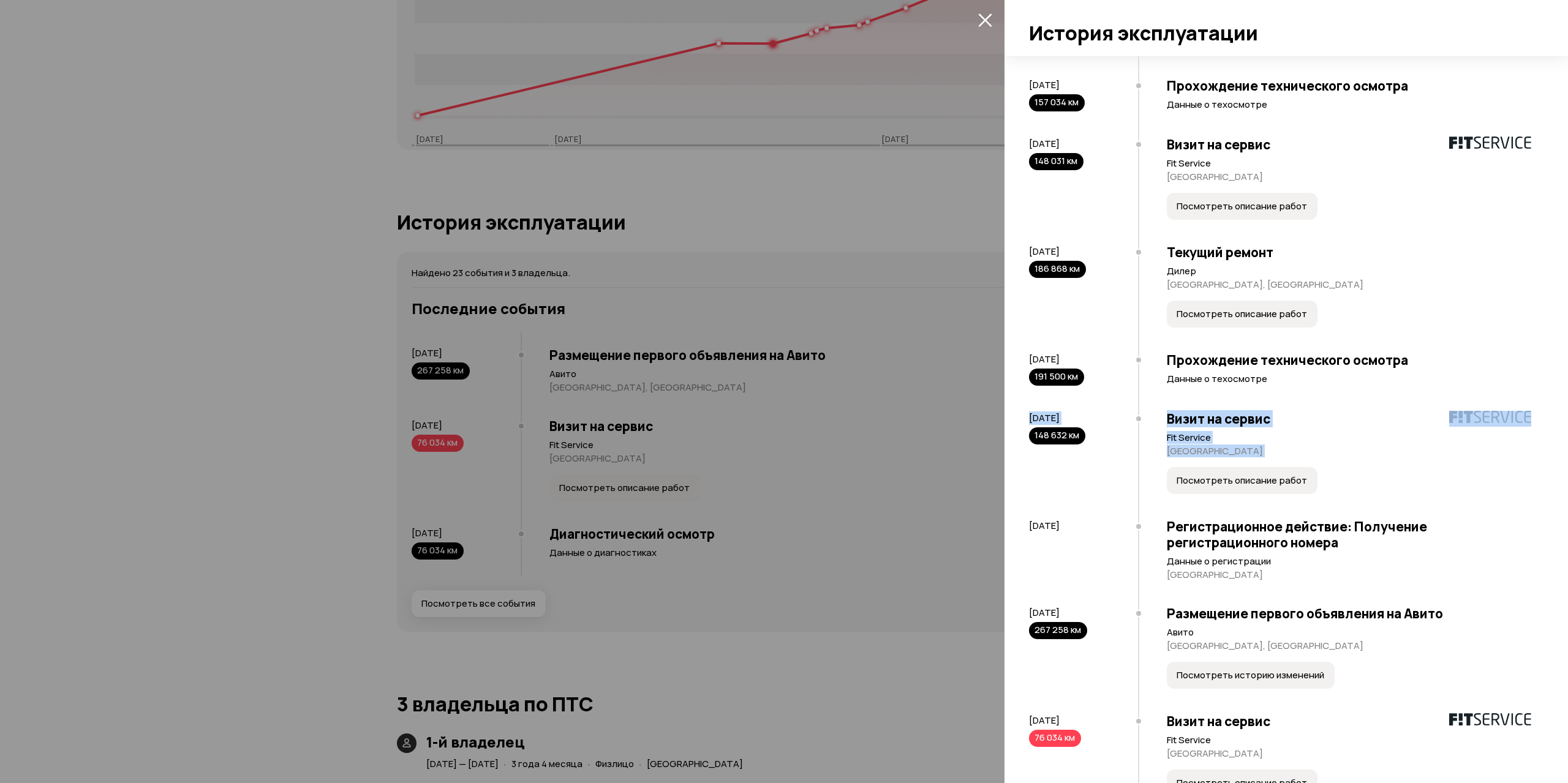
drag, startPoint x: 1074, startPoint y: 453, endPoint x: 1328, endPoint y: 502, distance: 258.7
click at [1328, 502] on div "Найдено 23 события и 3 владельца. 1-й владелец [DATE] — [DATE] ( 3 года 4 месяц…" at bounding box center [1286, 420] width 564 height 727
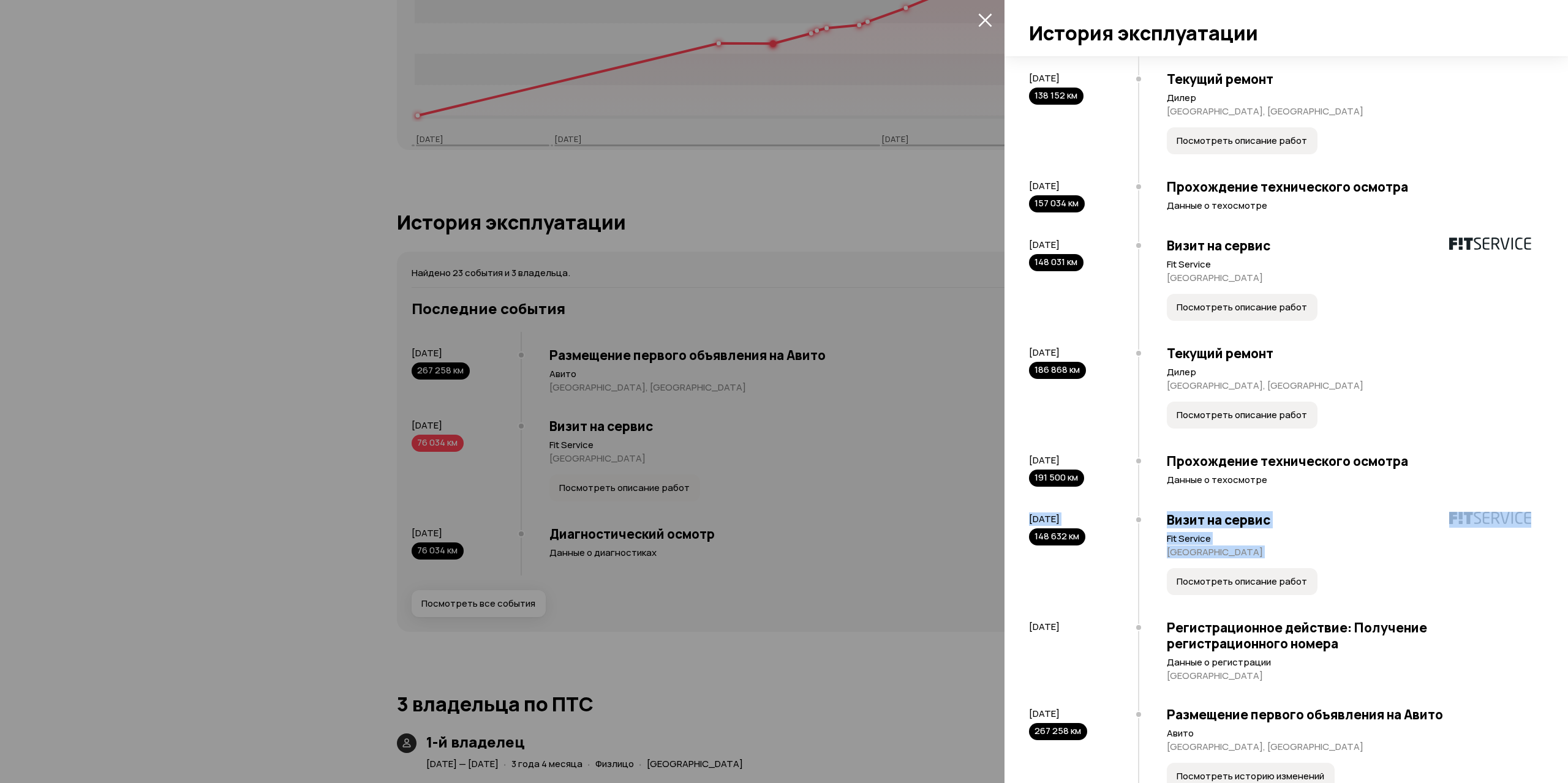
scroll to position [1320, 0]
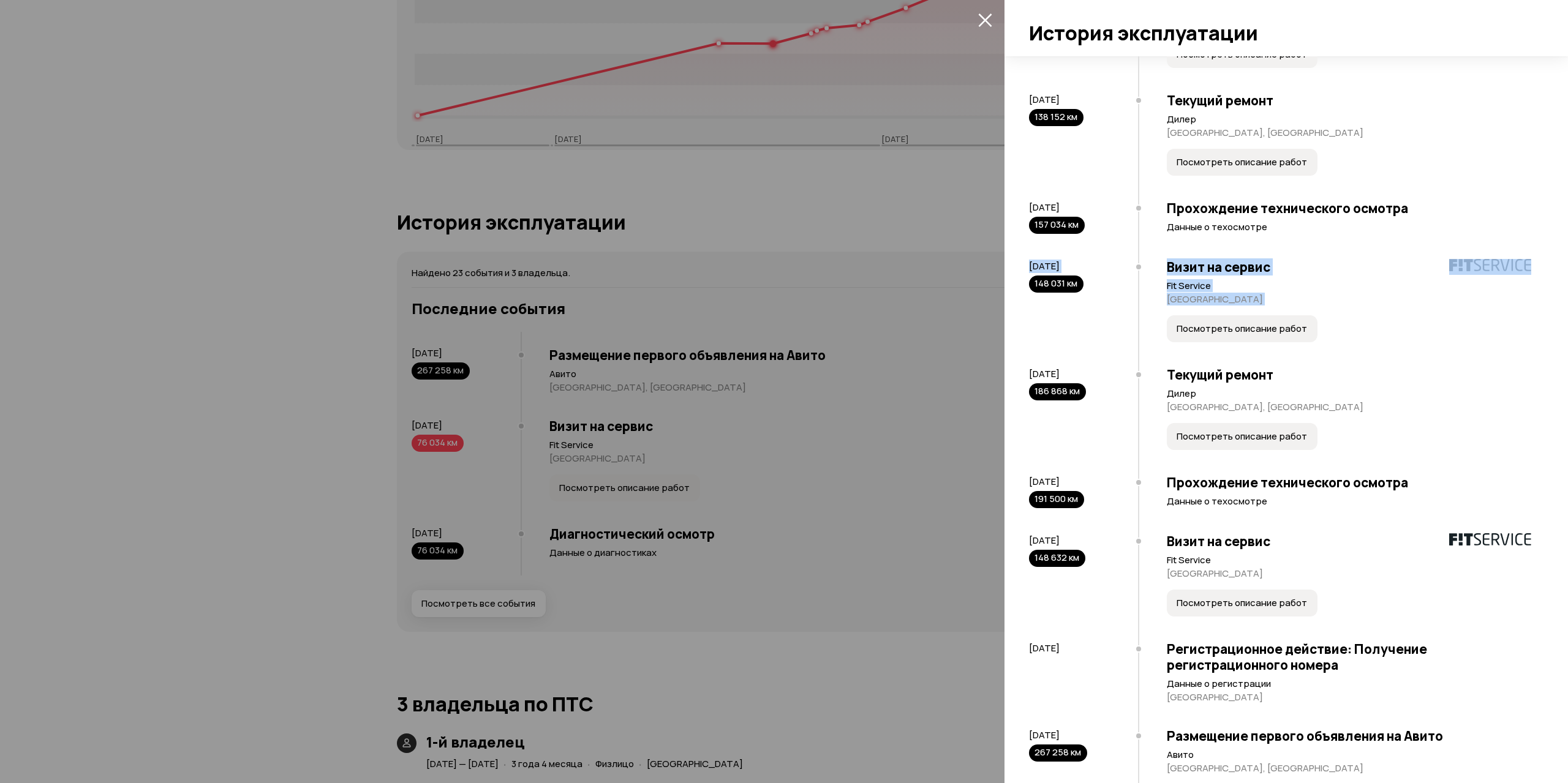
drag, startPoint x: 1029, startPoint y: 295, endPoint x: 1369, endPoint y: 374, distance: 349.1
click at [1373, 372] on div "Найдено 23 события и 3 владельца. 1-й владелец [DATE] — [DATE] ( 3 года 4 месяц…" at bounding box center [1286, 420] width 564 height 727
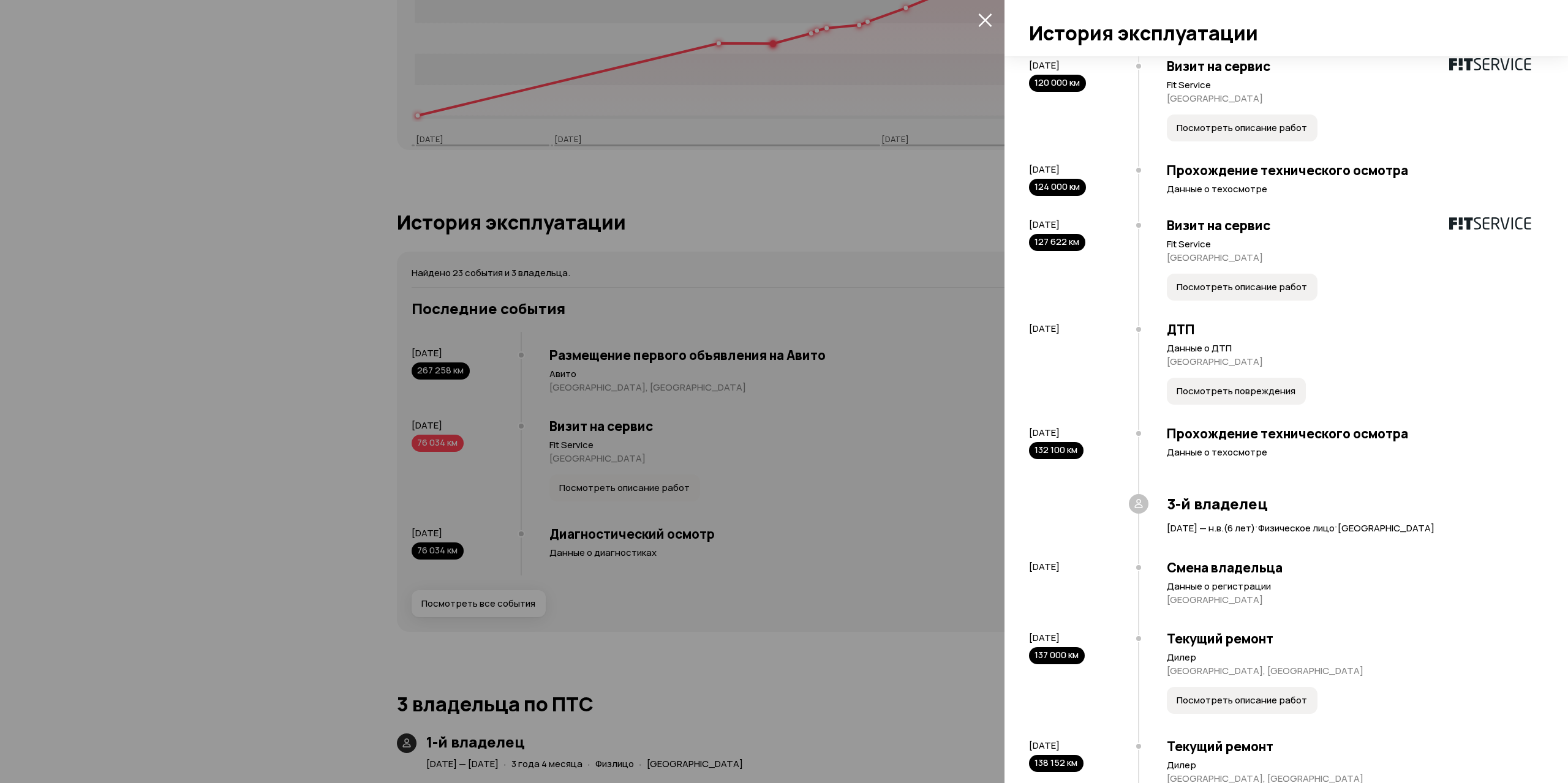
scroll to position [647, 0]
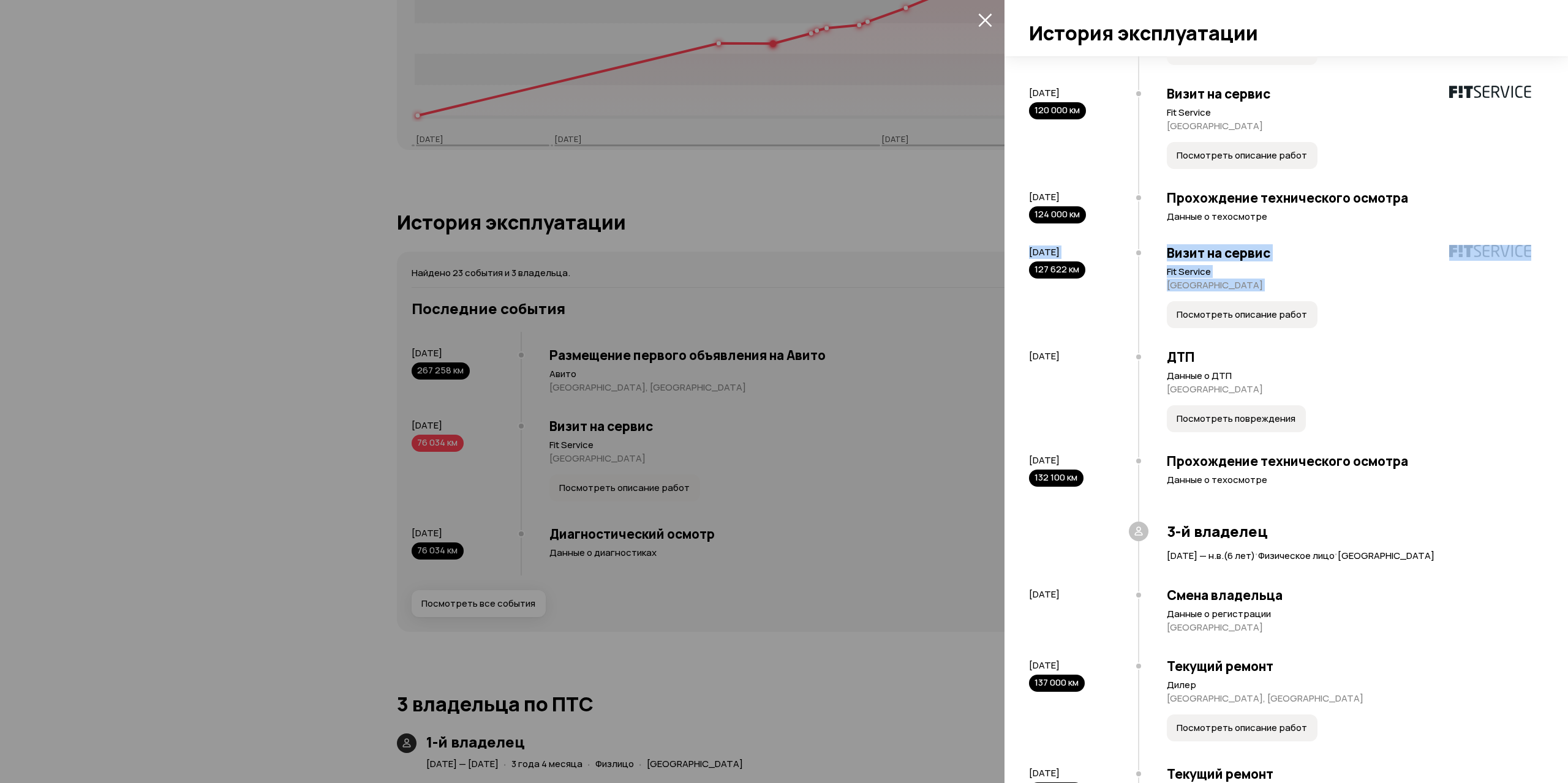
drag, startPoint x: 1019, startPoint y: 285, endPoint x: 1363, endPoint y: 350, distance: 350.1
click at [1363, 350] on div "Найдено 23 события и 3 владельца. 1-й владелец [DATE] — [DATE] ( 3 года 4 месяц…" at bounding box center [1286, 420] width 564 height 727
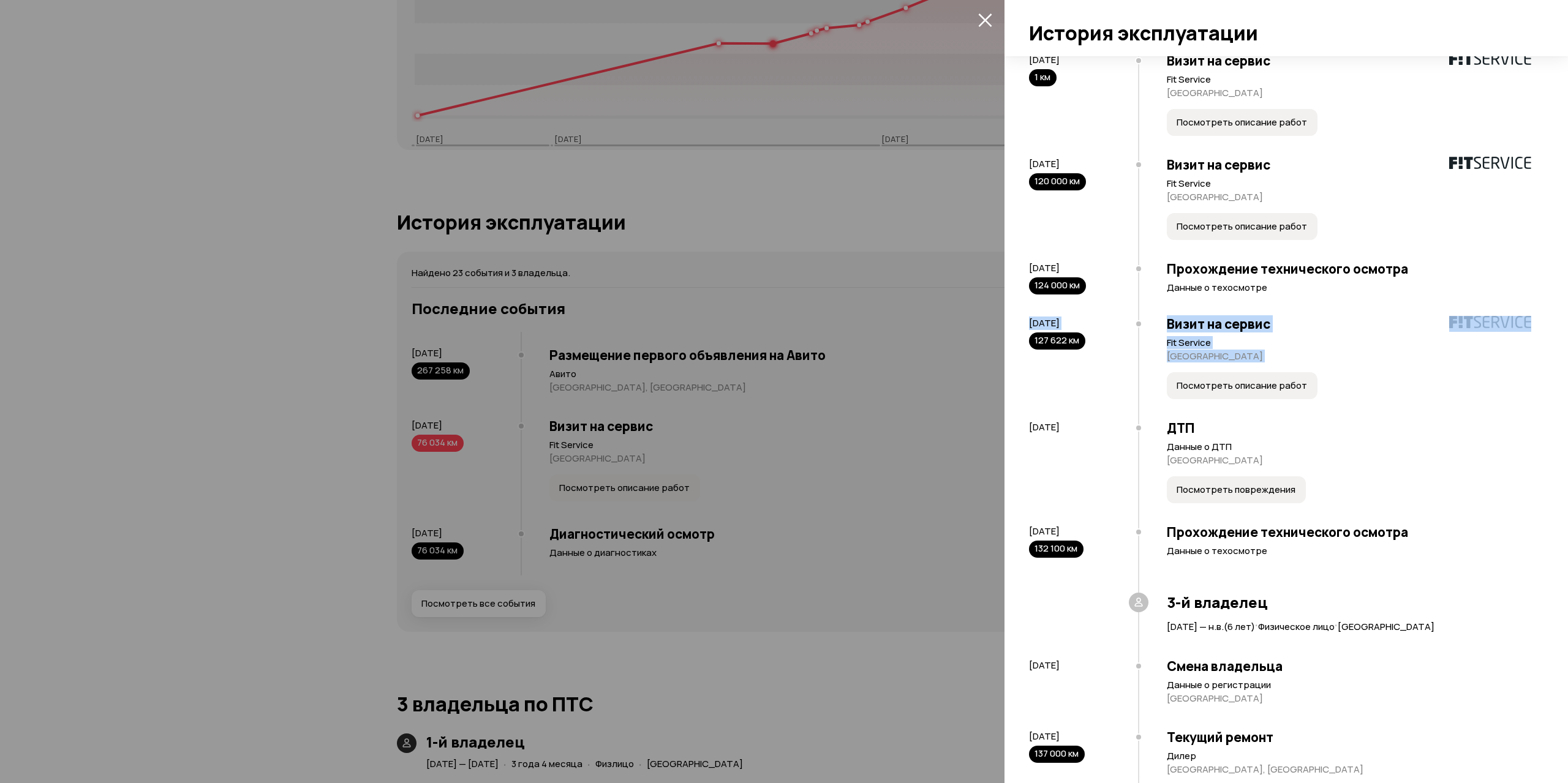
scroll to position [463, 0]
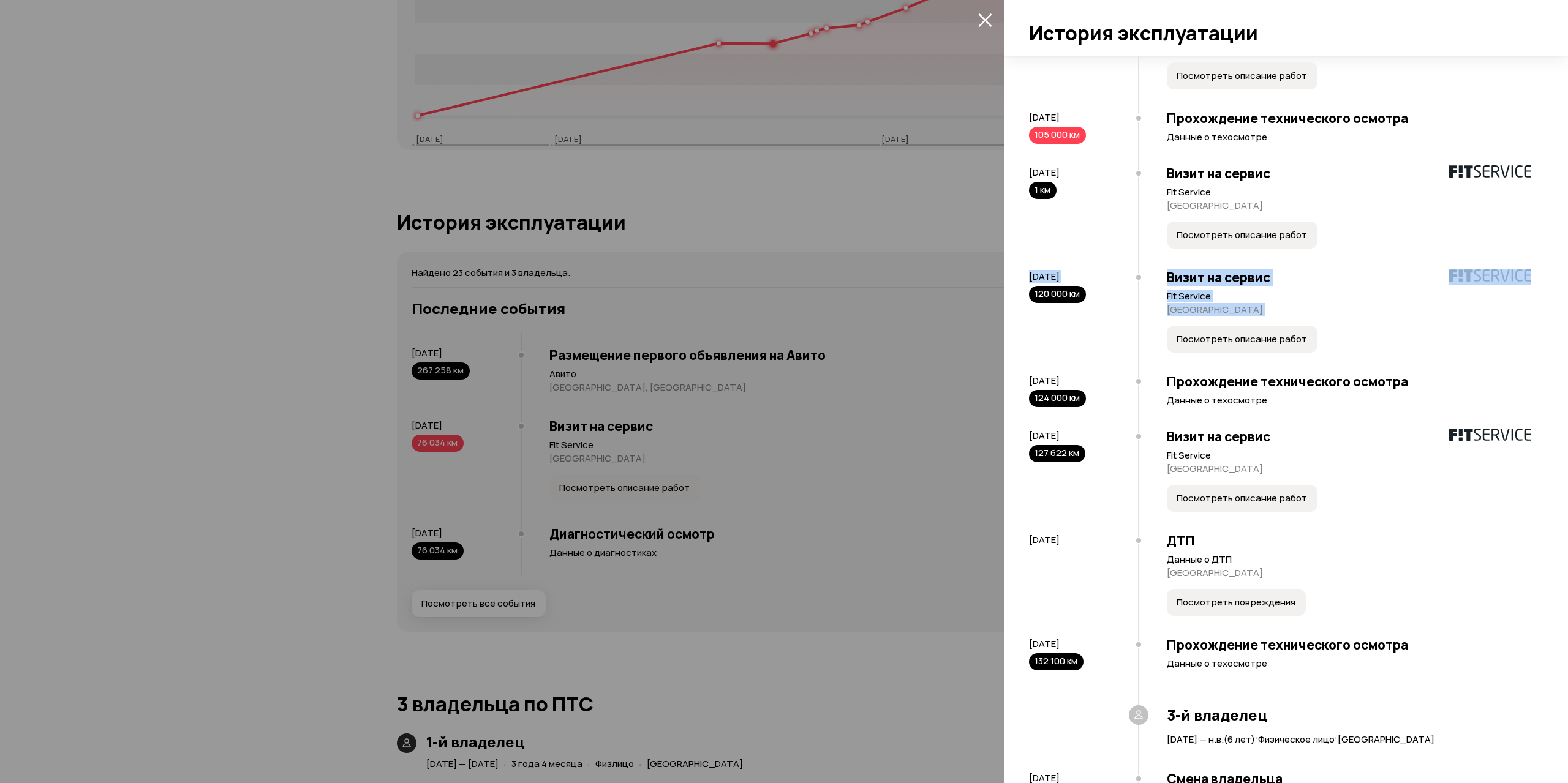
drag, startPoint x: 1075, startPoint y: 317, endPoint x: 1328, endPoint y: 372, distance: 258.9
click at [1326, 372] on div "Найдено 23 события и 3 владельца. 1-й владелец 21 мая 2008 — 31 августа 2011 ( …" at bounding box center [1286, 420] width 564 height 727
click at [1079, 260] on div "23 октября 2017 1 км" at bounding box center [1083, 208] width 109 height 104
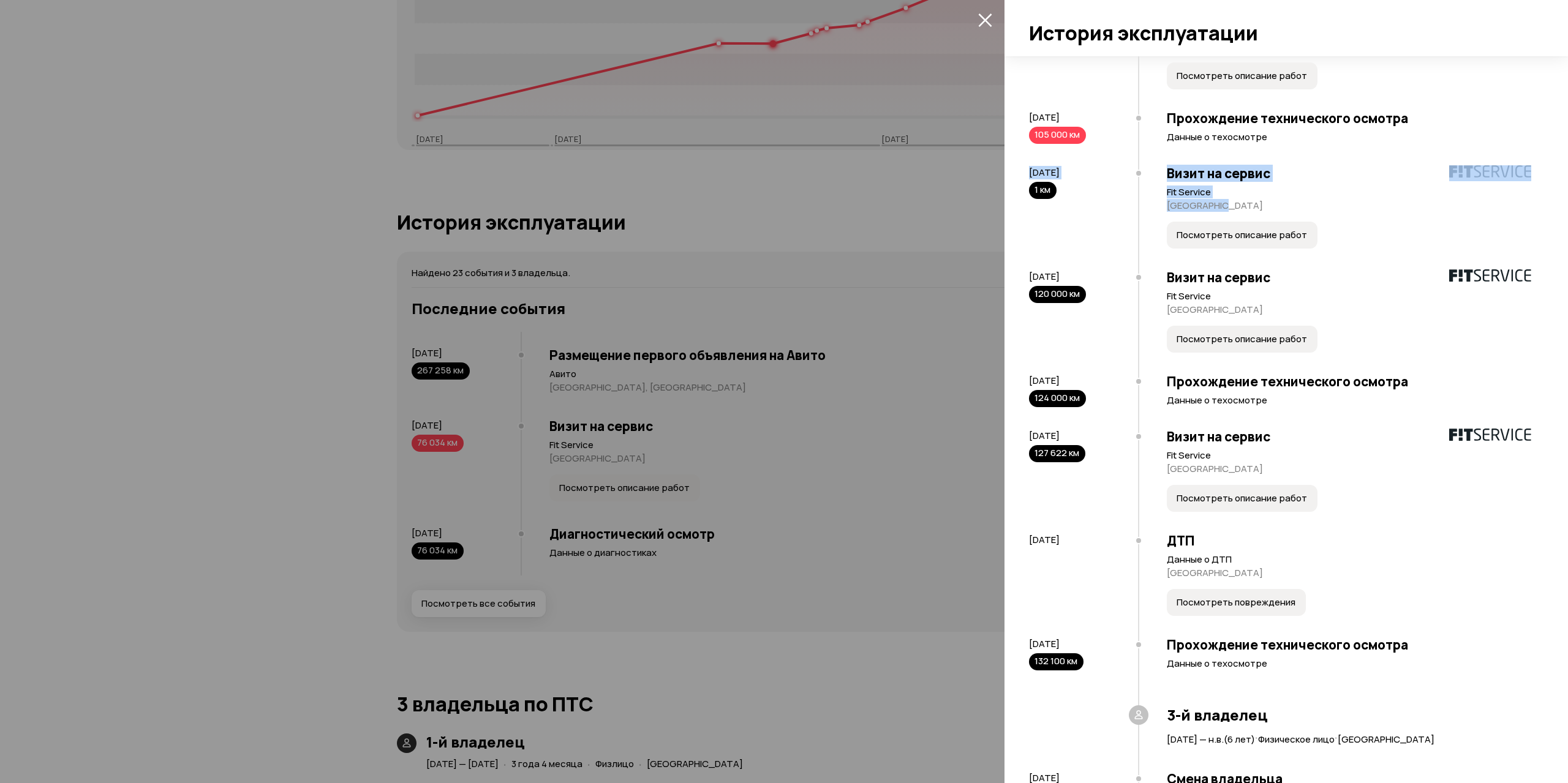
drag, startPoint x: 1025, startPoint y: 212, endPoint x: 1342, endPoint y: 251, distance: 319.4
click at [1307, 248] on div "Найдено 23 события и 3 владельца. 1-й владелец 21 мая 2008 — 31 августа 2011 ( …" at bounding box center [1286, 420] width 564 height 727
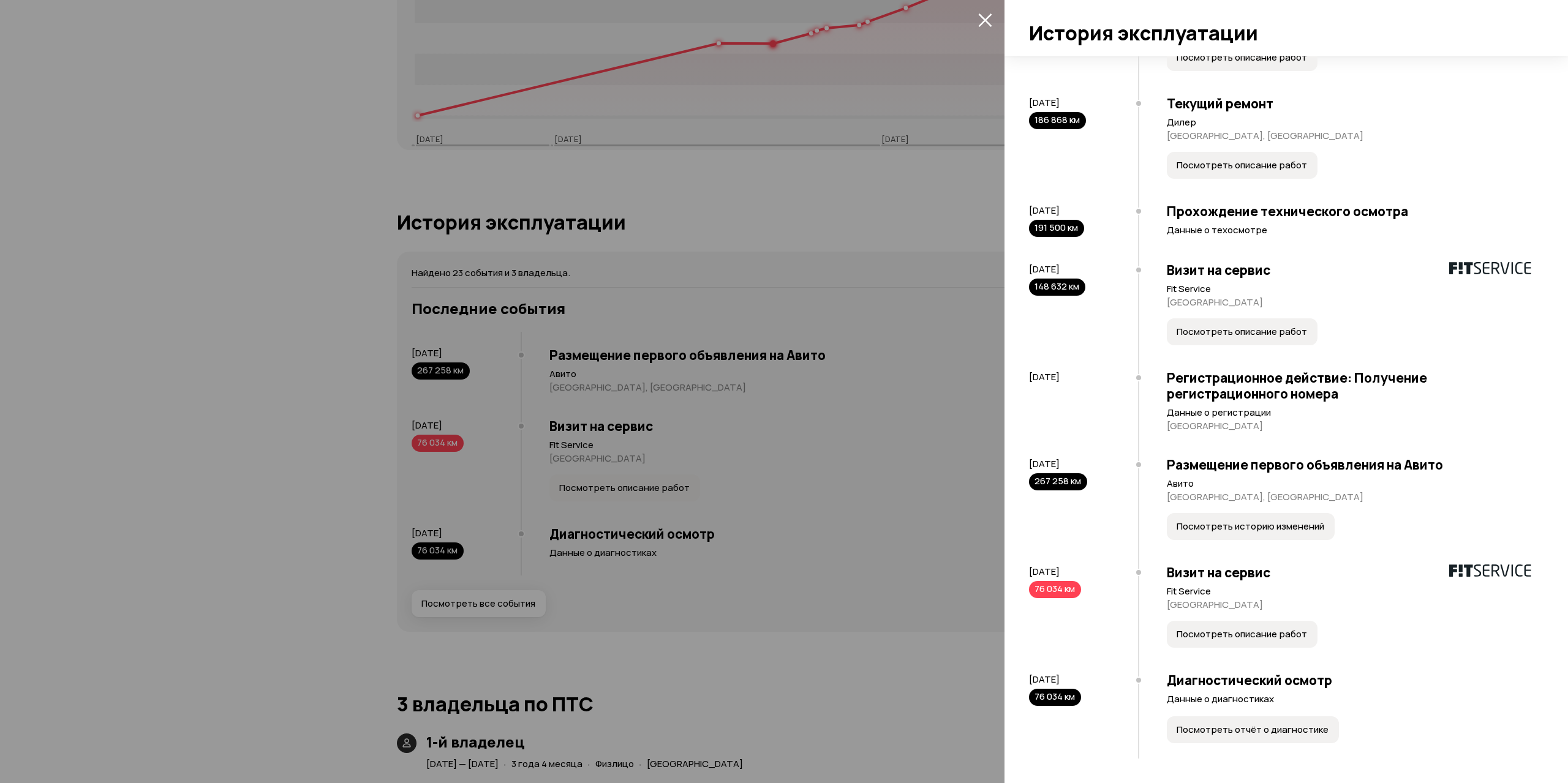
scroll to position [1320, 0]
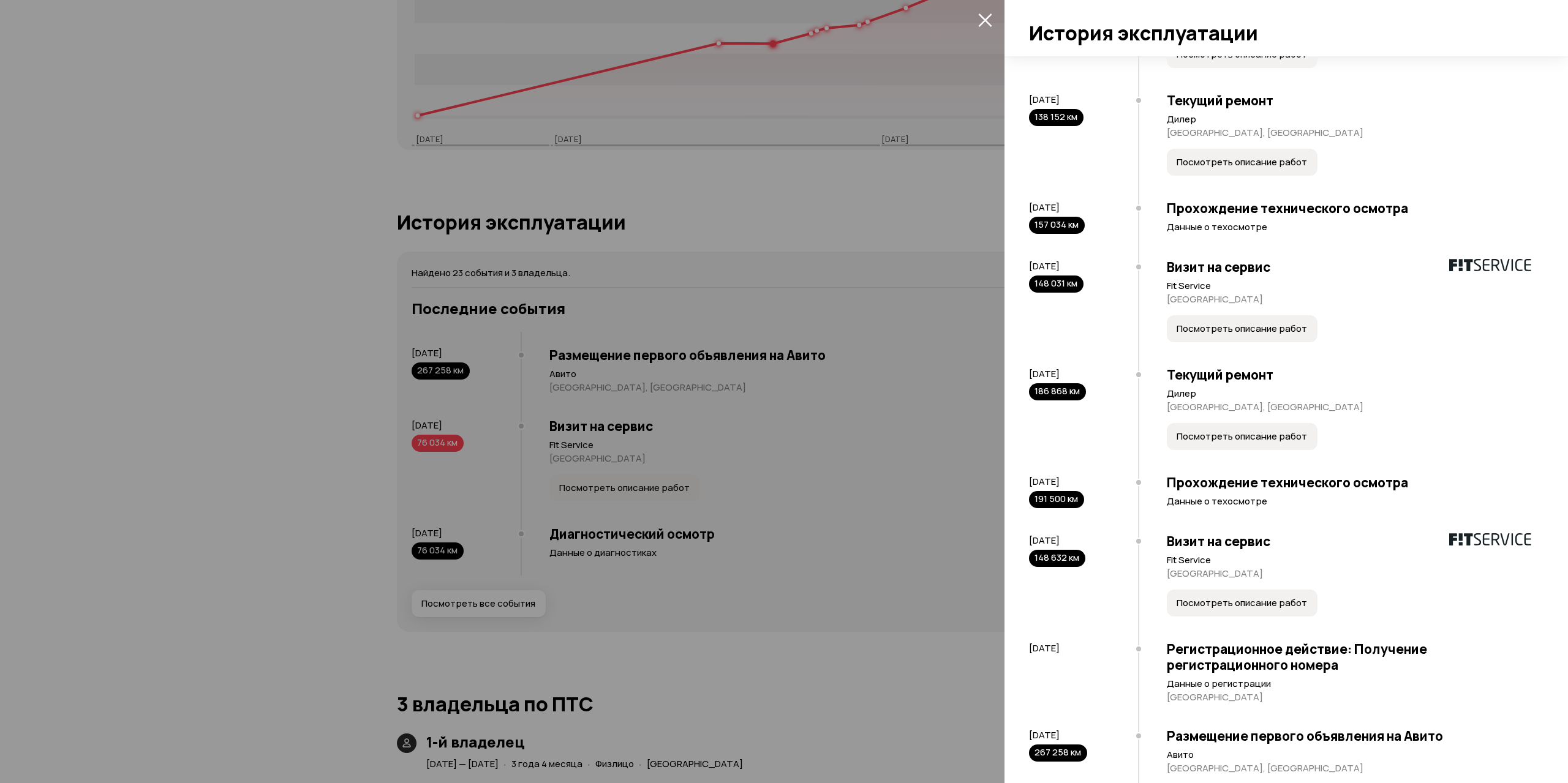
click at [1208, 609] on span "Посмотреть описание работ" at bounding box center [1242, 603] width 130 height 12
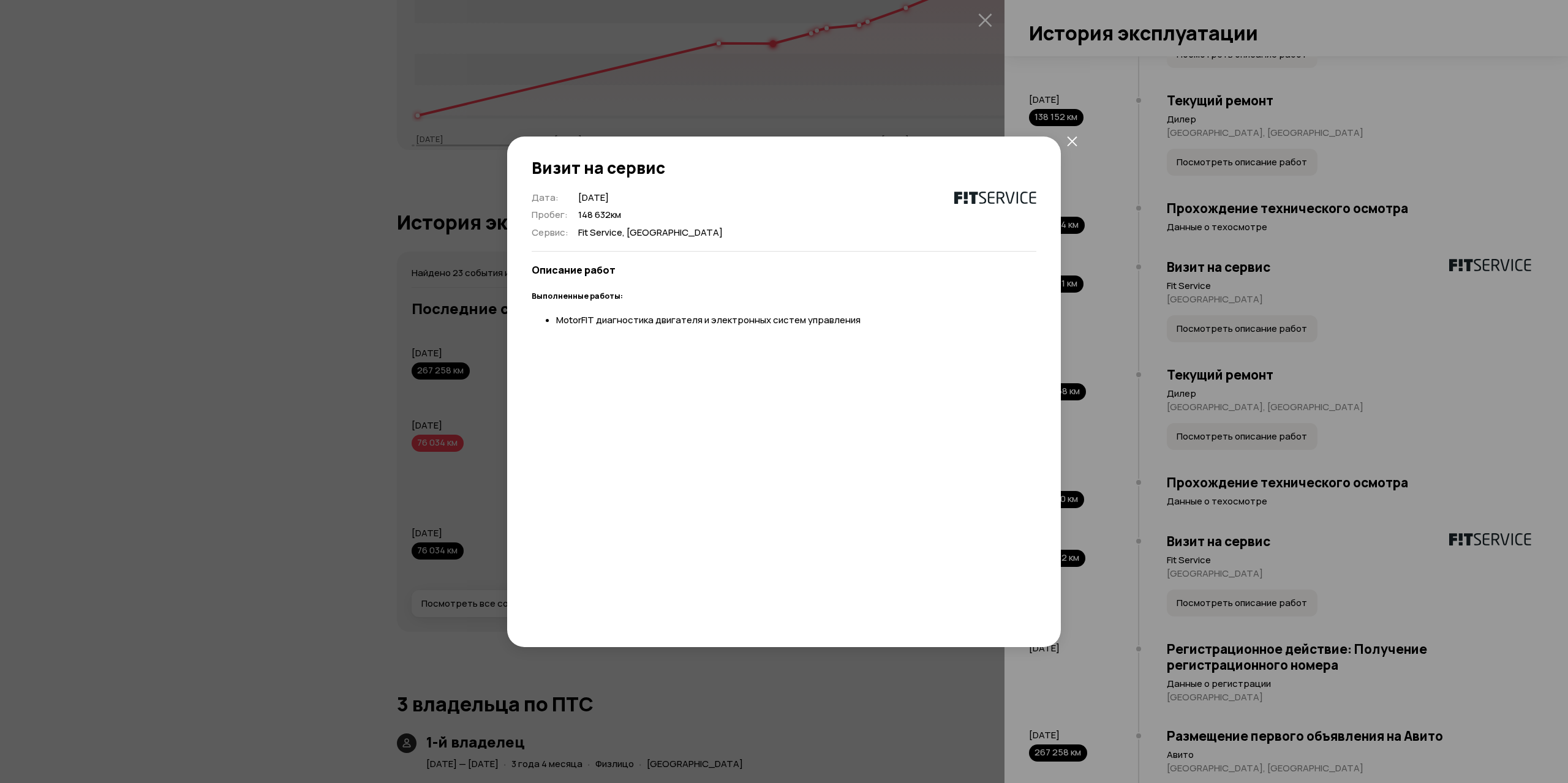
click at [1079, 136] on button "закрыть" at bounding box center [1072, 141] width 22 height 22
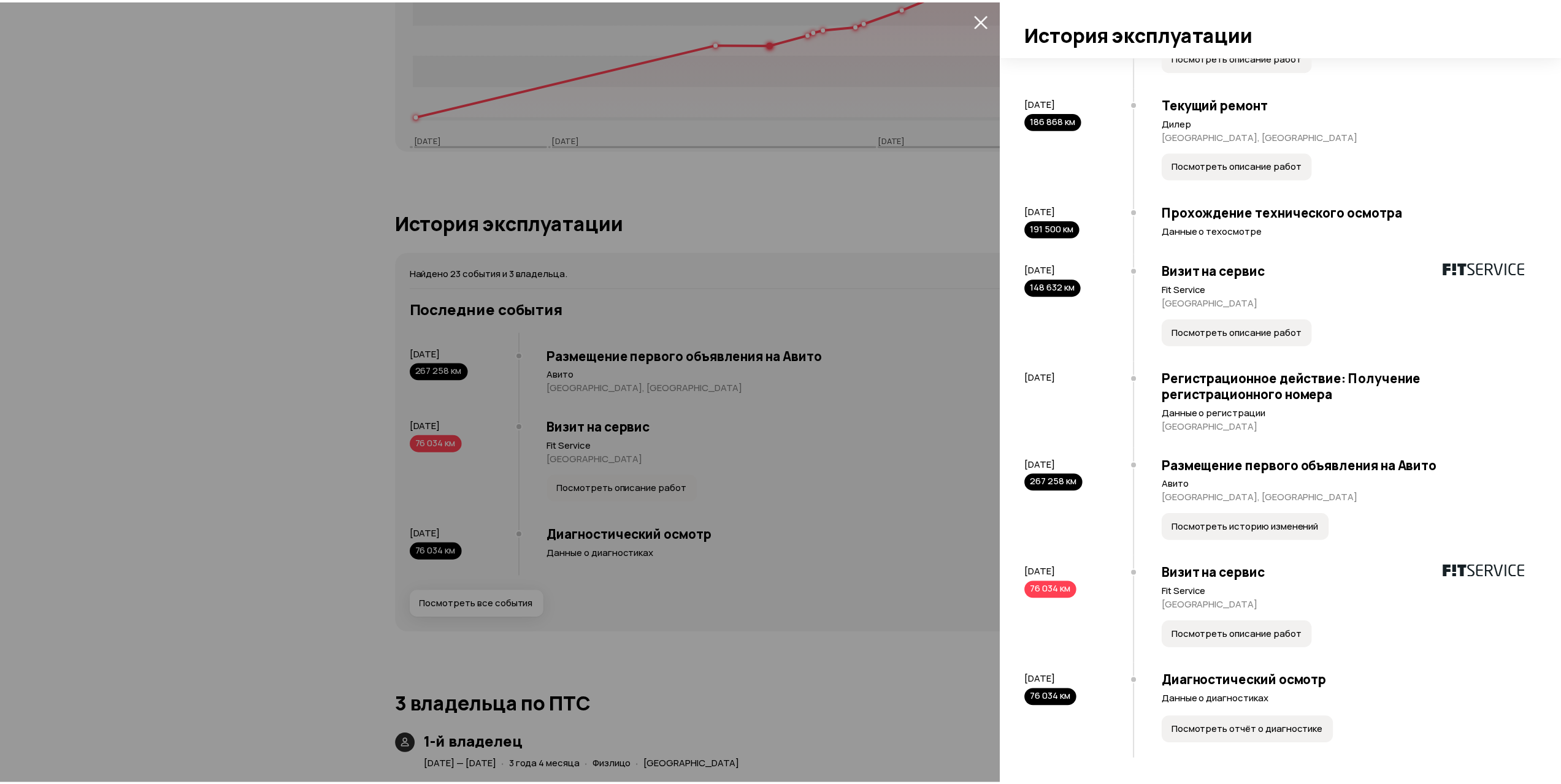
scroll to position [1628, 0]
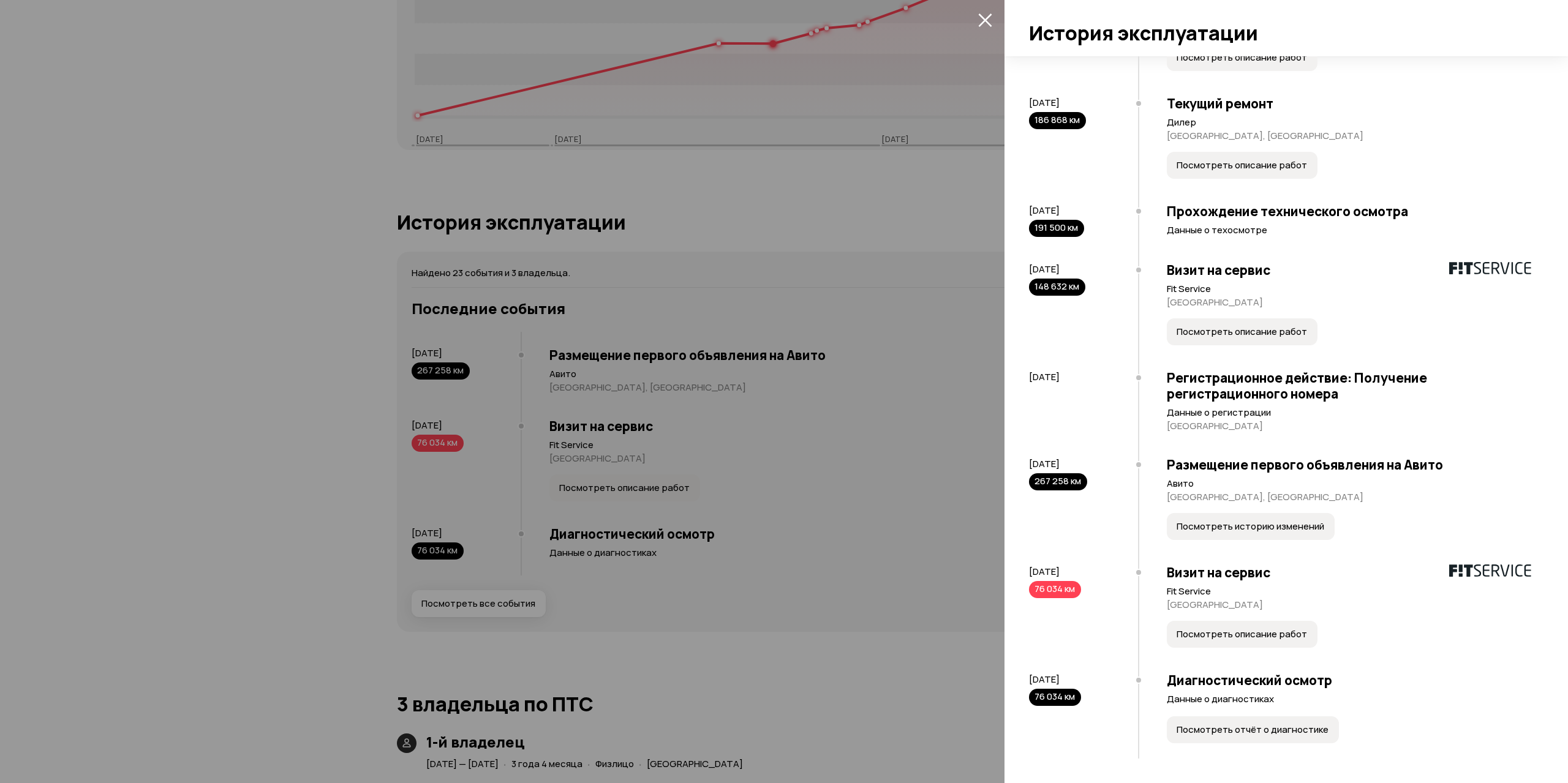
click at [822, 436] on div at bounding box center [784, 392] width 1568 height 783
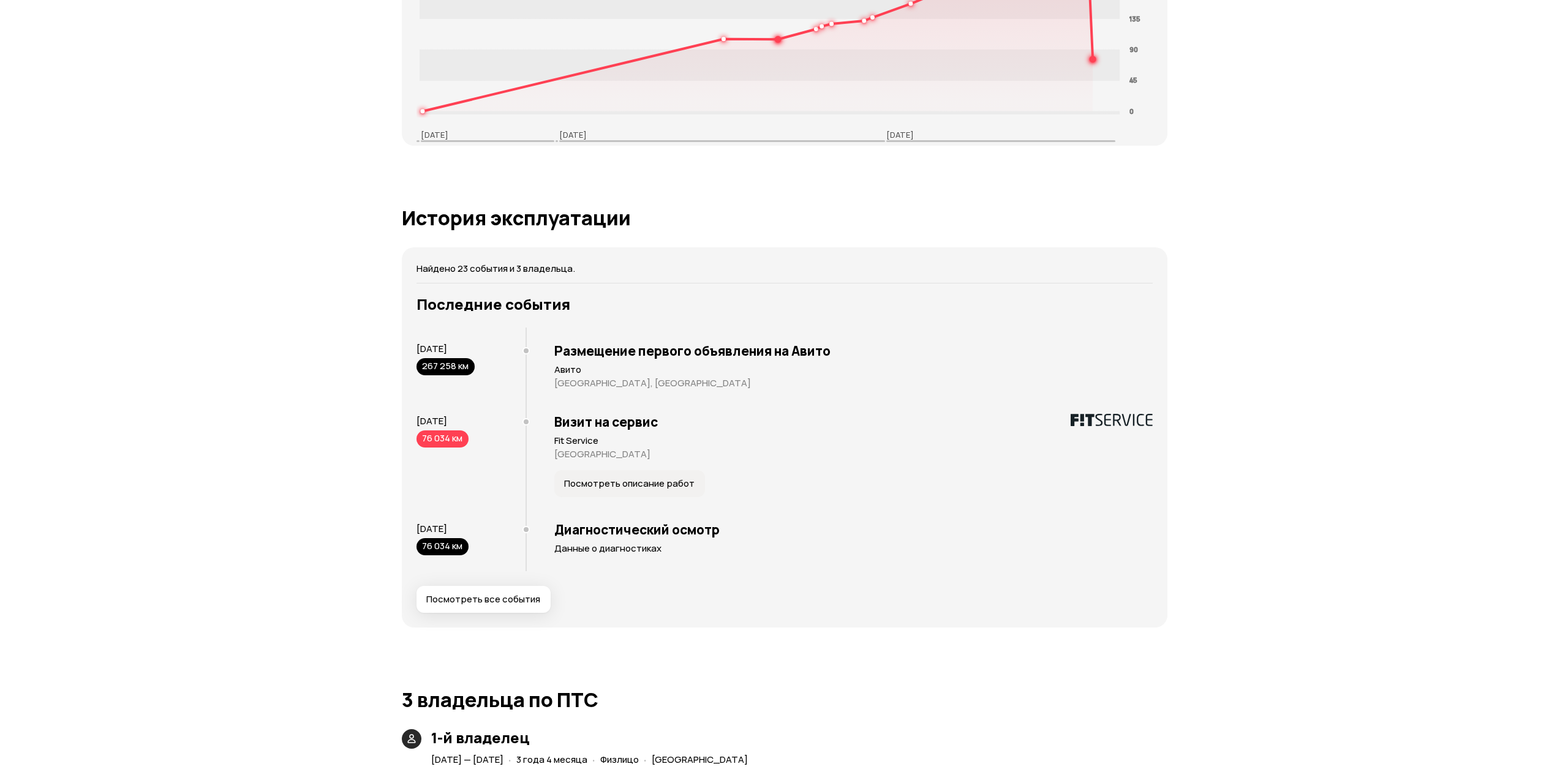
scroll to position [2453, 0]
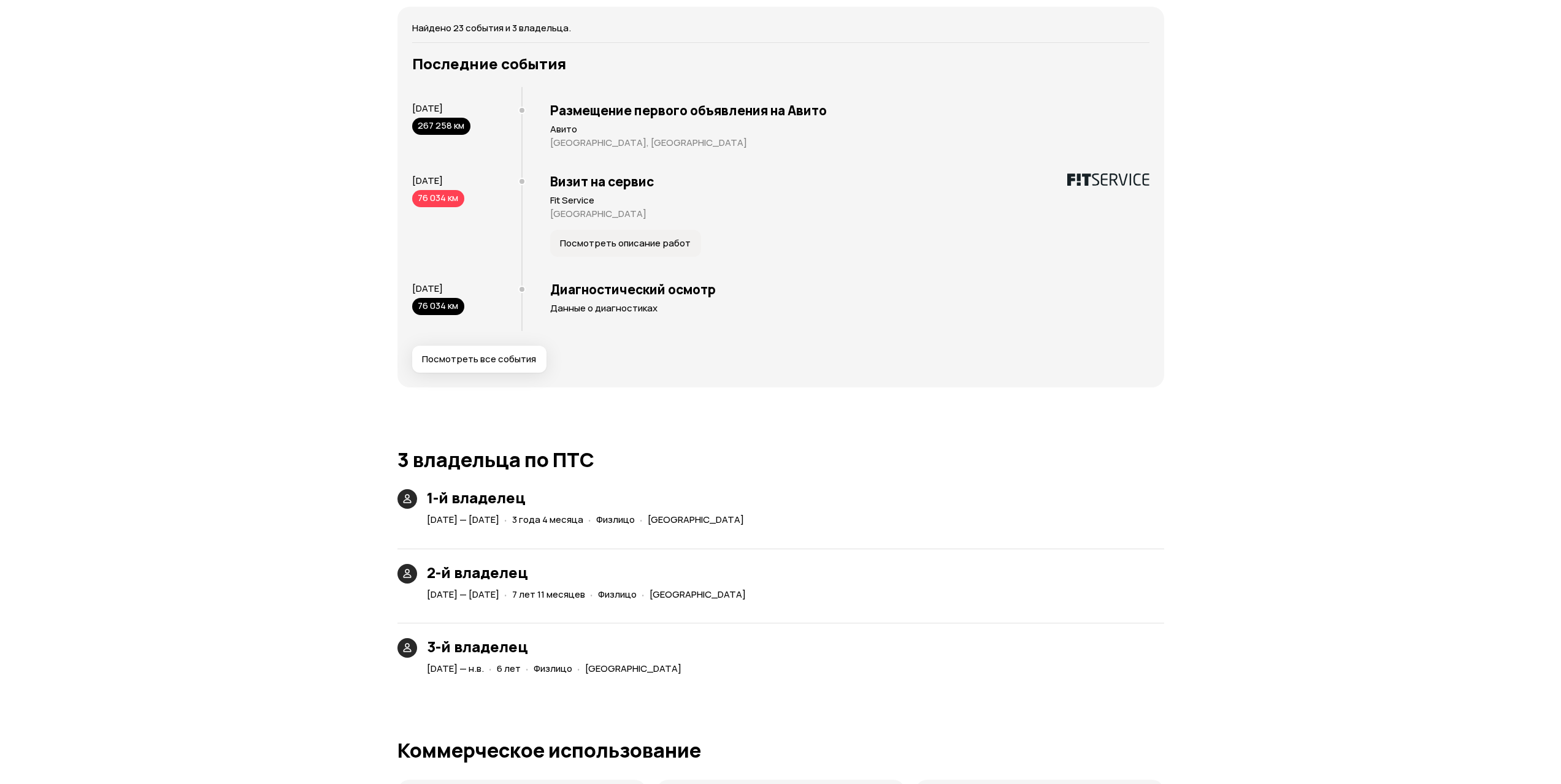
click at [505, 339] on div "Последние события 14 февраля 2025 267 258 км Размещение первого объявления на А…" at bounding box center [781, 214] width 737 height 318
click at [489, 362] on span "Посмотреть все события" at bounding box center [479, 359] width 114 height 12
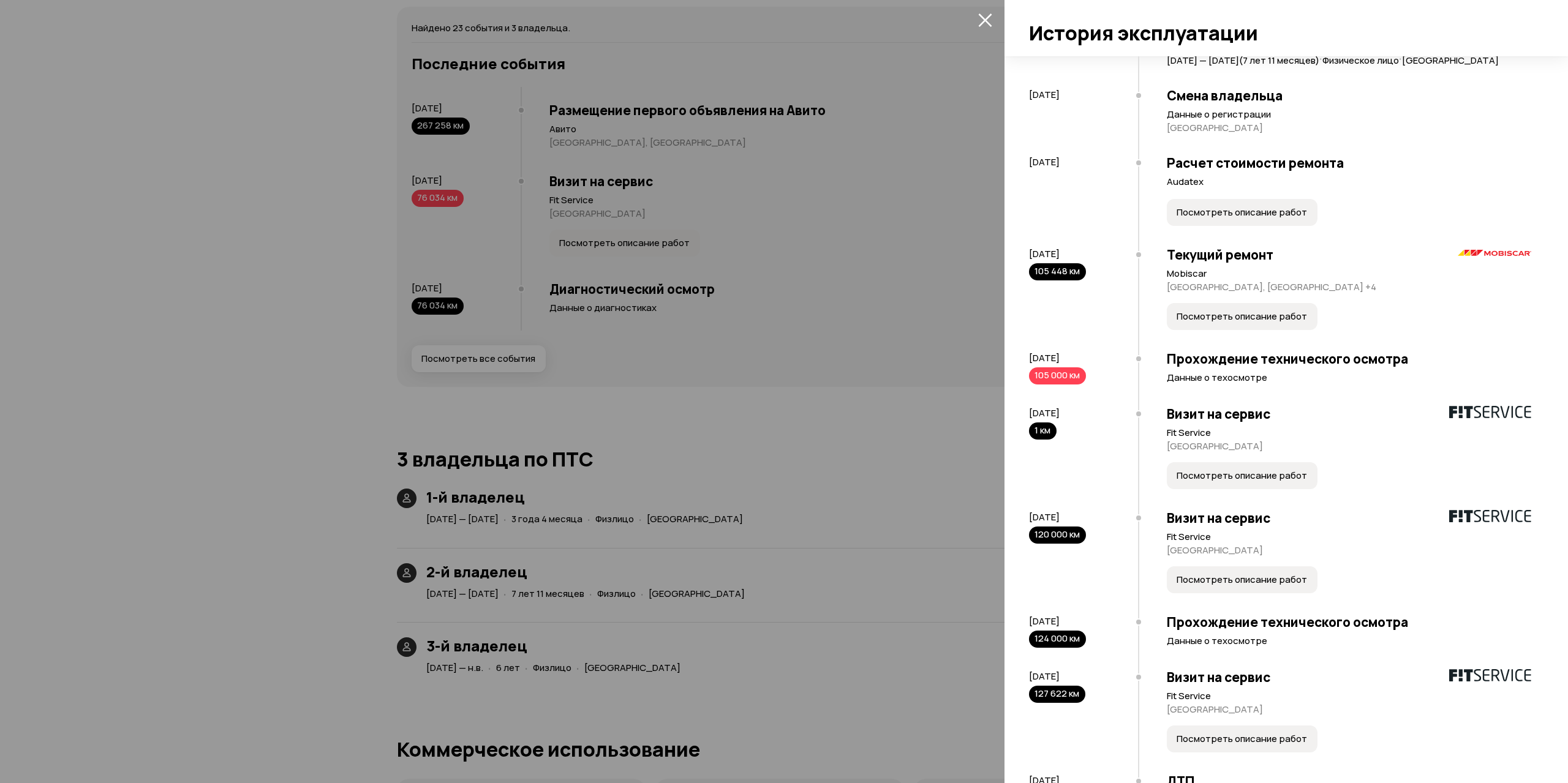
scroll to position [368, 0]
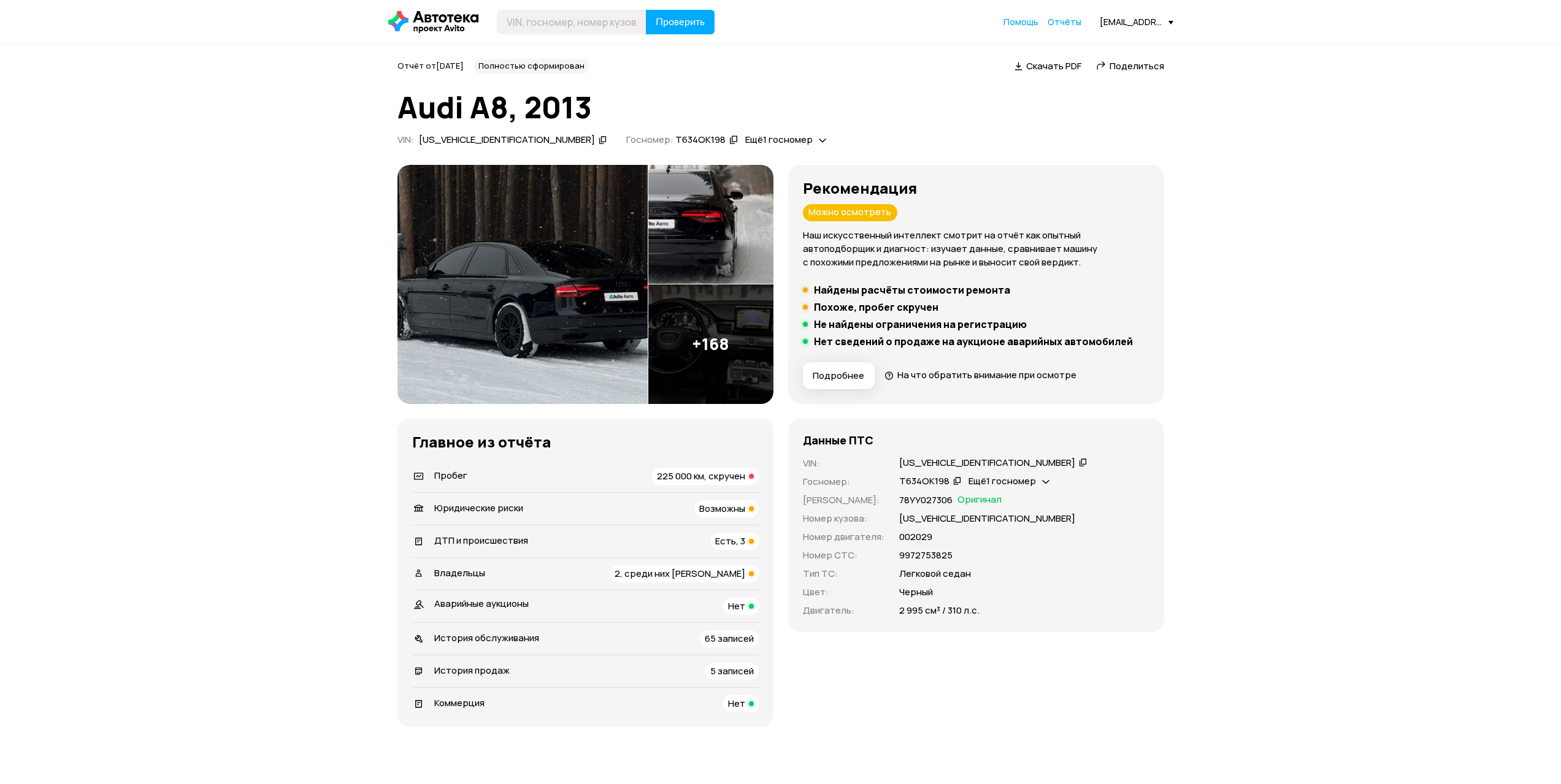
click at [714, 478] on span "225 000 км, скручен" at bounding box center [700, 476] width 88 height 13
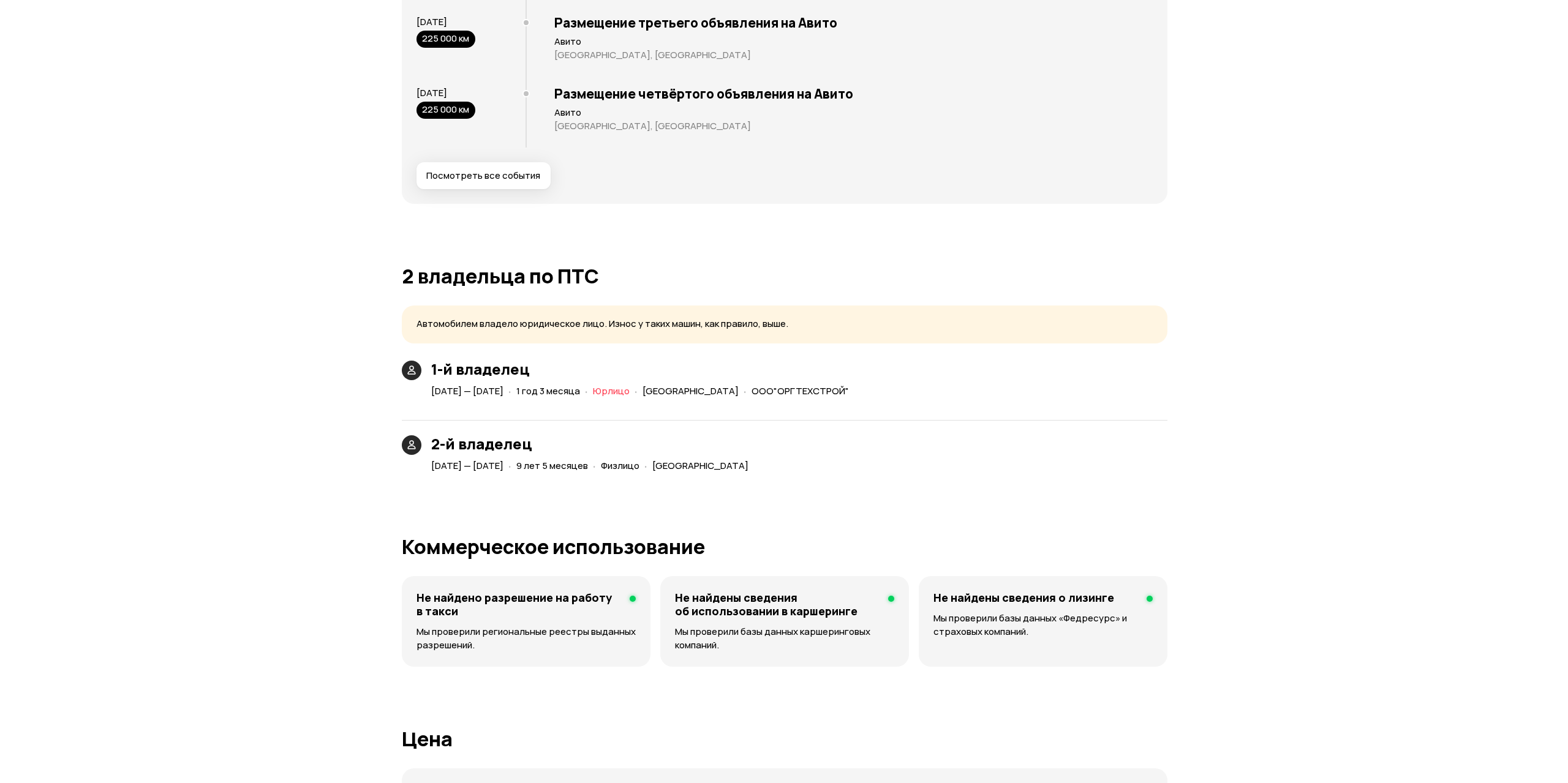
scroll to position [2542, 0]
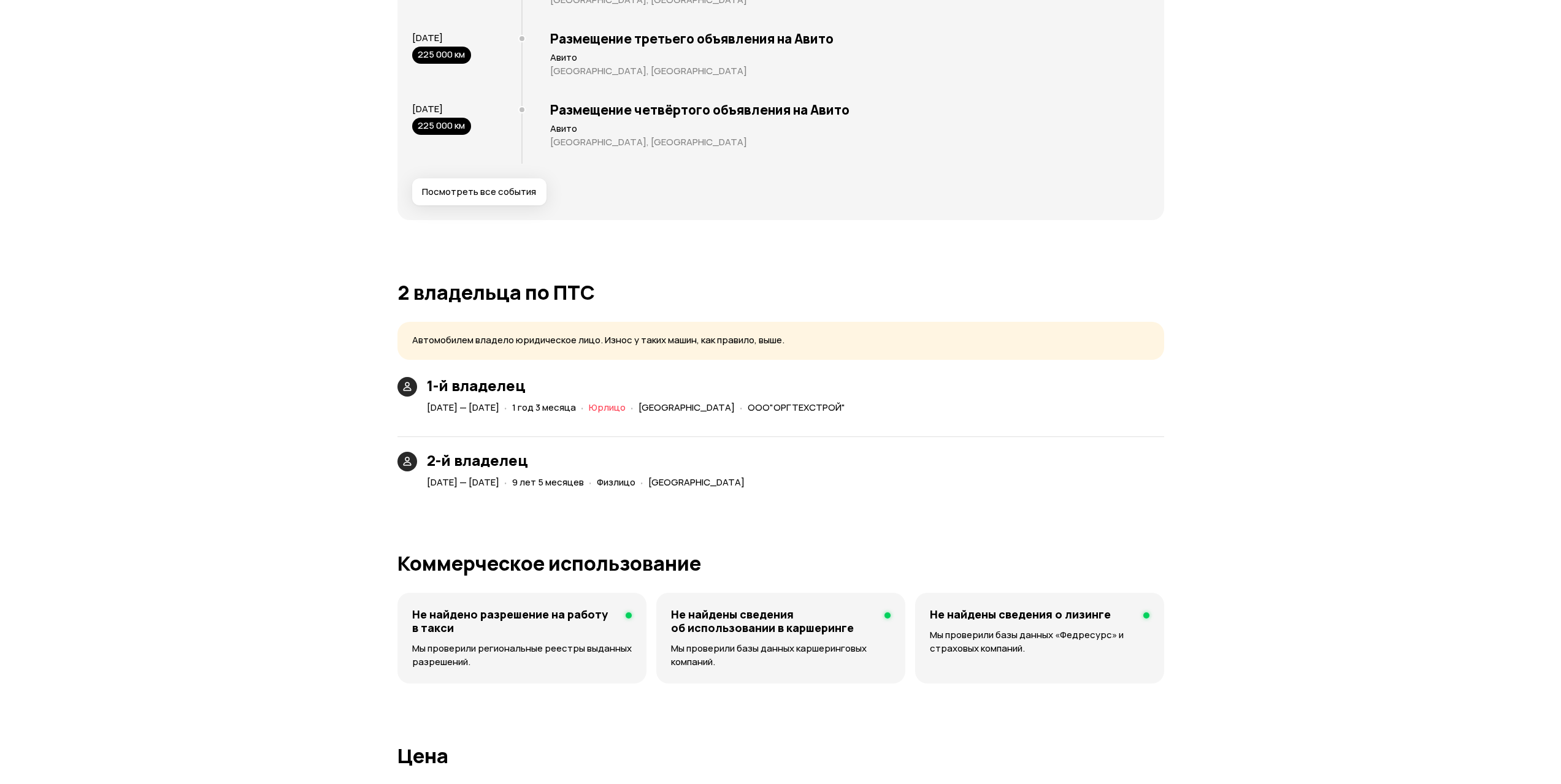
click at [486, 188] on span "Посмотреть все события" at bounding box center [479, 192] width 114 height 12
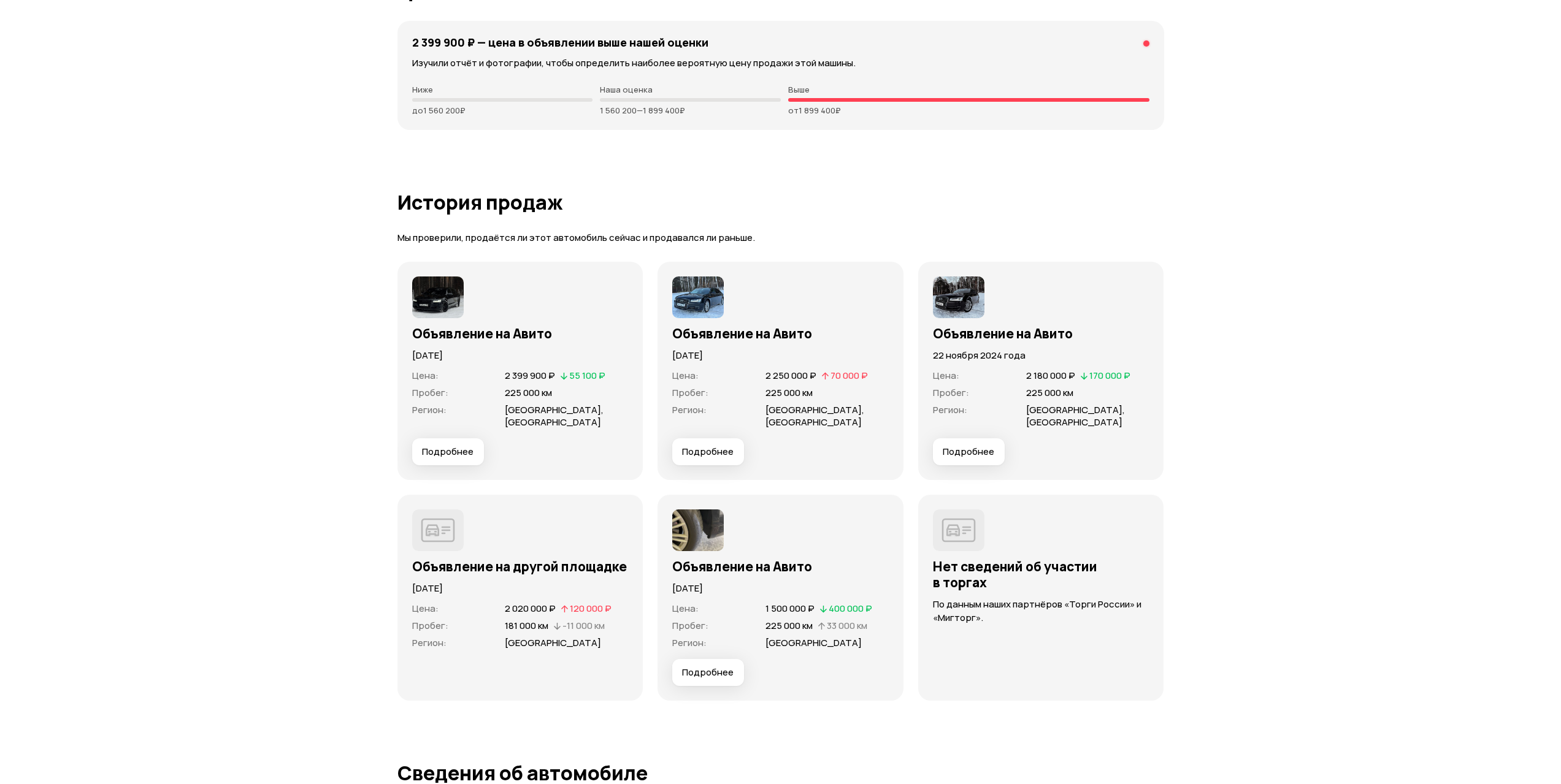
scroll to position [3340, 0]
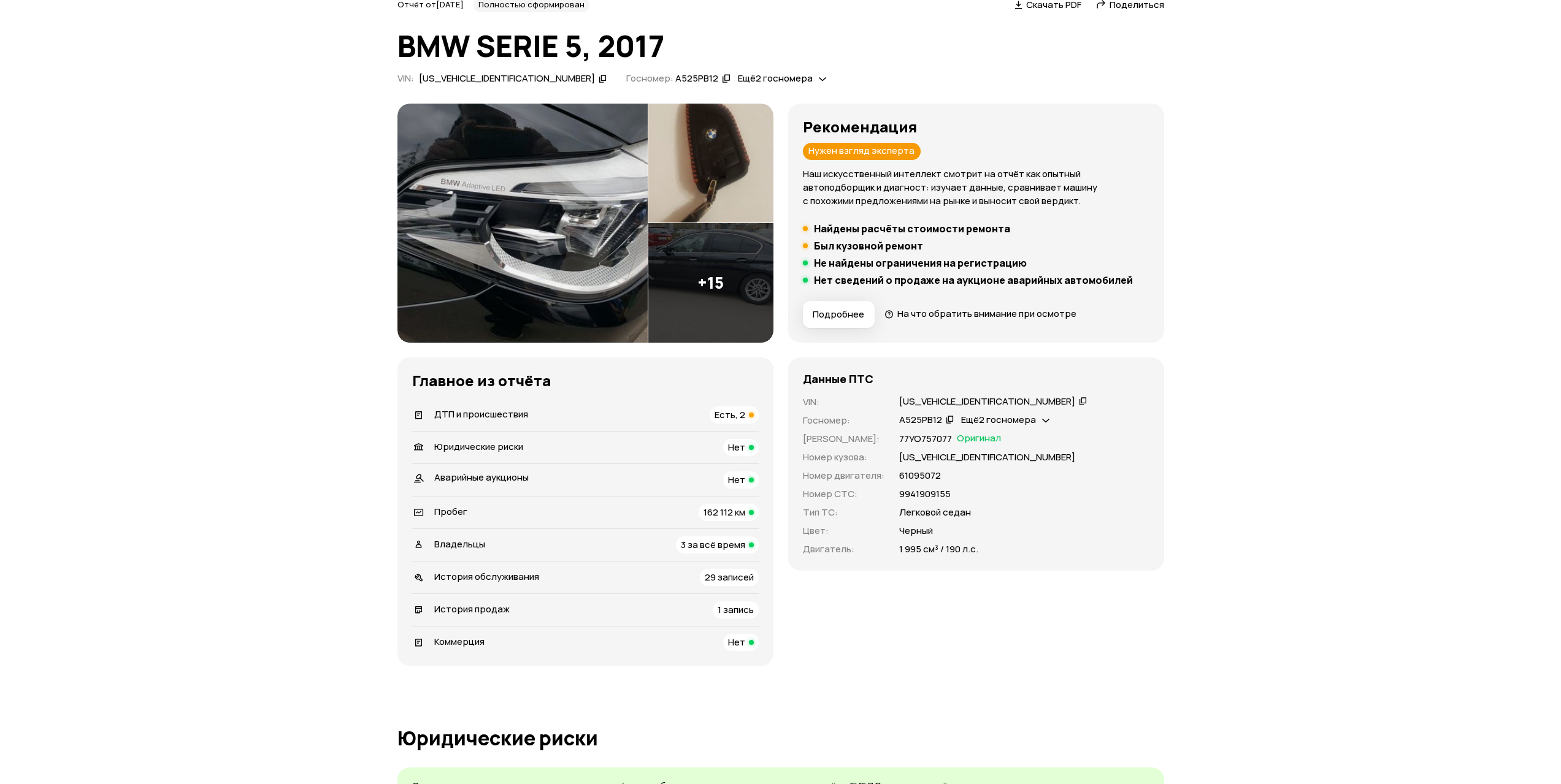
click at [713, 407] on div "ДТП и происшествия Есть, 2" at bounding box center [585, 415] width 347 height 17
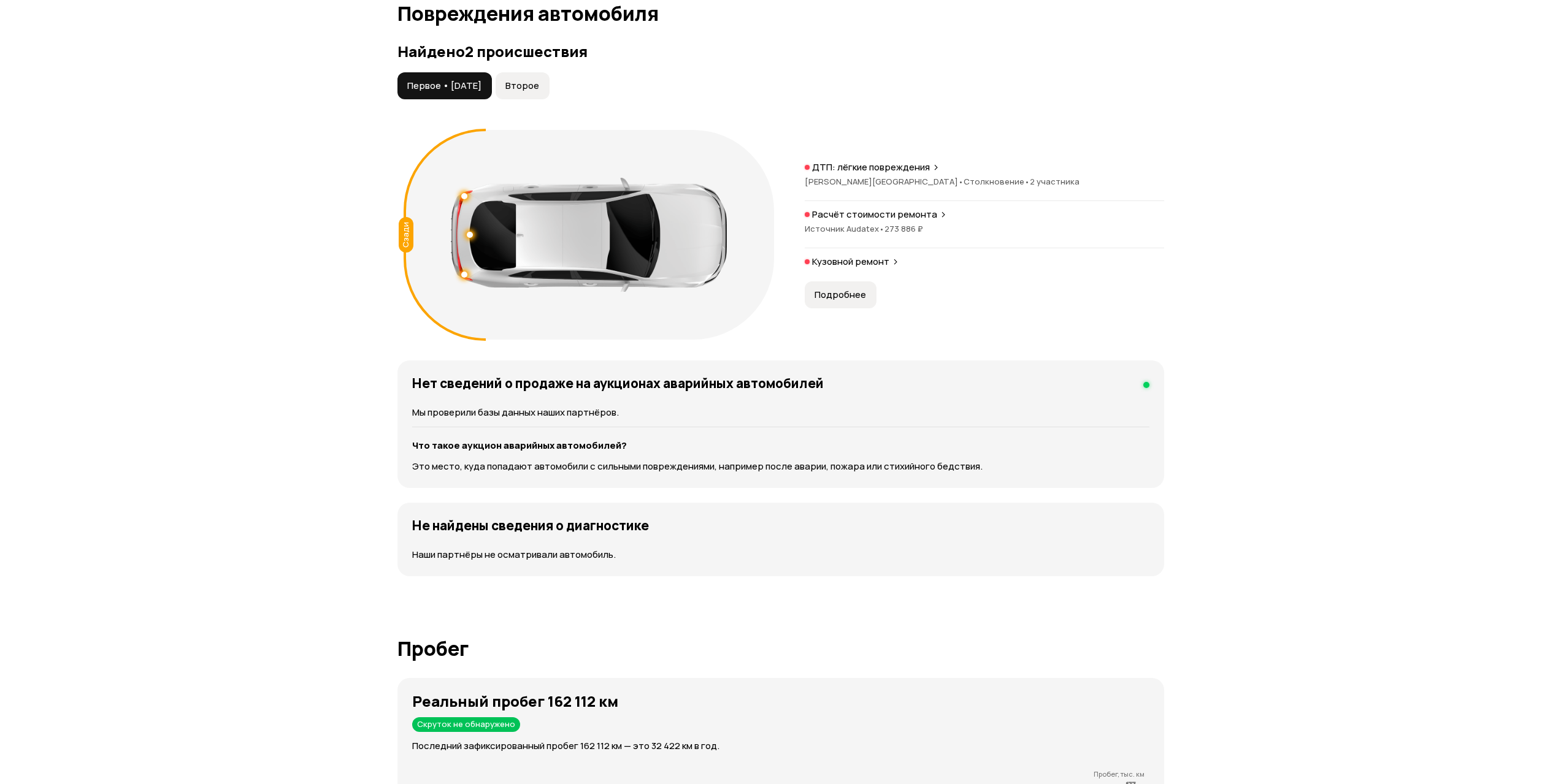
scroll to position [1271, 0]
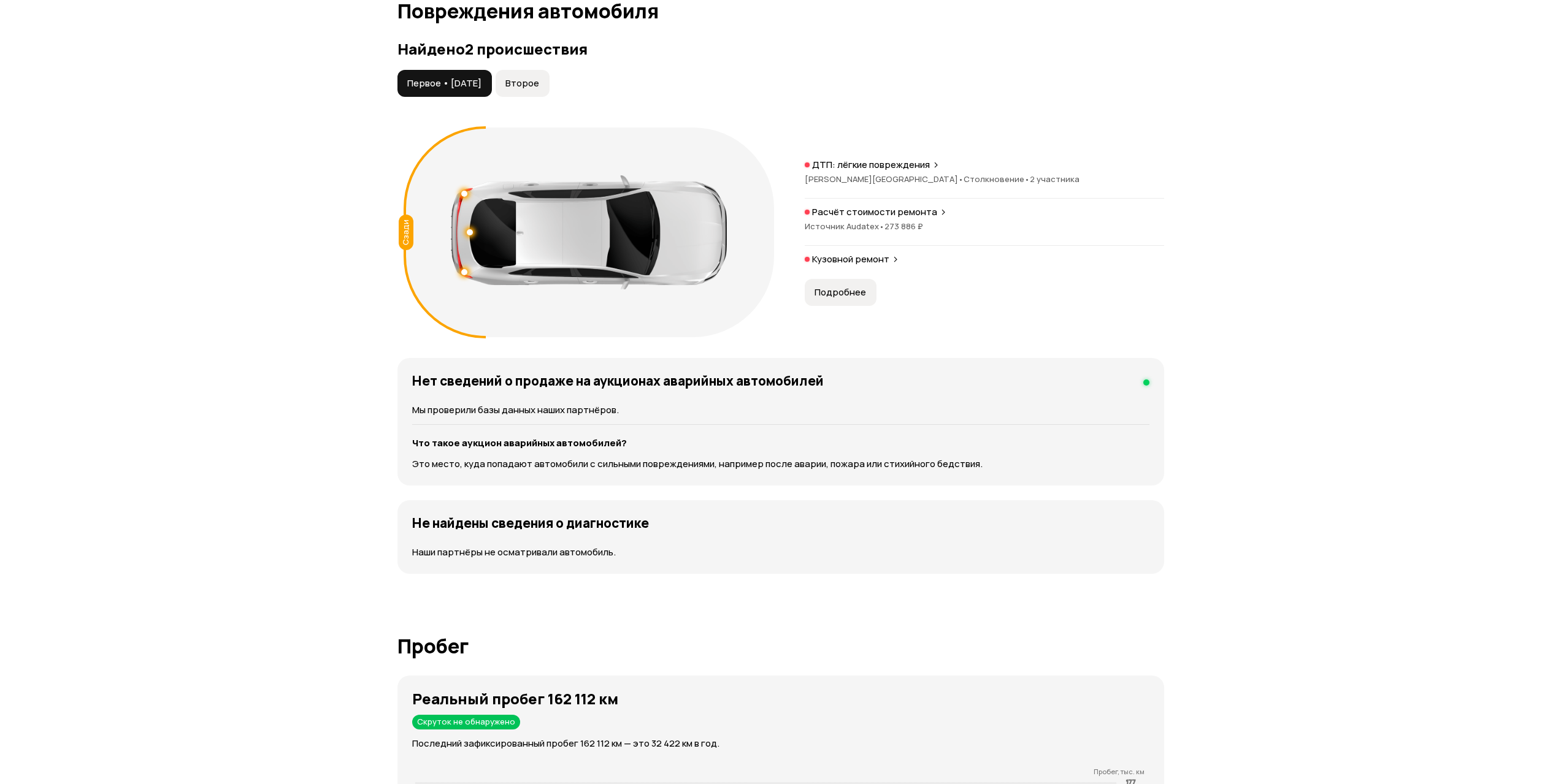
click at [852, 241] on div "Расчёт стоимости ремонта Источник Audatex • 273 886 ₽" at bounding box center [984, 226] width 359 height 40
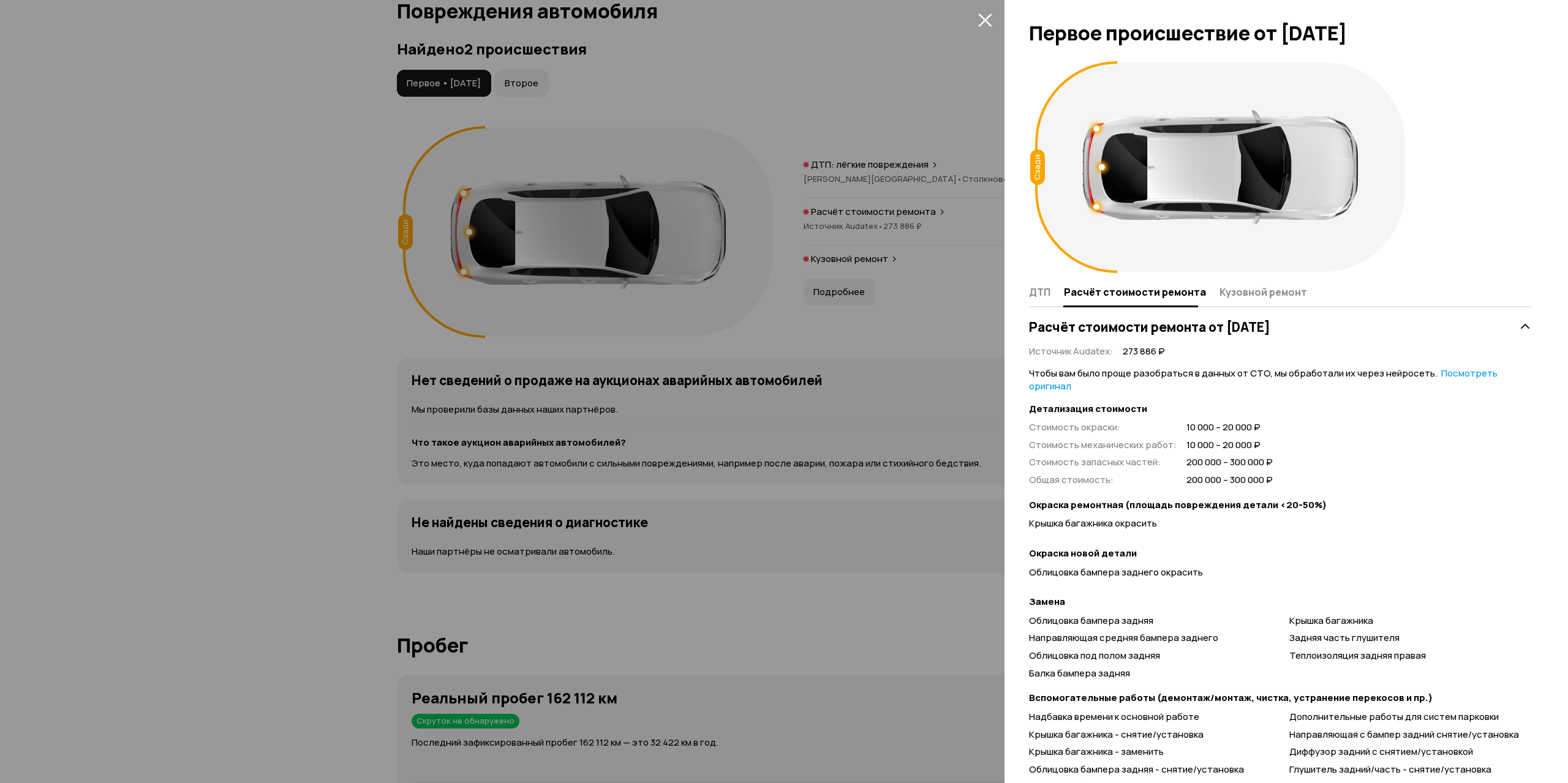
click at [848, 379] on div at bounding box center [784, 392] width 1568 height 783
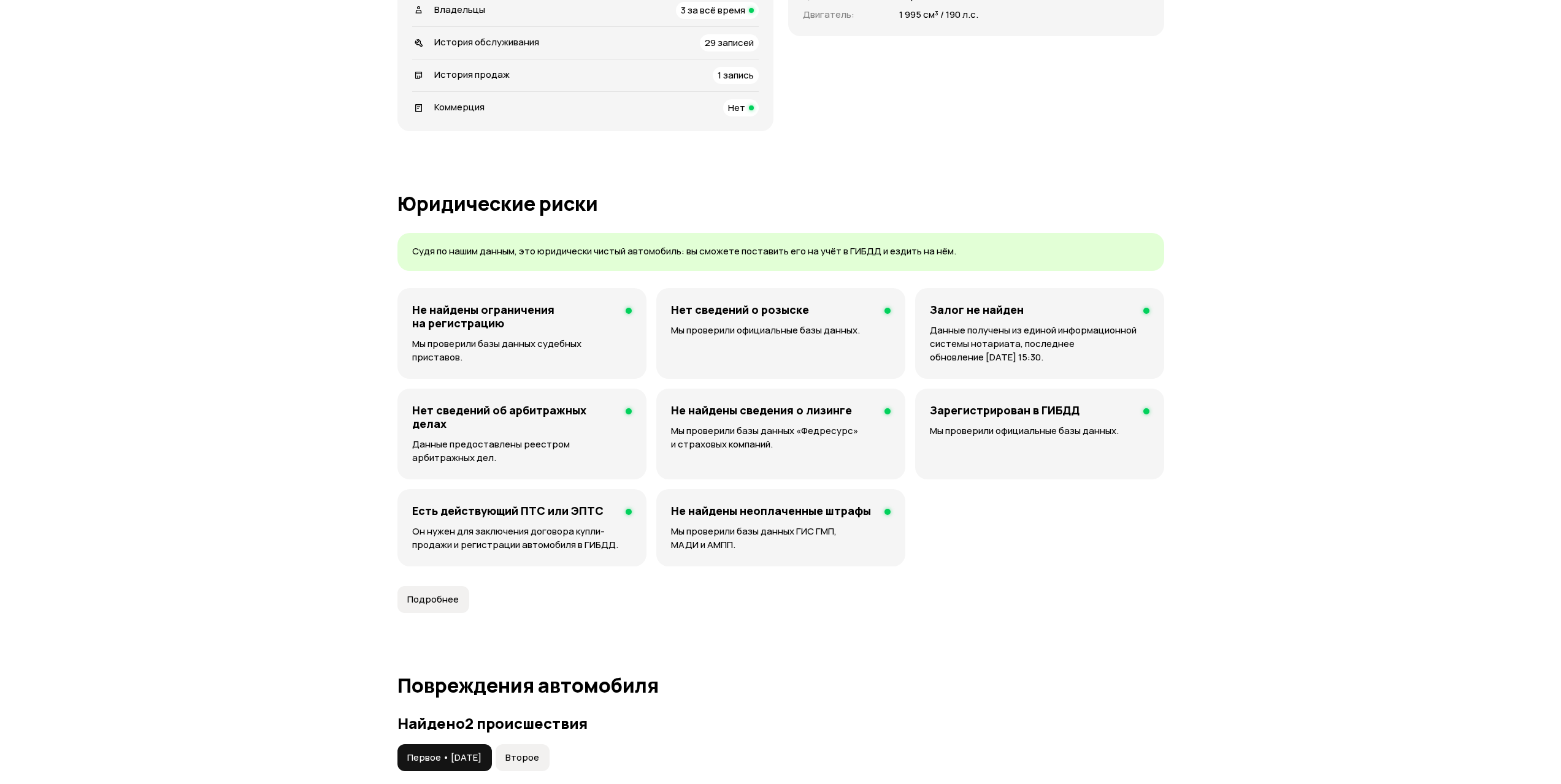
scroll to position [0, 0]
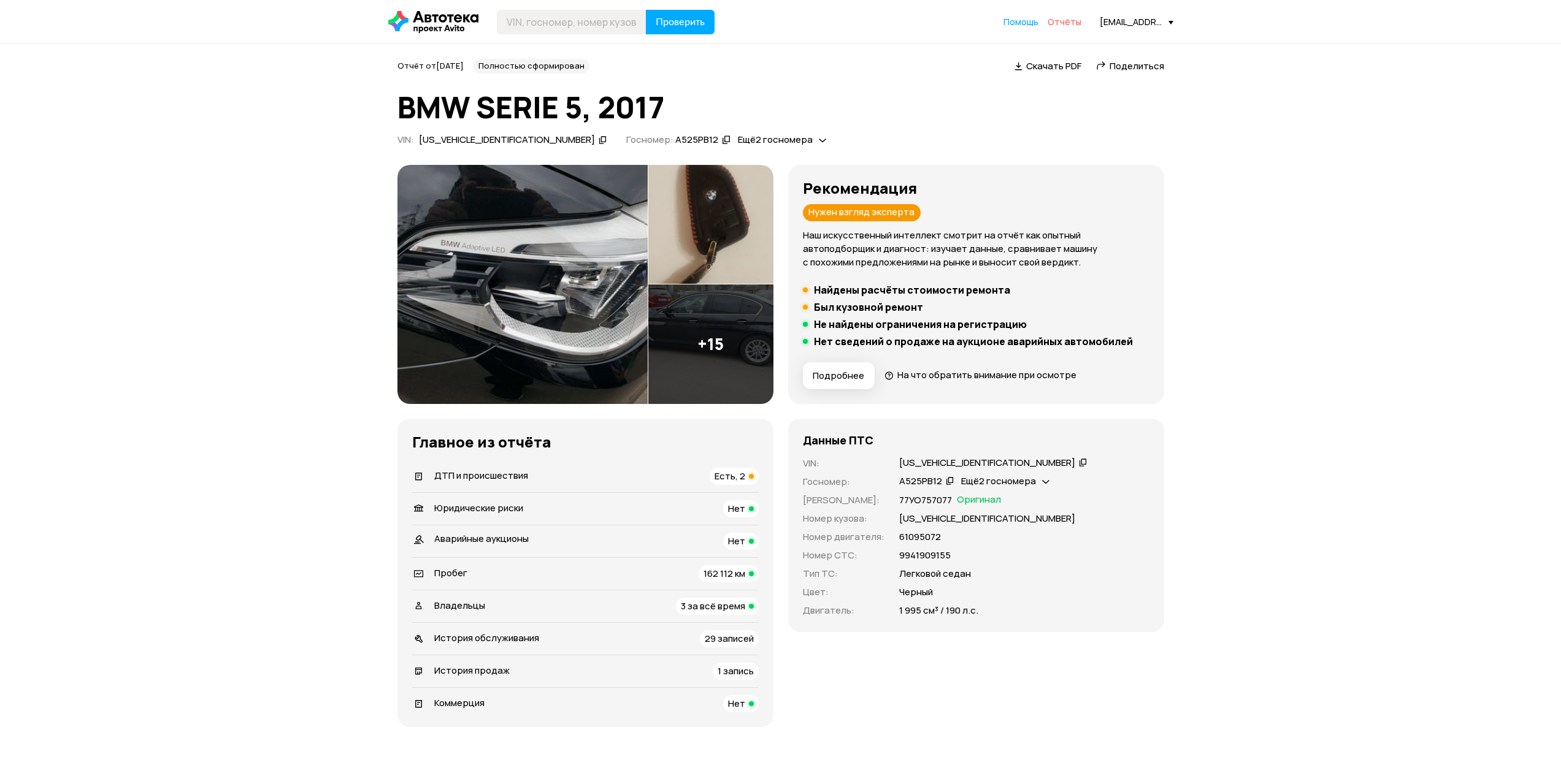
click at [1059, 23] on span "Отчёты" at bounding box center [1064, 22] width 34 height 12
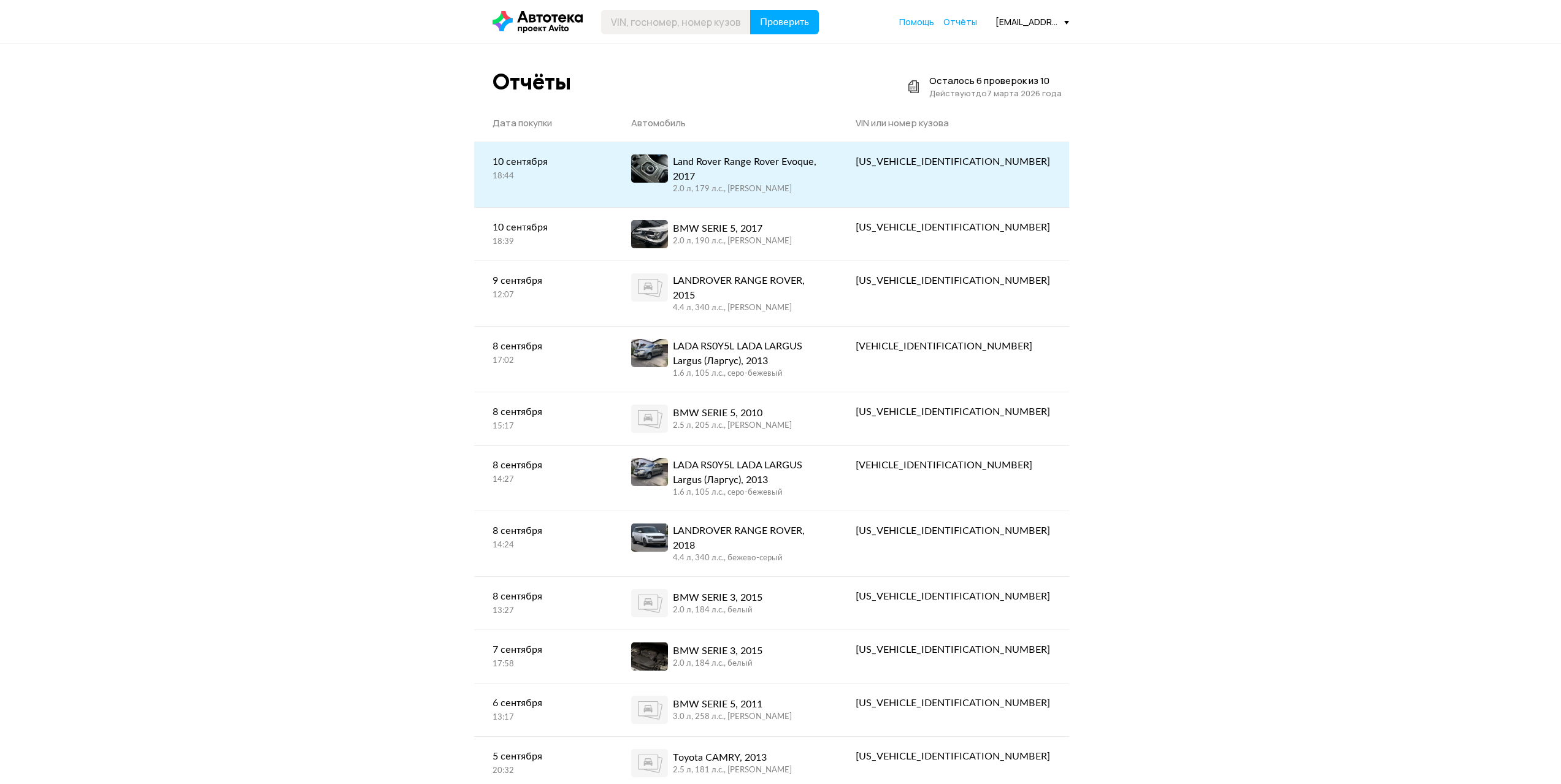
click at [787, 167] on div "Land Rover Range Rover Evoque, 2017" at bounding box center [746, 169] width 146 height 30
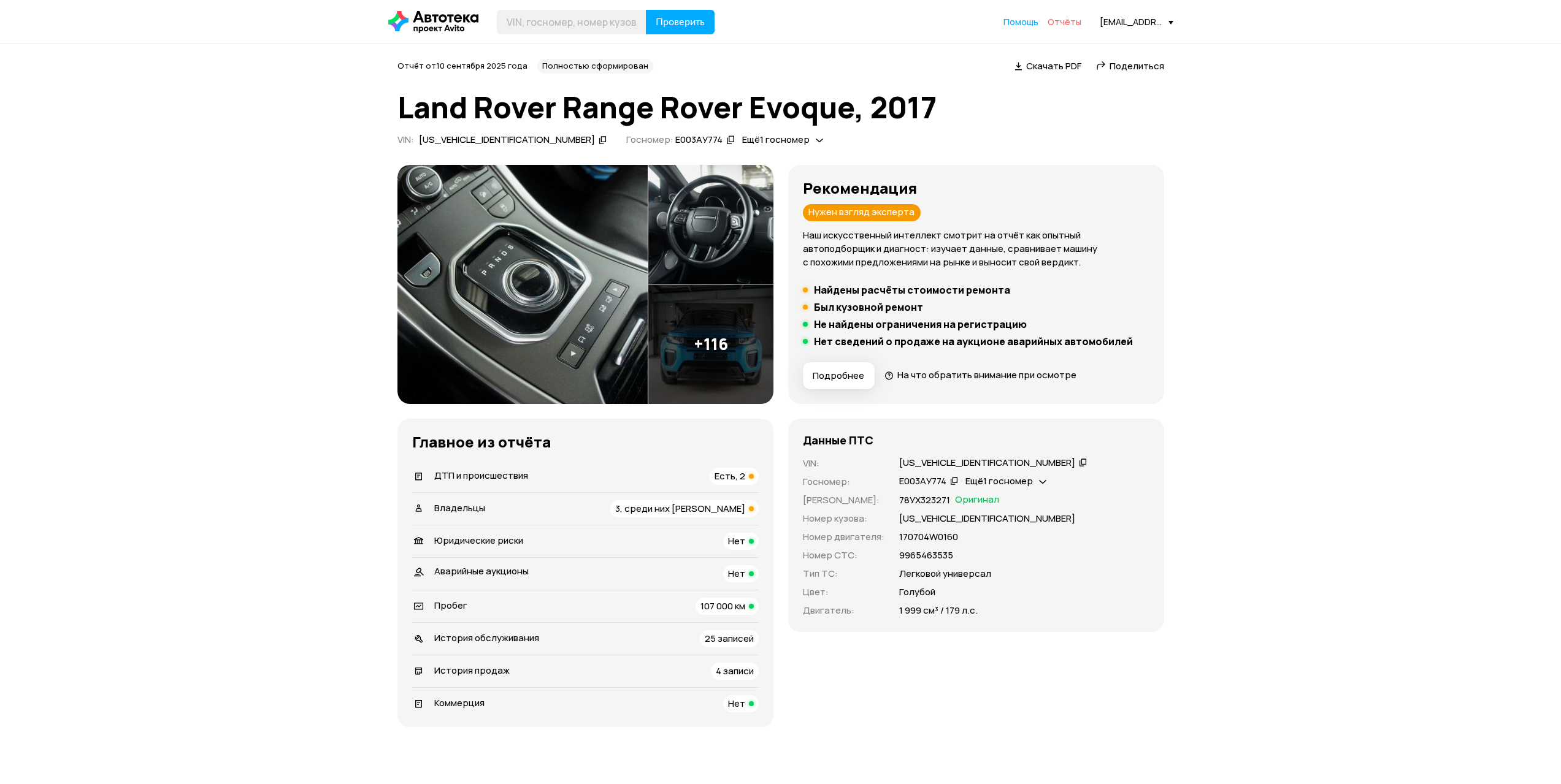
click at [1063, 22] on span "Отчёты" at bounding box center [1064, 22] width 34 height 12
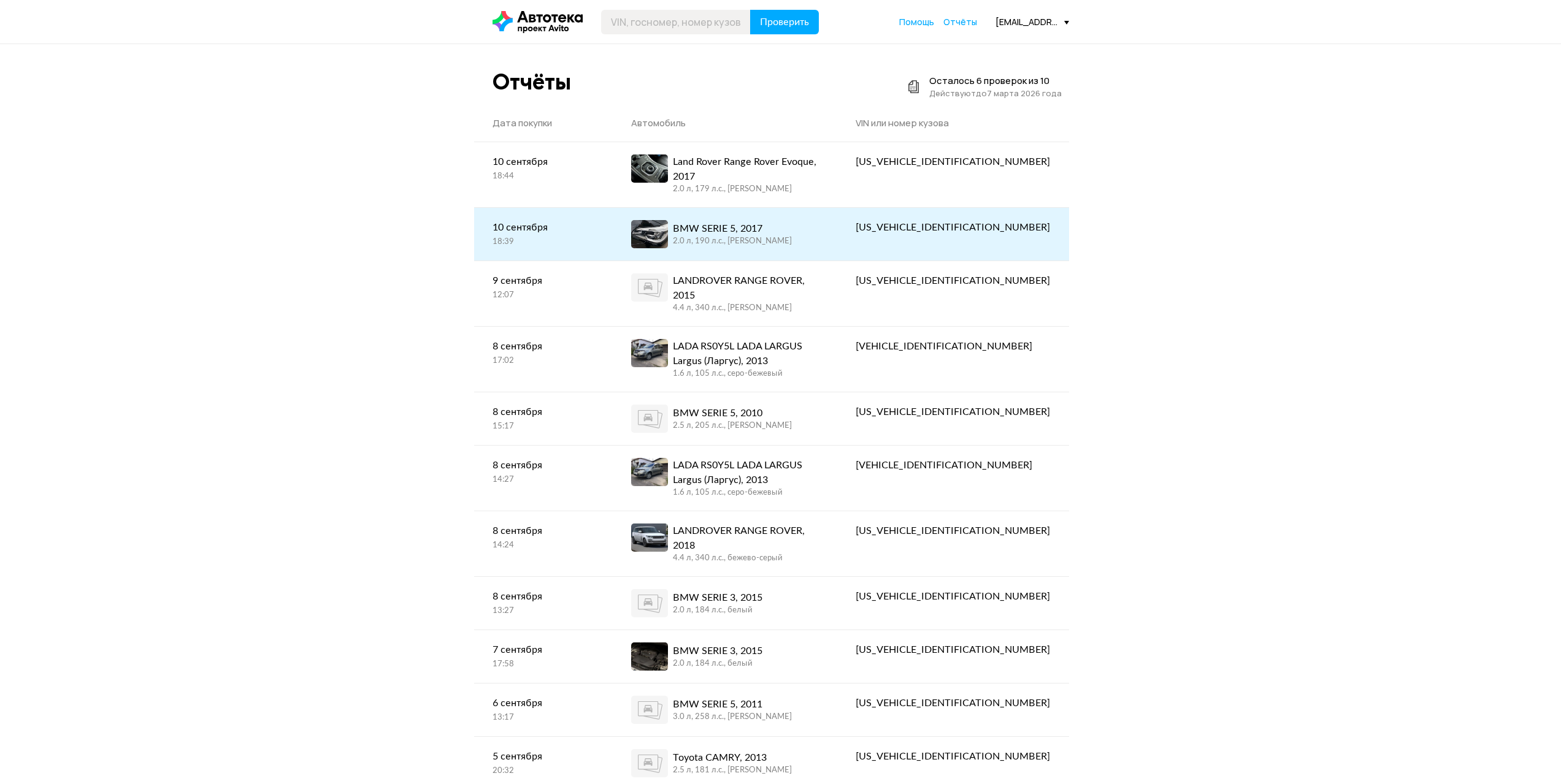
click at [779, 236] on div "2.0 л, 190 л.c., черный" at bounding box center [732, 242] width 119 height 11
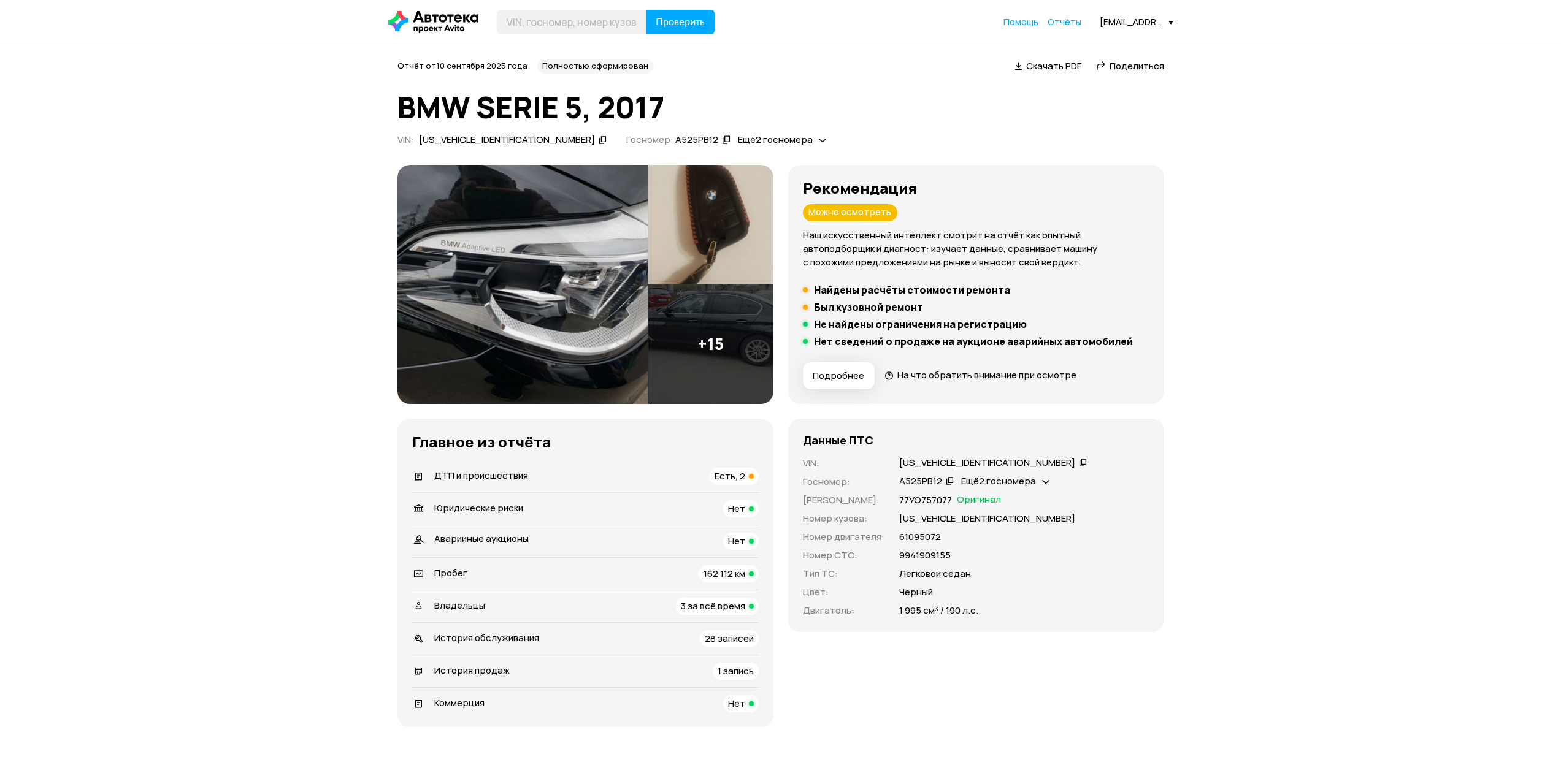
click at [706, 482] on div "ДТП и происшествия Есть, 2" at bounding box center [585, 476] width 347 height 17
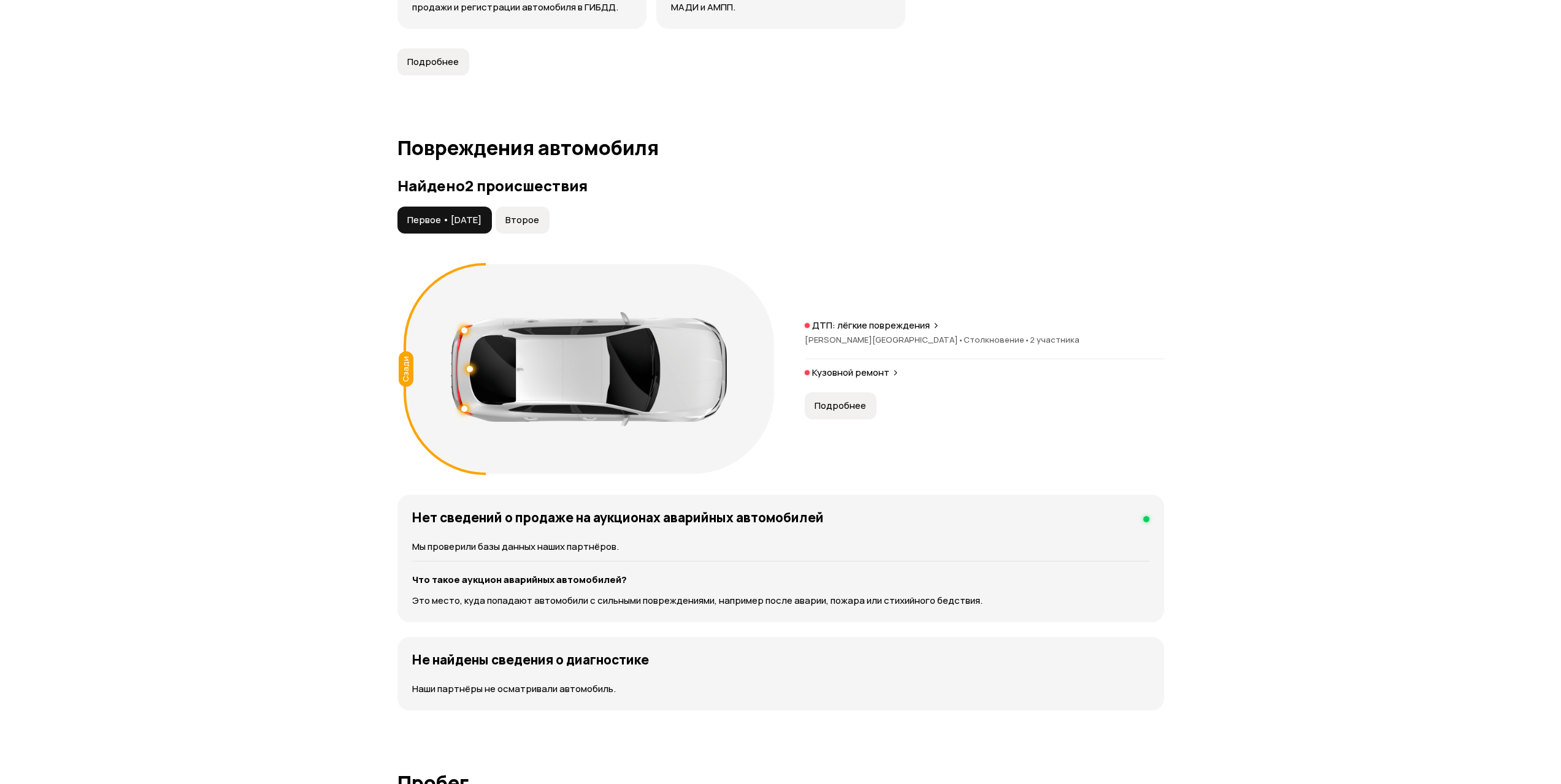
scroll to position [1271, 0]
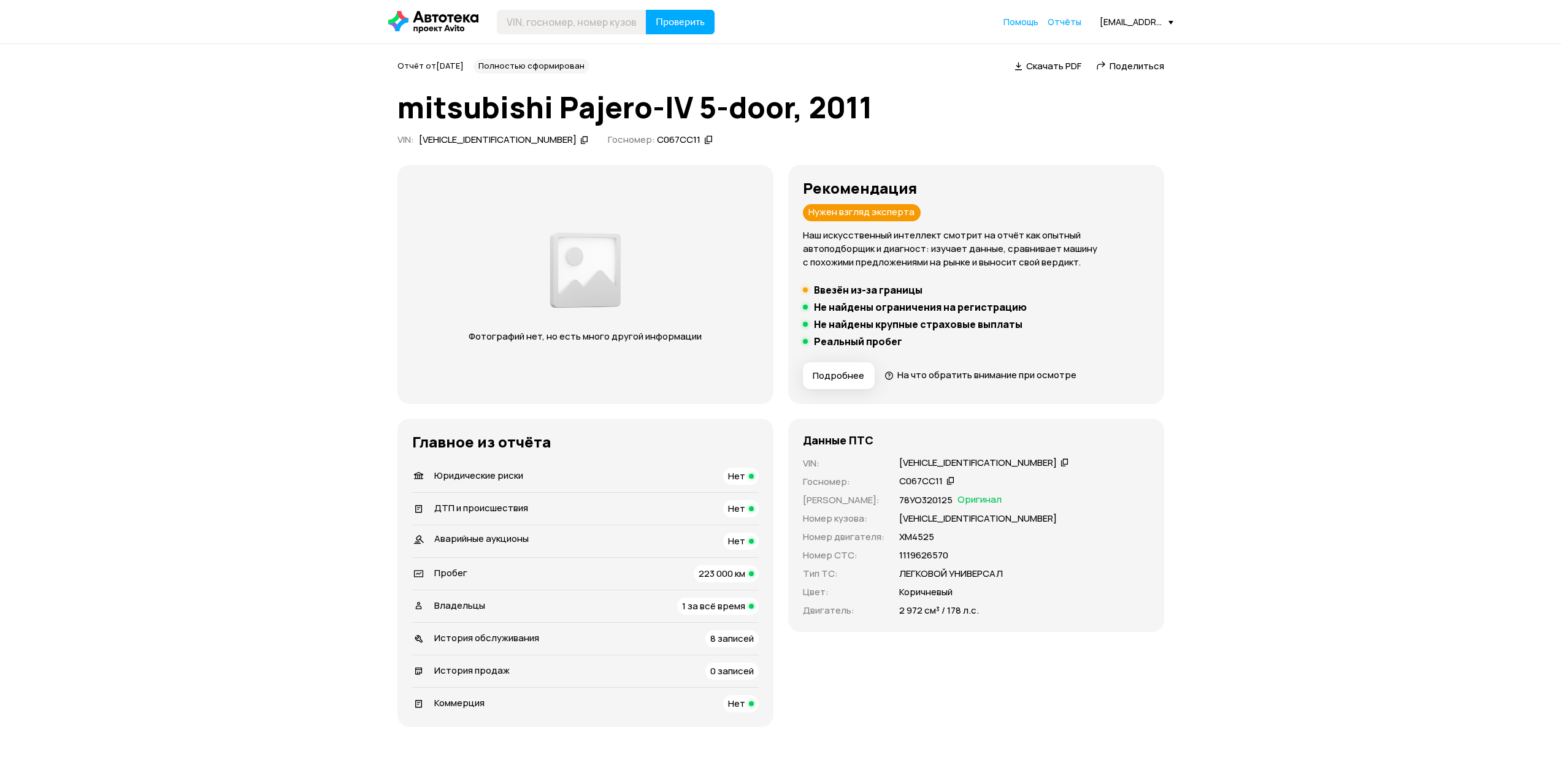
click at [939, 459] on div "[VEHICLE_IDENTIFICATION_NUMBER]" at bounding box center [978, 463] width 158 height 13
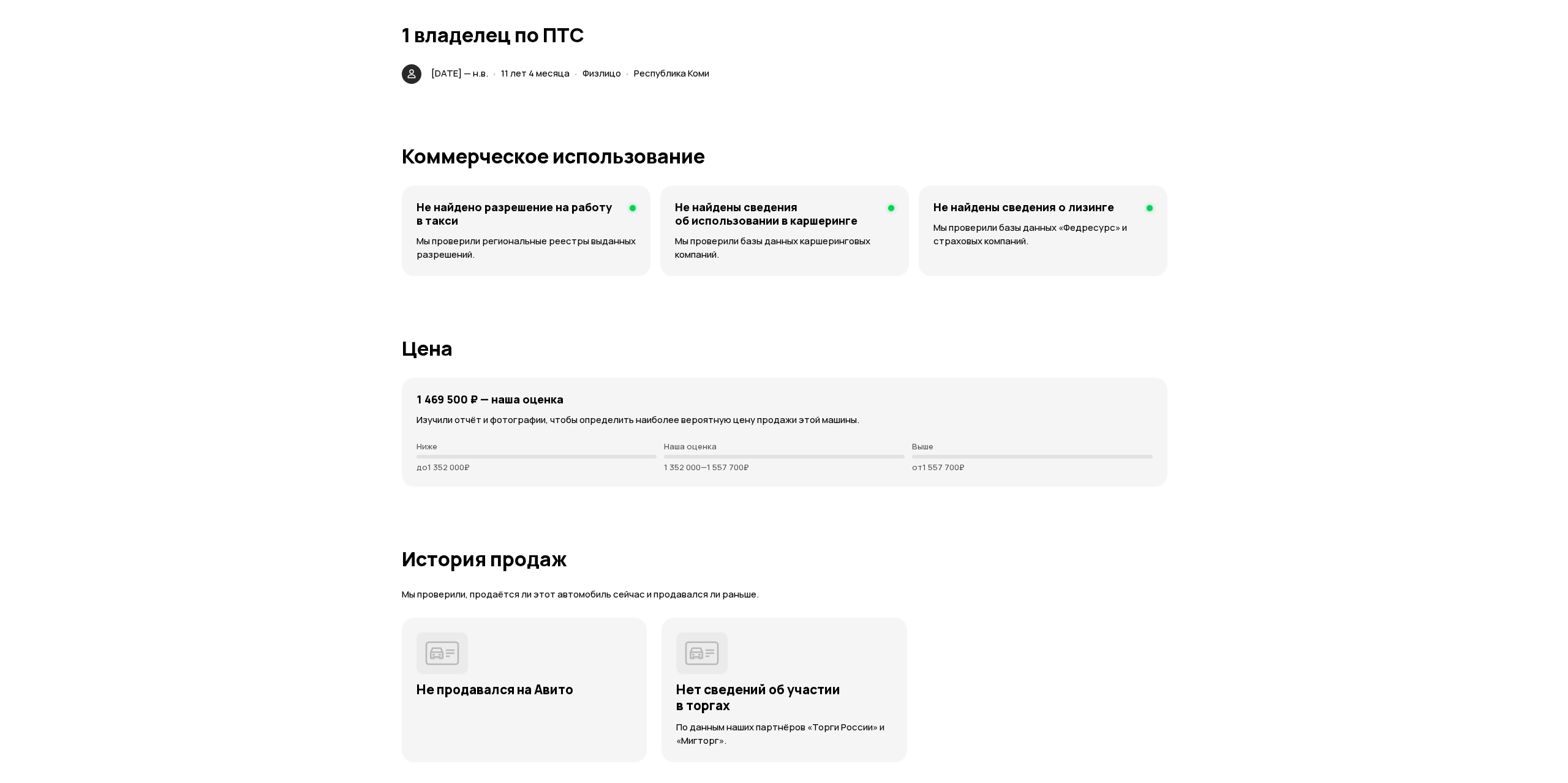
scroll to position [2391, 0]
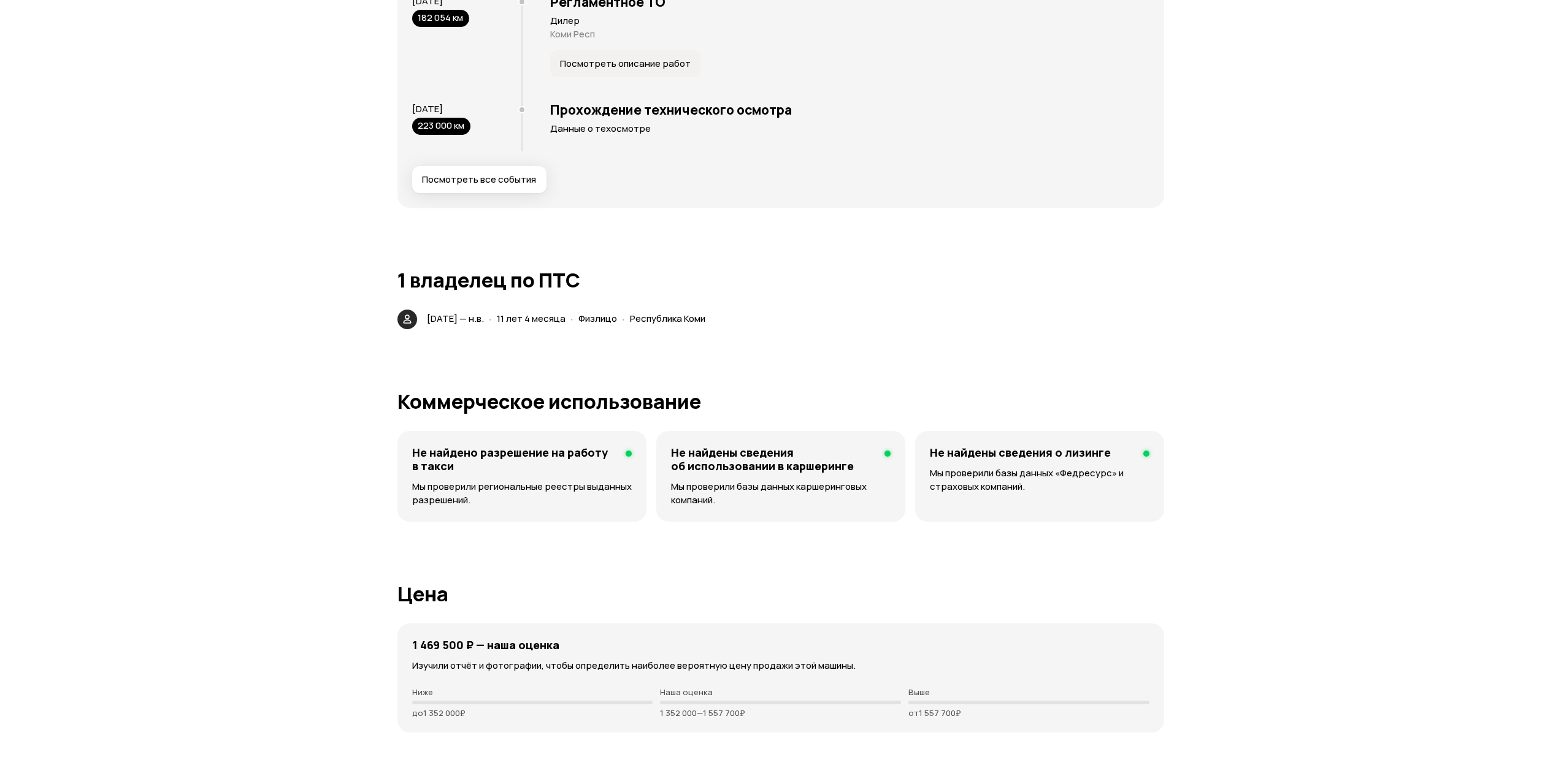
click at [489, 175] on span "Посмотреть все события" at bounding box center [479, 180] width 114 height 12
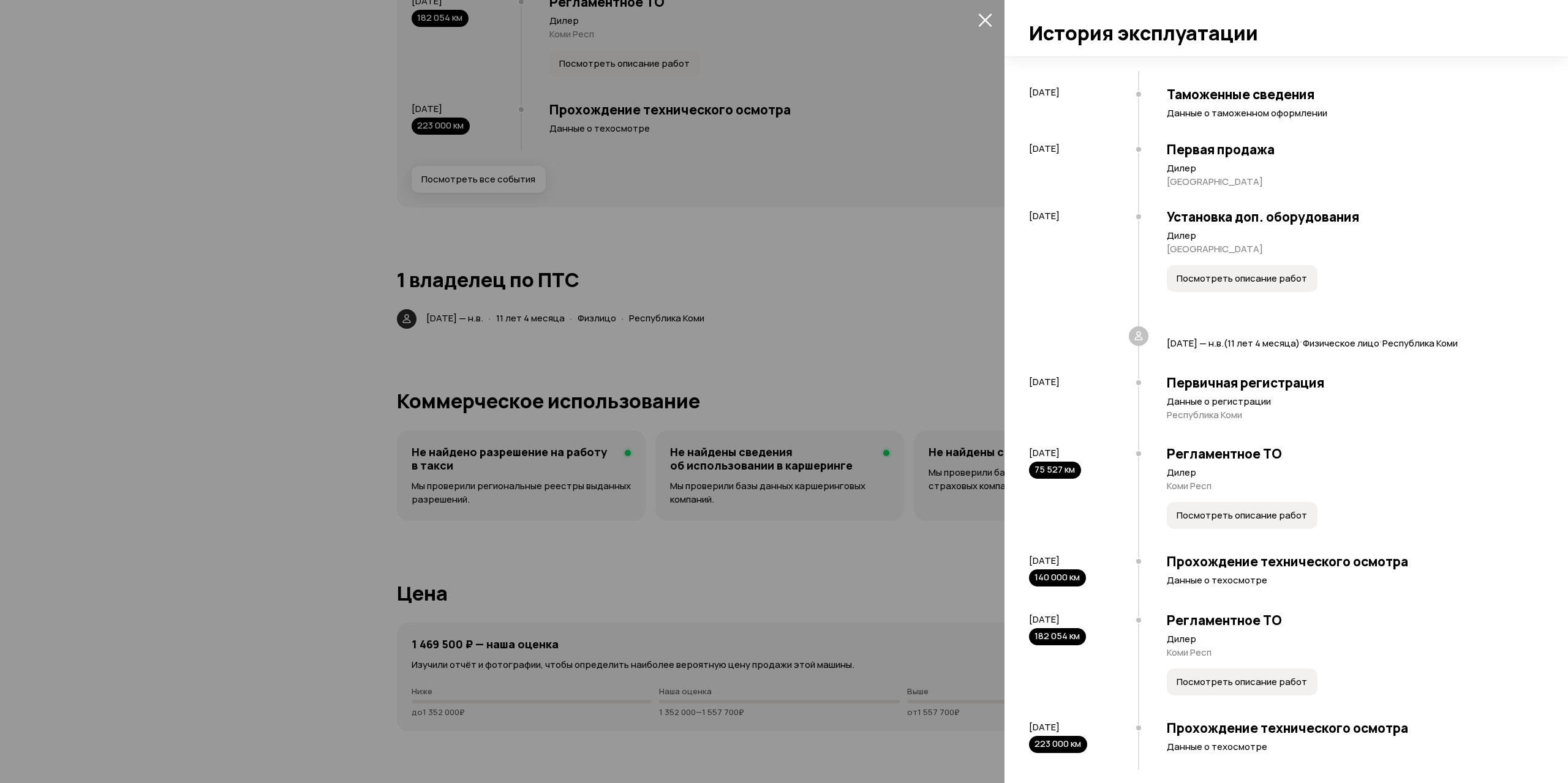
scroll to position [32, 0]
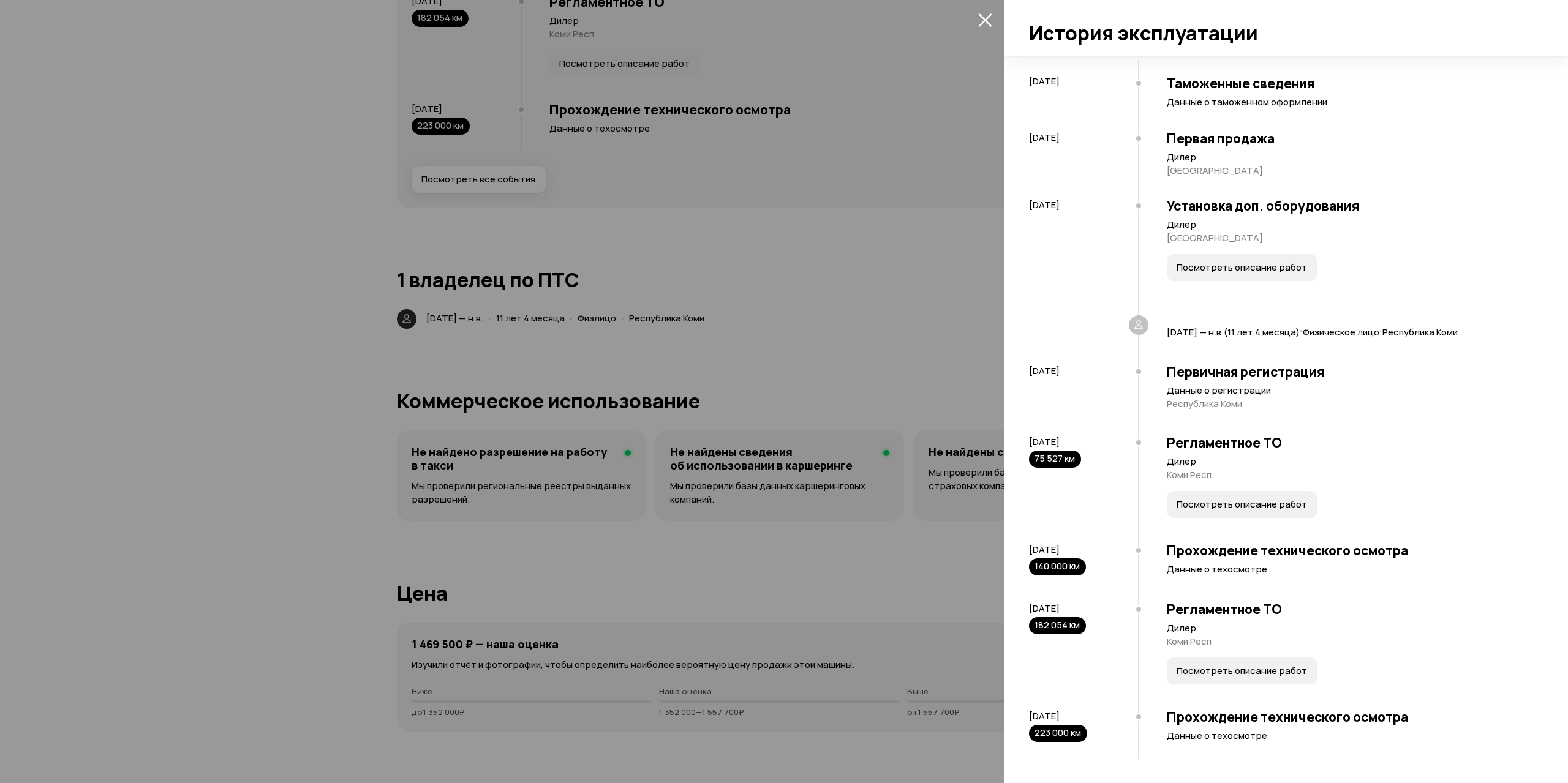
drag, startPoint x: 1023, startPoint y: 715, endPoint x: 1122, endPoint y: 718, distance: 99.0
click at [1122, 718] on div "Найдено 8 событий и 1 владелец. [DATE] Таможенные сведения Данные о таможенном …" at bounding box center [1286, 420] width 564 height 727
copy span "[DATE]"
